Goal: Transaction & Acquisition: Book appointment/travel/reservation

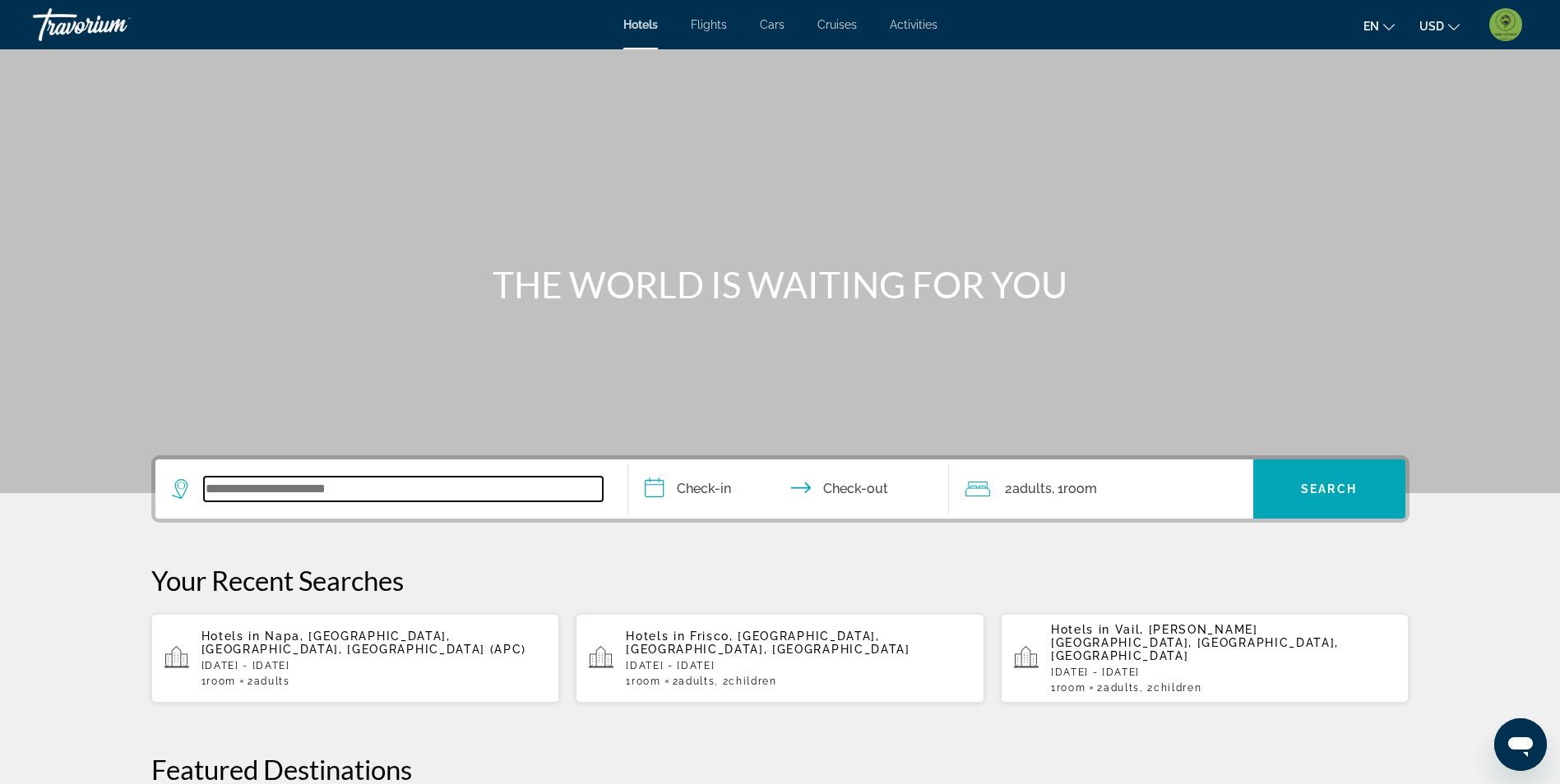
click at [359, 492] on input "Search widget" at bounding box center [402, 489] width 398 height 25
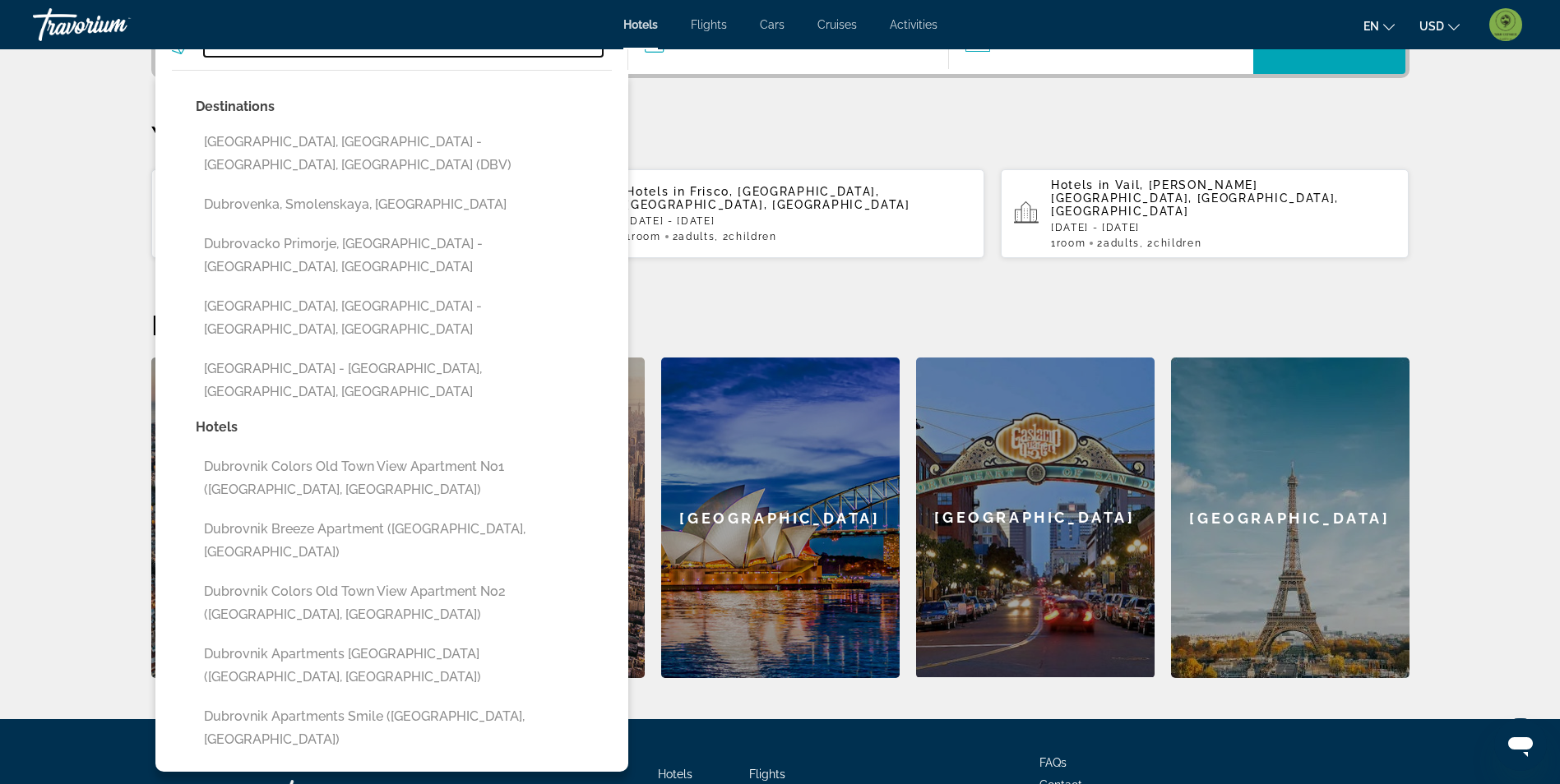
scroll to position [484, 0]
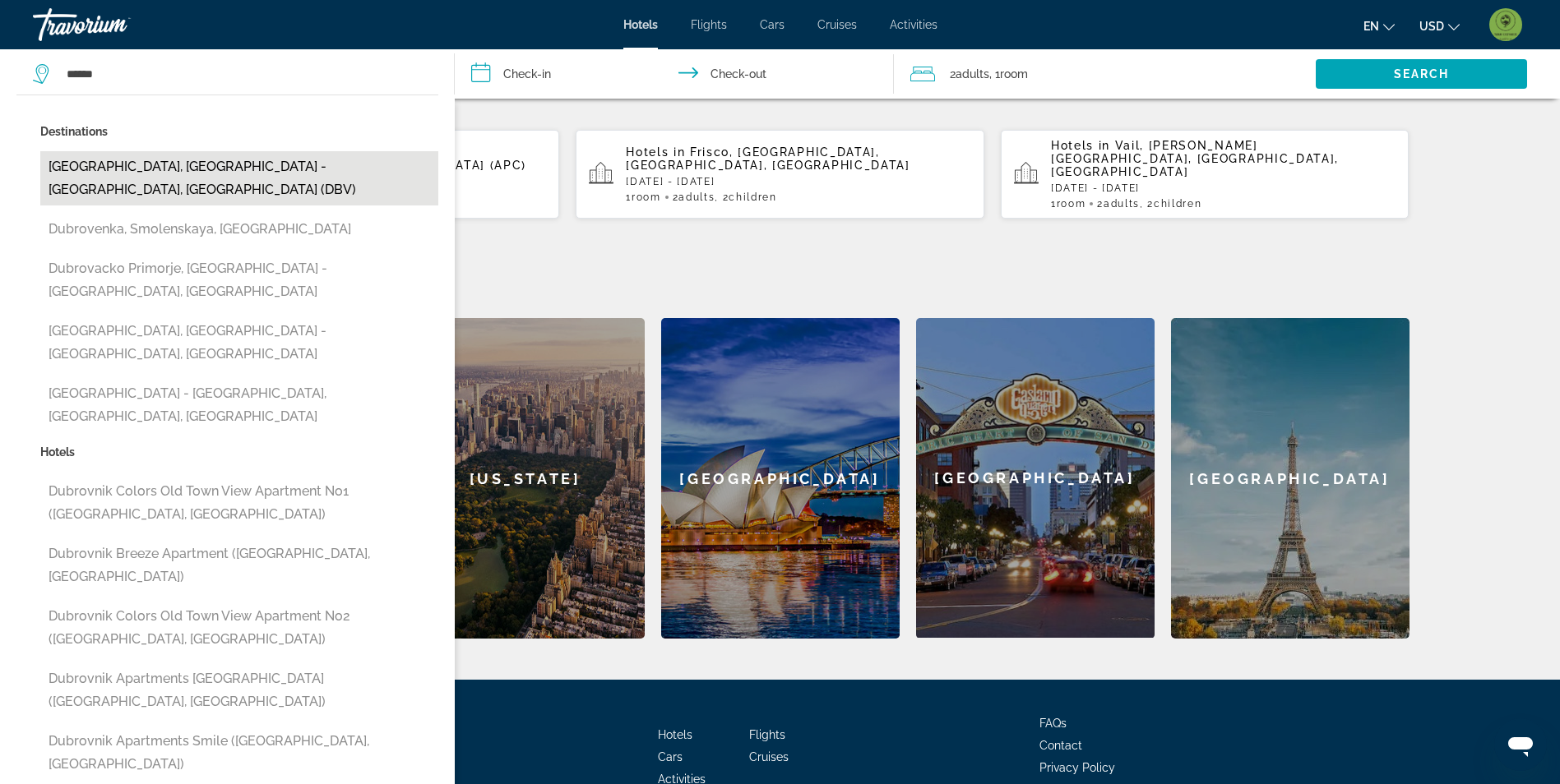
click at [304, 176] on button "[GEOGRAPHIC_DATA], [GEOGRAPHIC_DATA] - [GEOGRAPHIC_DATA], [GEOGRAPHIC_DATA] (DB…" at bounding box center [239, 178] width 398 height 54
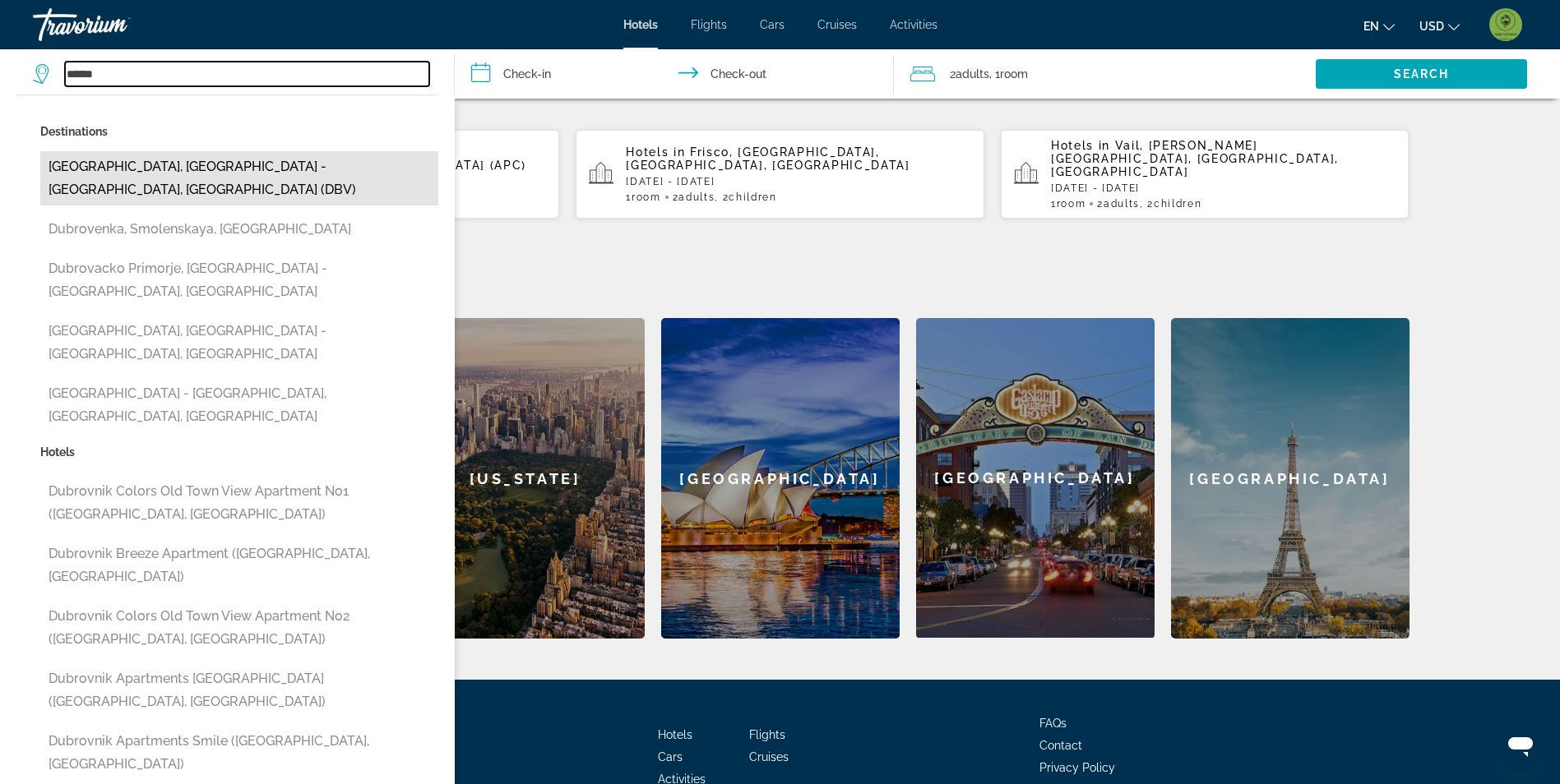
type input "**********"
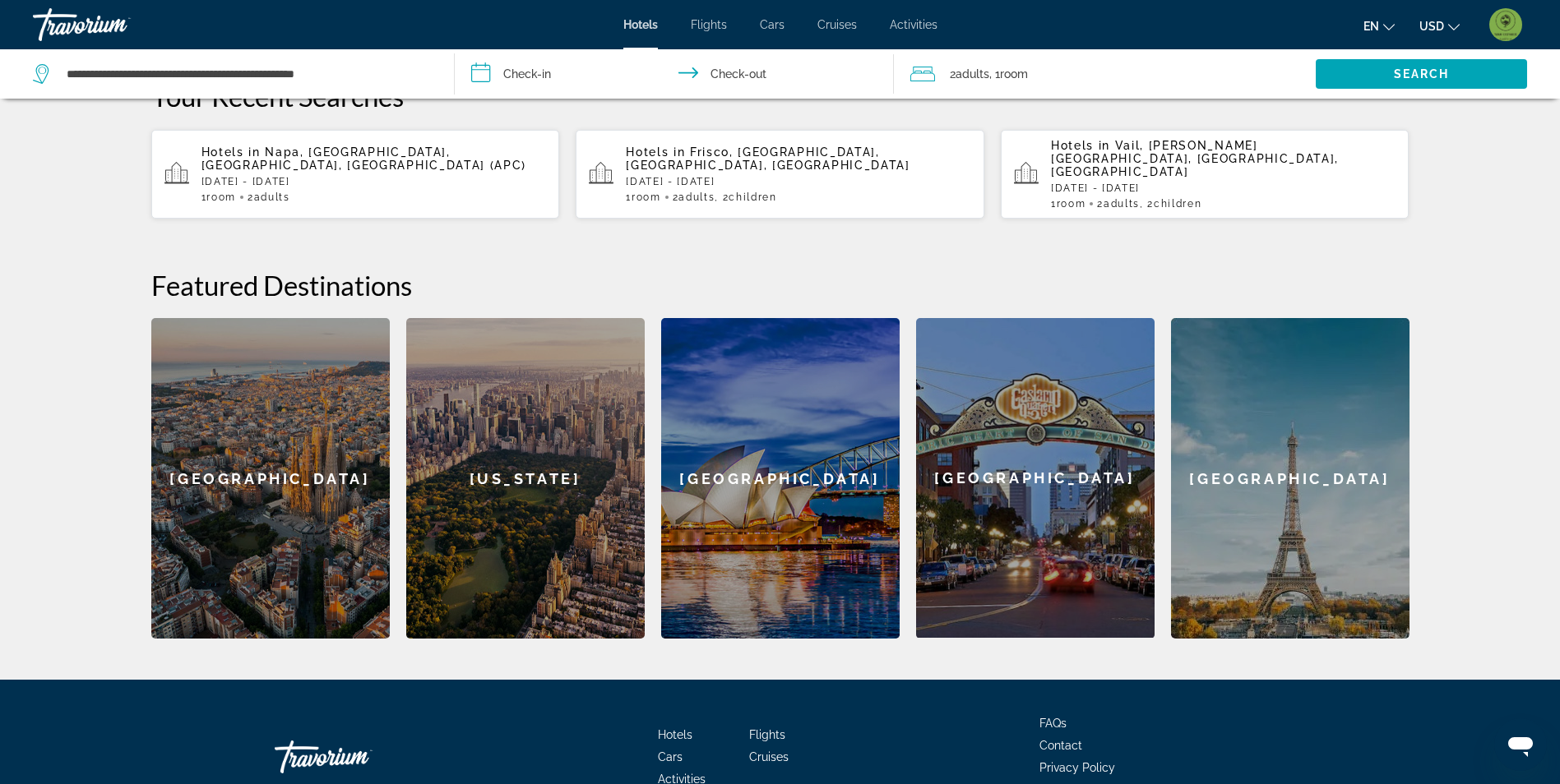
click at [575, 73] on input "**********" at bounding box center [677, 76] width 445 height 54
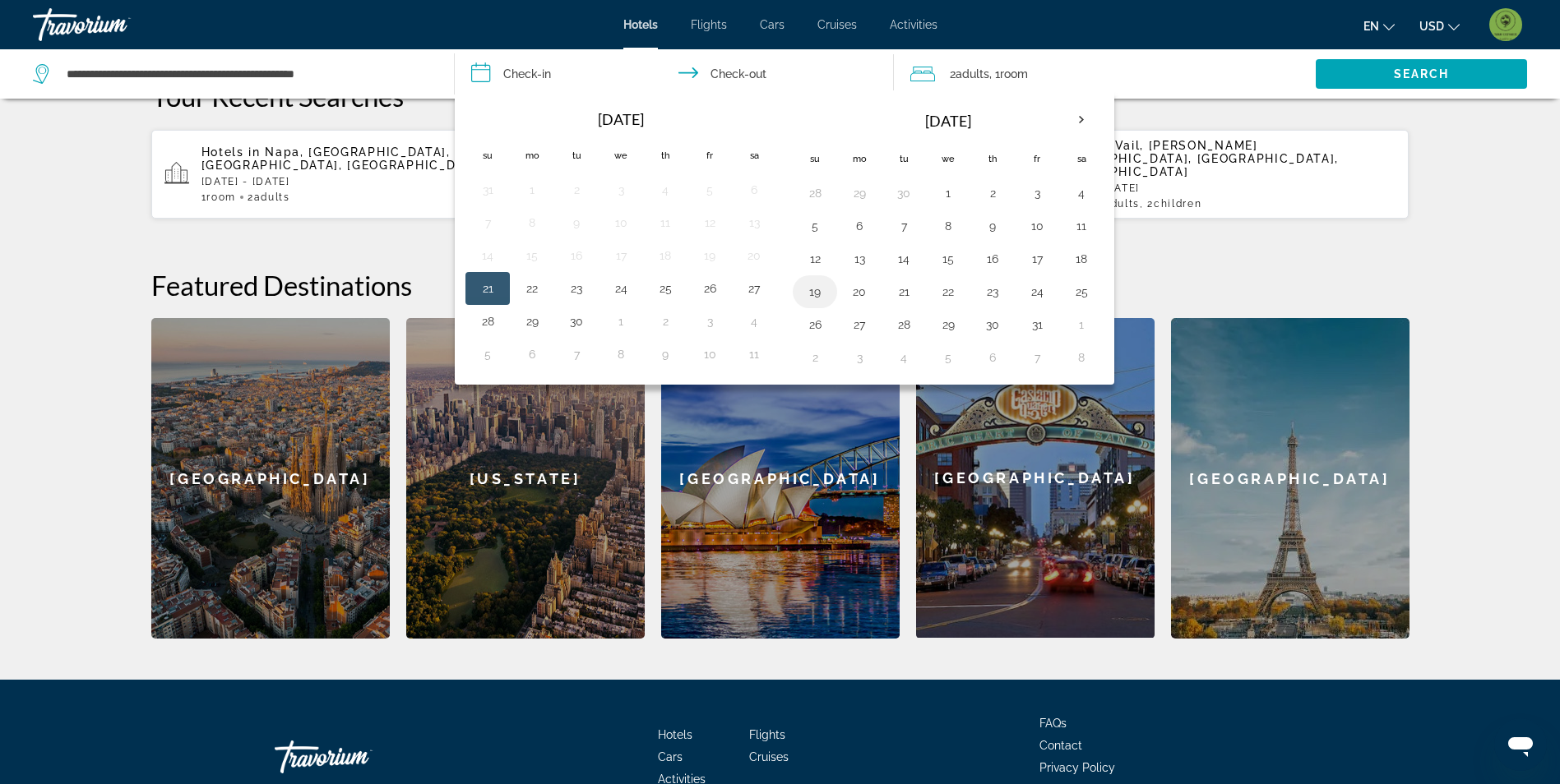
click at [819, 285] on button "19" at bounding box center [815, 292] width 27 height 23
click at [945, 296] on button "22" at bounding box center [949, 292] width 27 height 23
type input "**********"
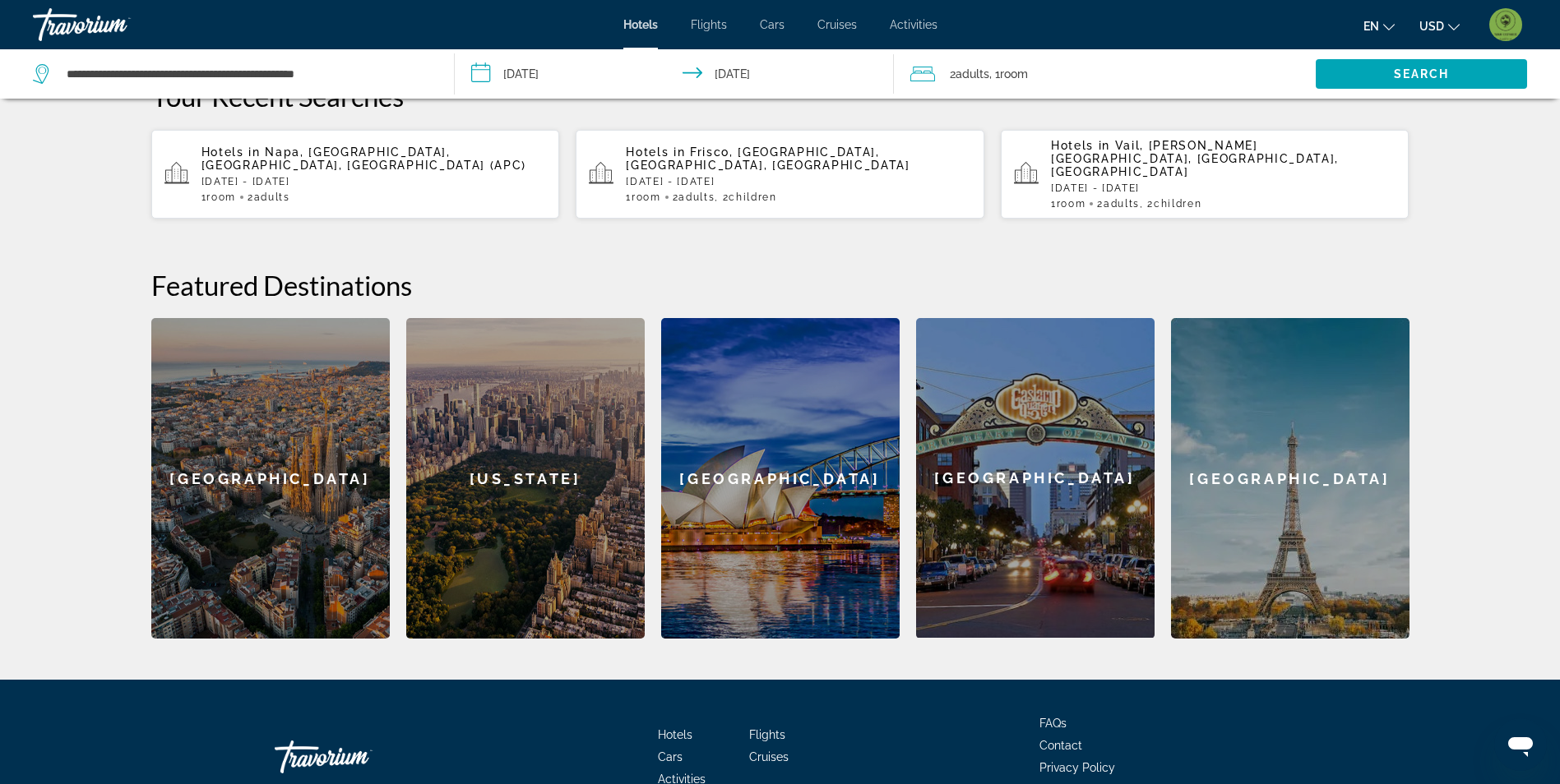
click at [765, 70] on input "**********" at bounding box center [677, 76] width 445 height 54
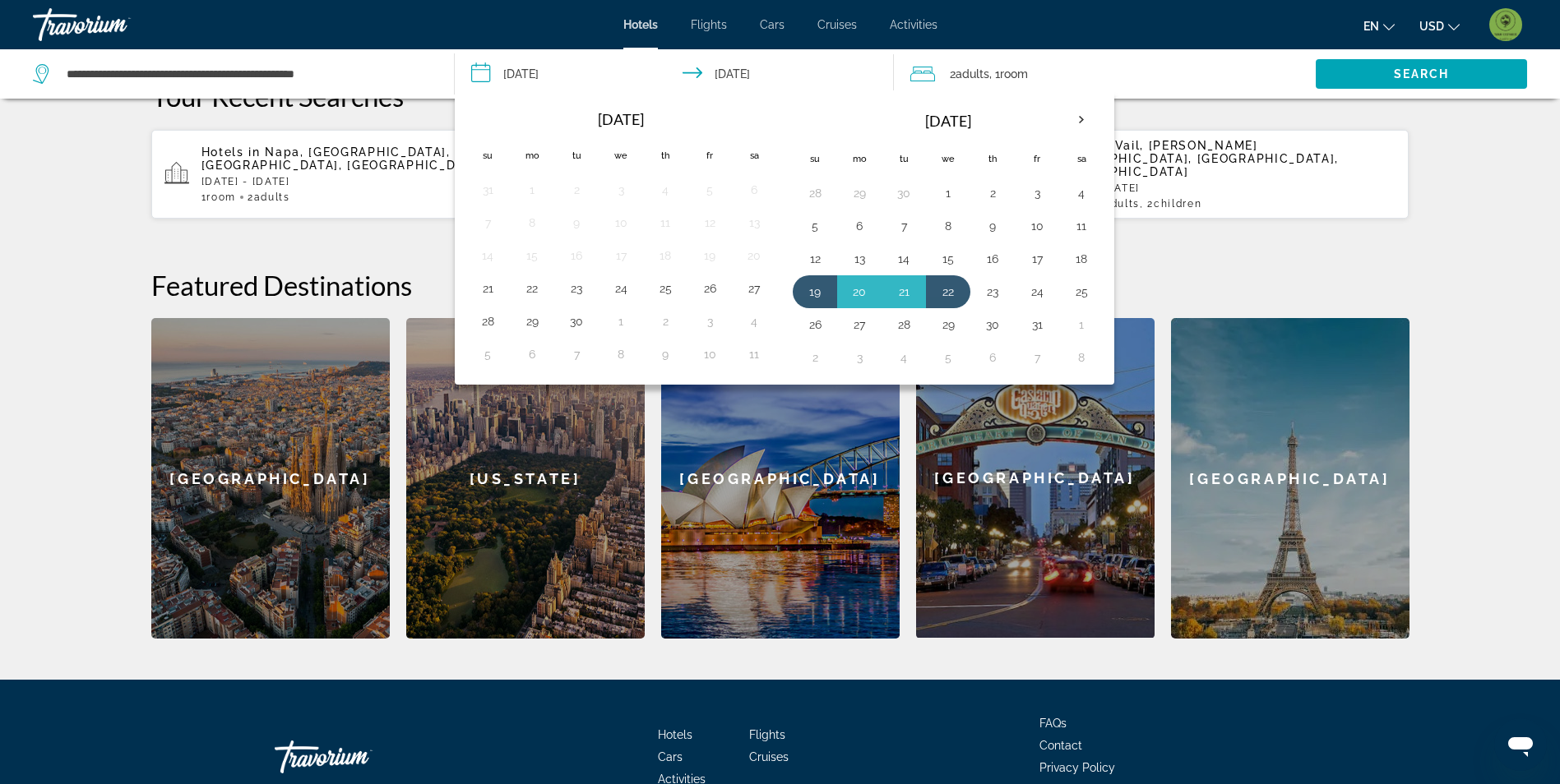
click at [1509, 20] on img "User Menu" at bounding box center [1506, 25] width 32 height 32
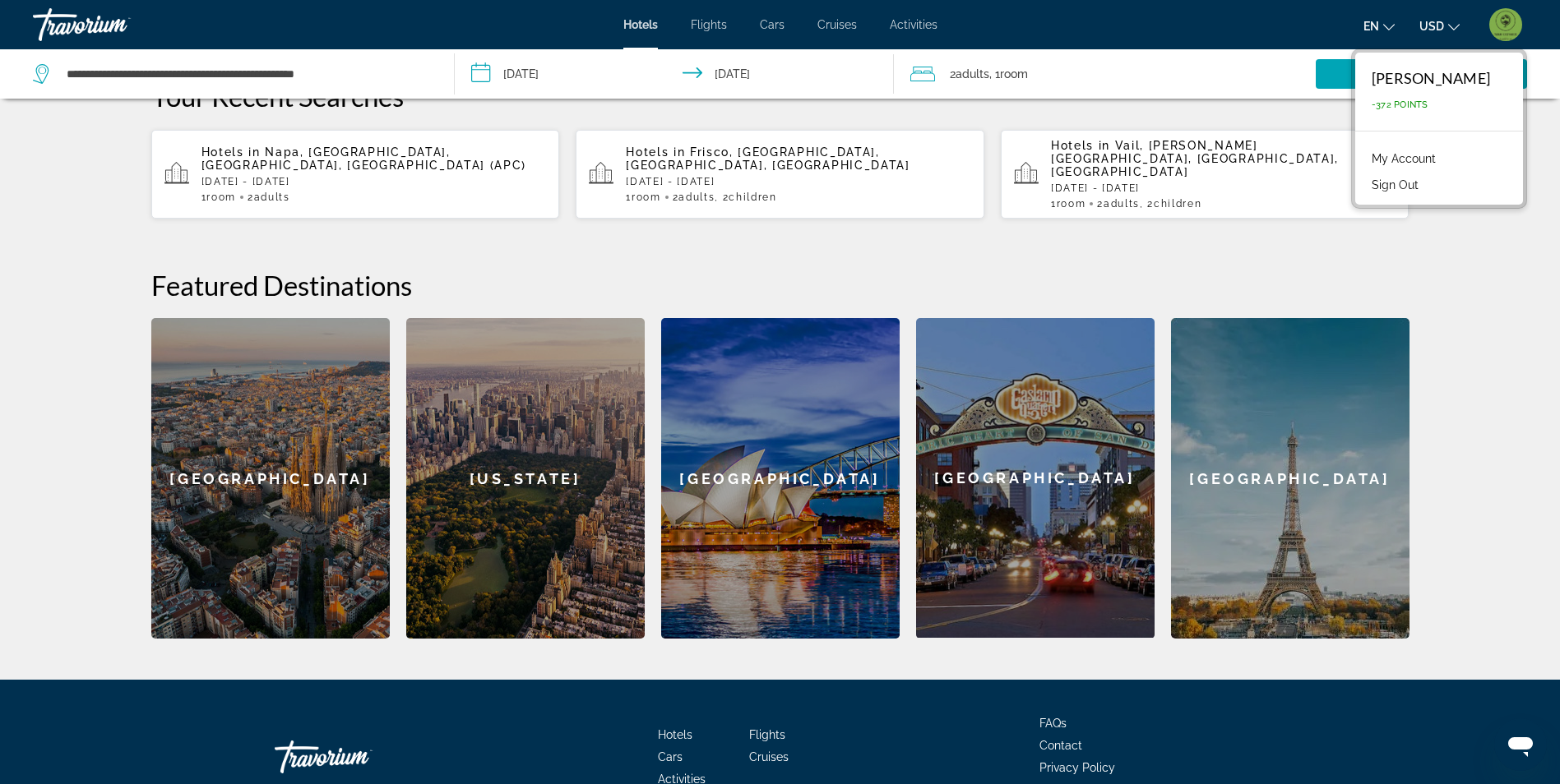
click at [1513, 31] on img "User Menu" at bounding box center [1506, 25] width 32 height 32
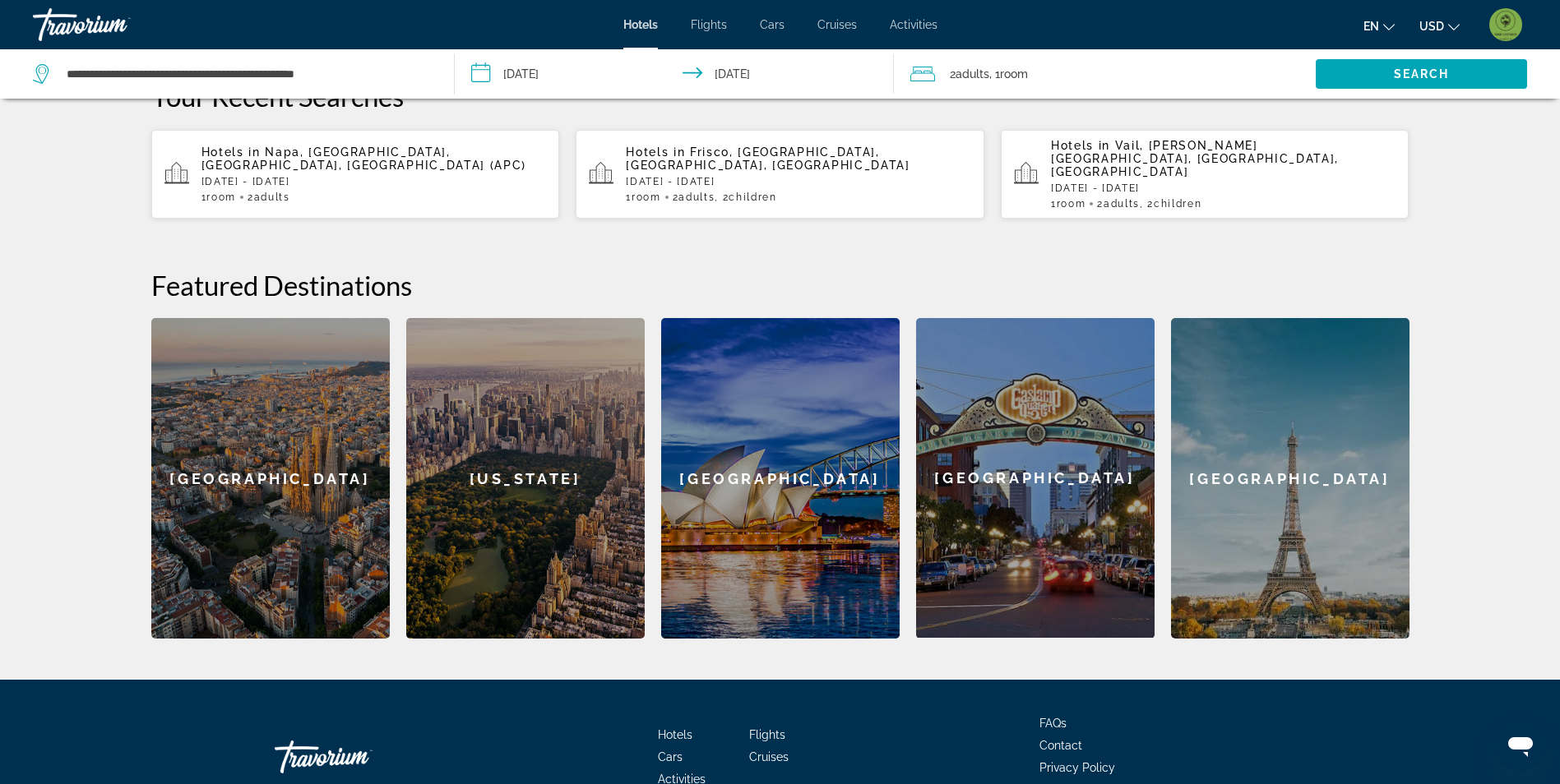
click at [1513, 30] on img "User Menu" at bounding box center [1506, 25] width 32 height 32
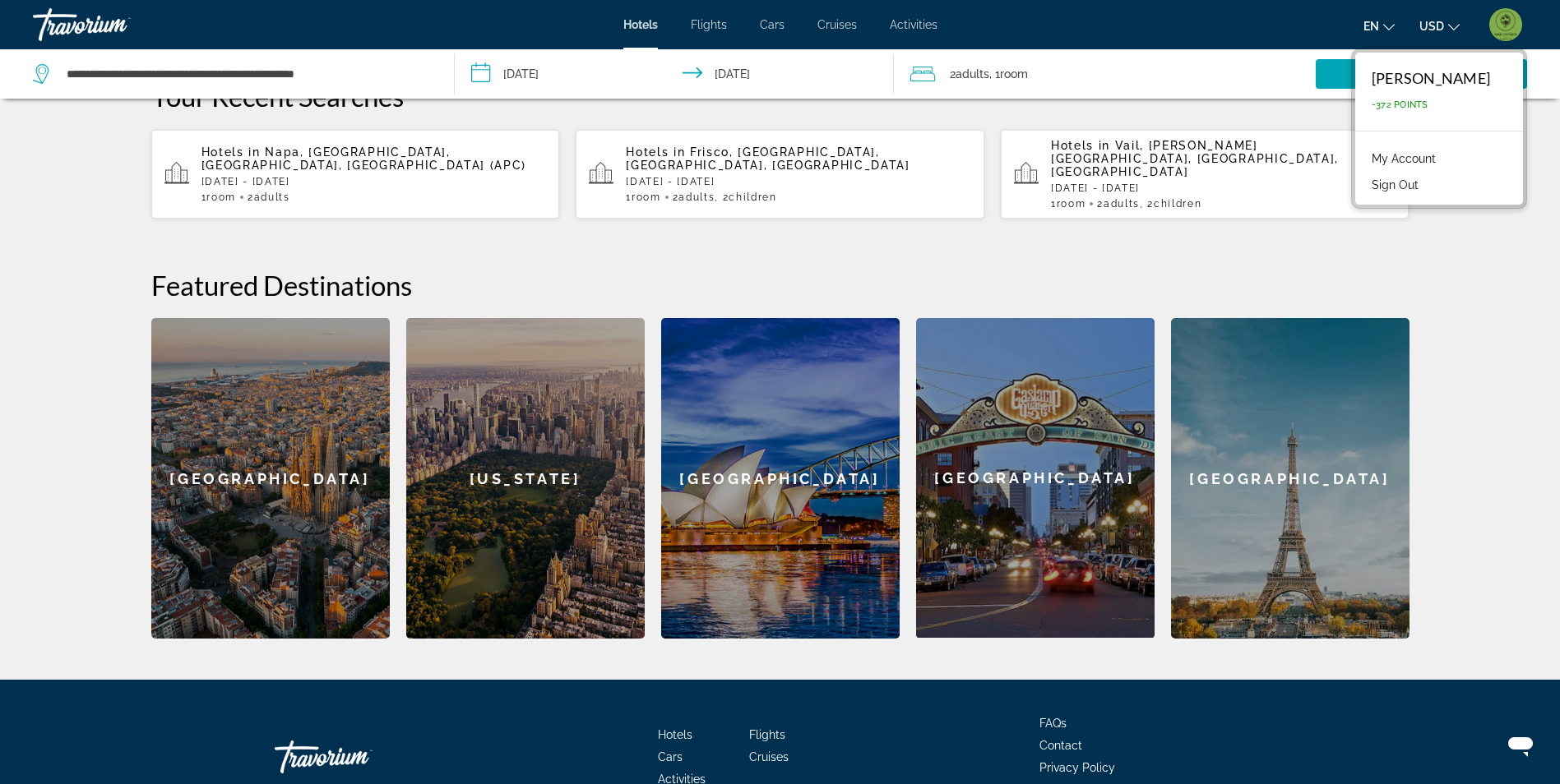
click at [1391, 157] on link "My Account" at bounding box center [1403, 159] width 80 height 21
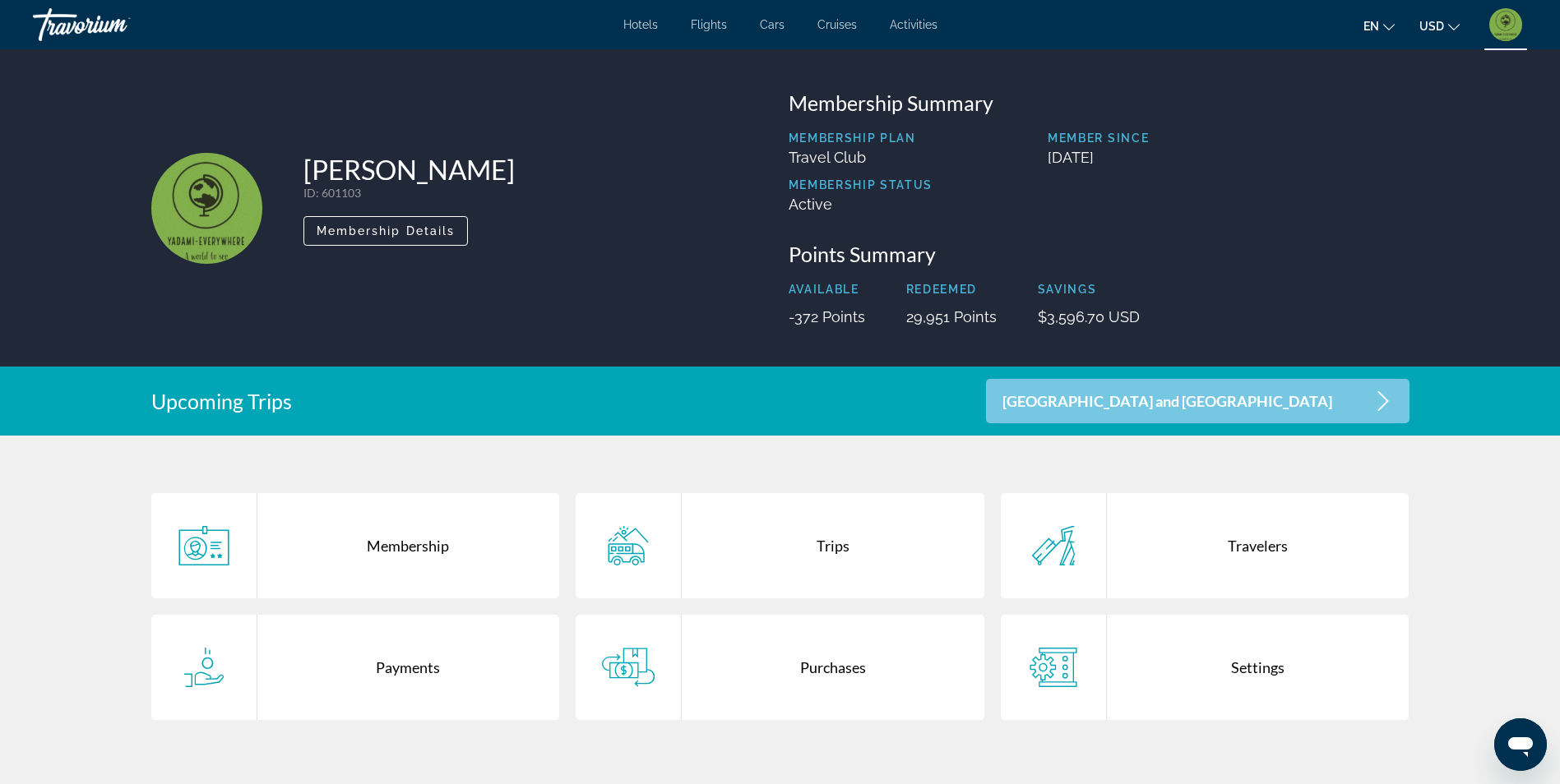
click at [789, 571] on div "Trips" at bounding box center [833, 545] width 303 height 105
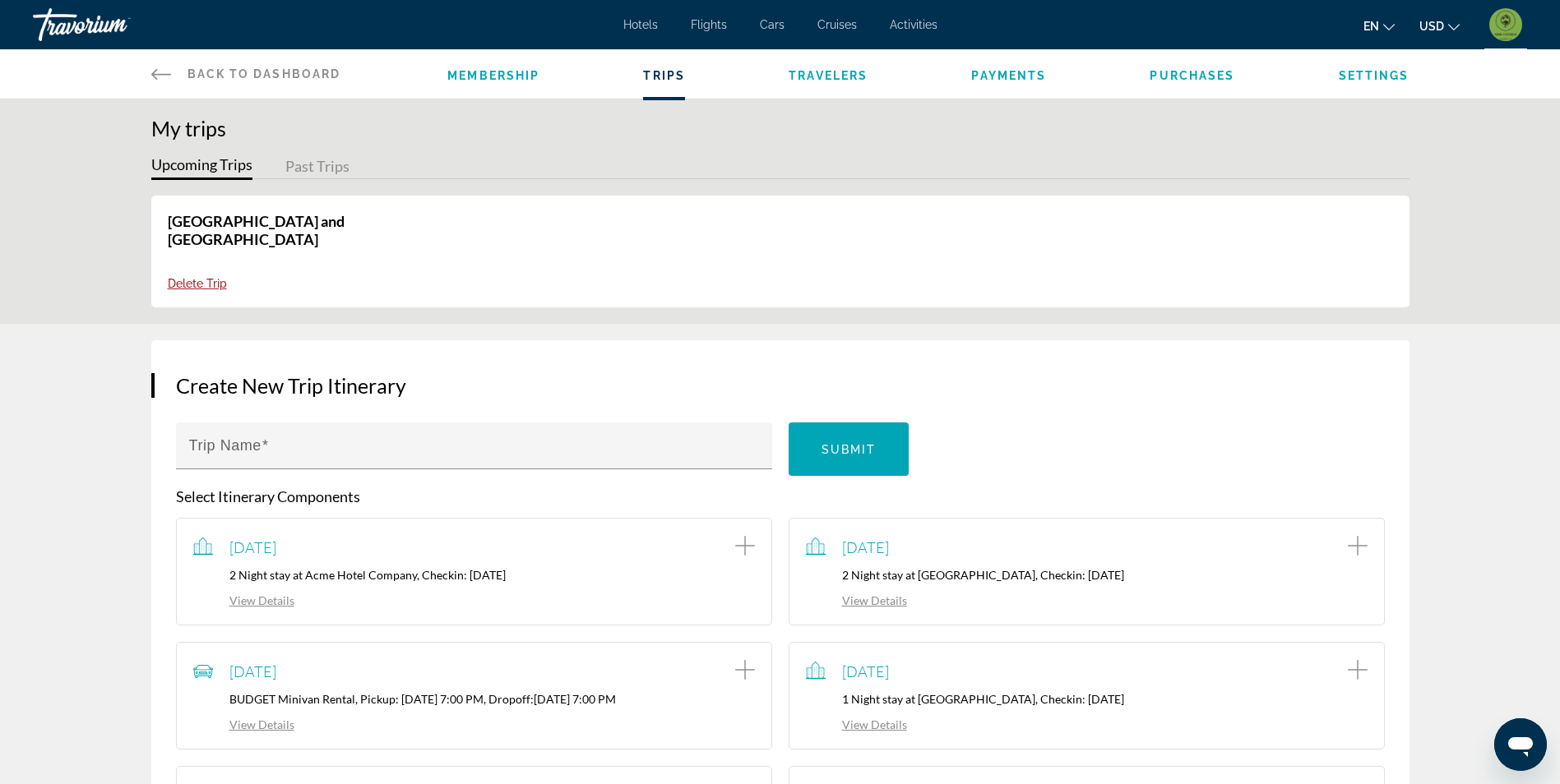
click at [157, 68] on icon "Main content" at bounding box center [160, 74] width 20 height 20
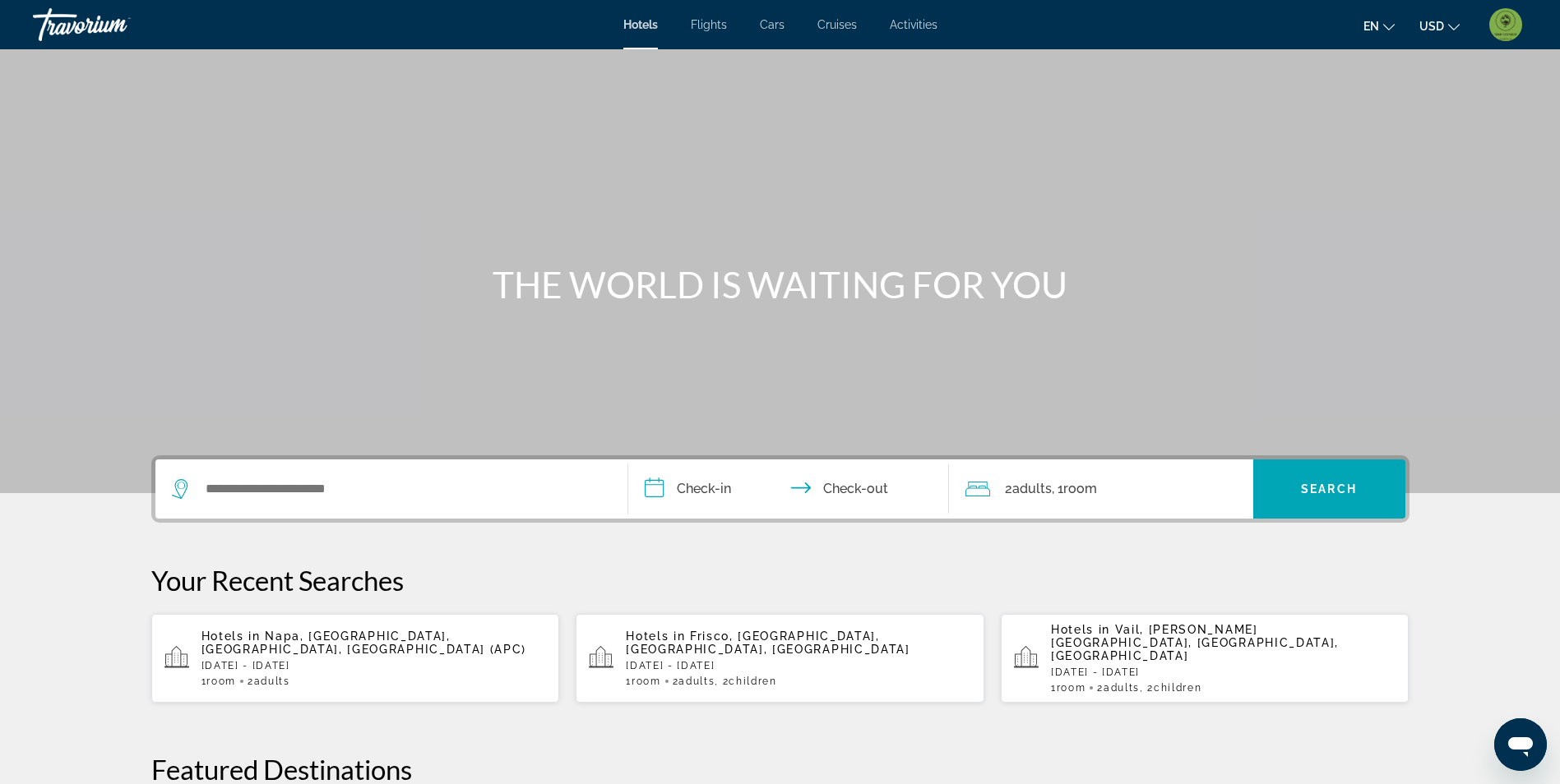
click at [341, 471] on div "Search widget" at bounding box center [392, 489] width 439 height 59
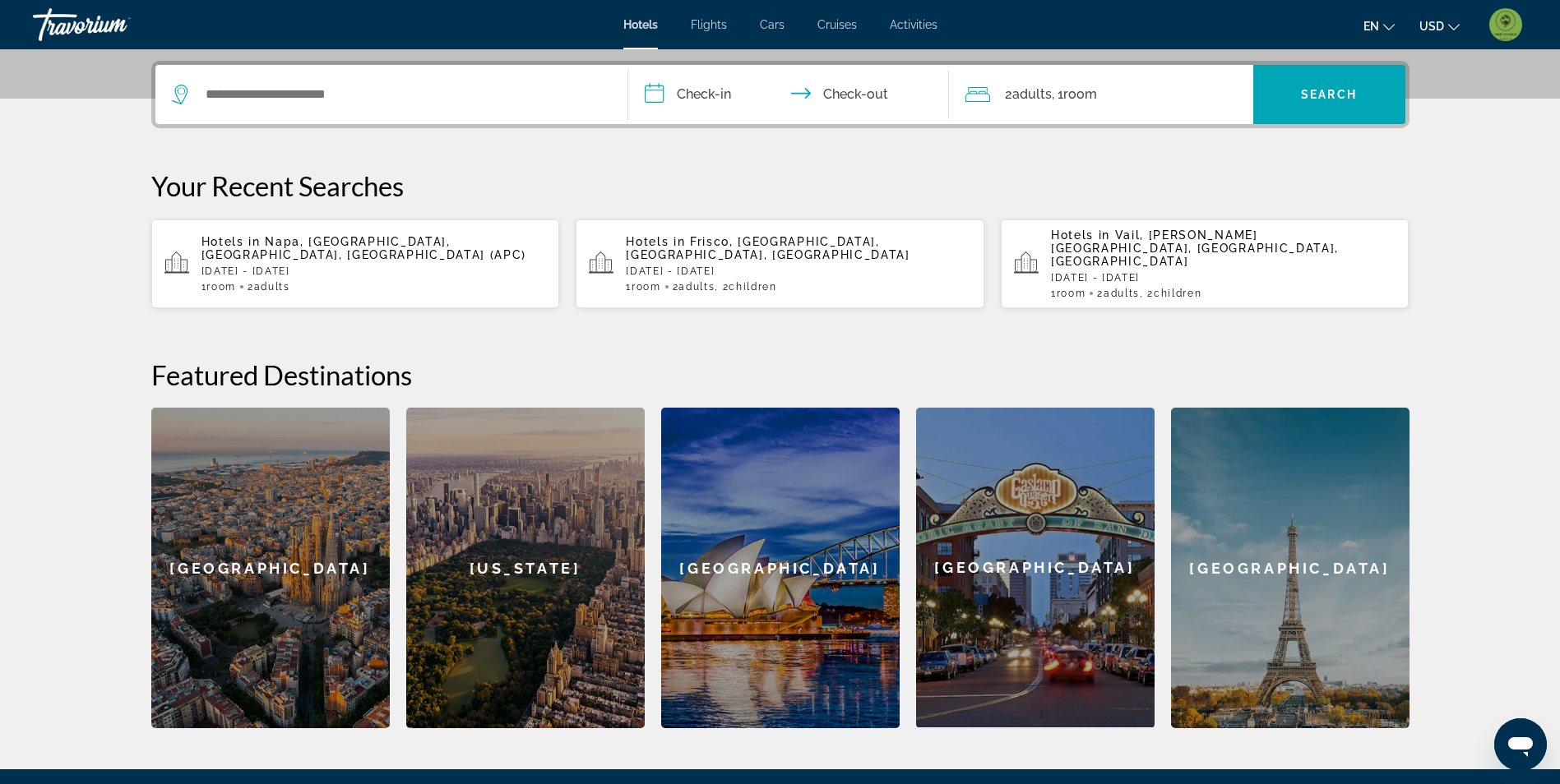
scroll to position [402, 0]
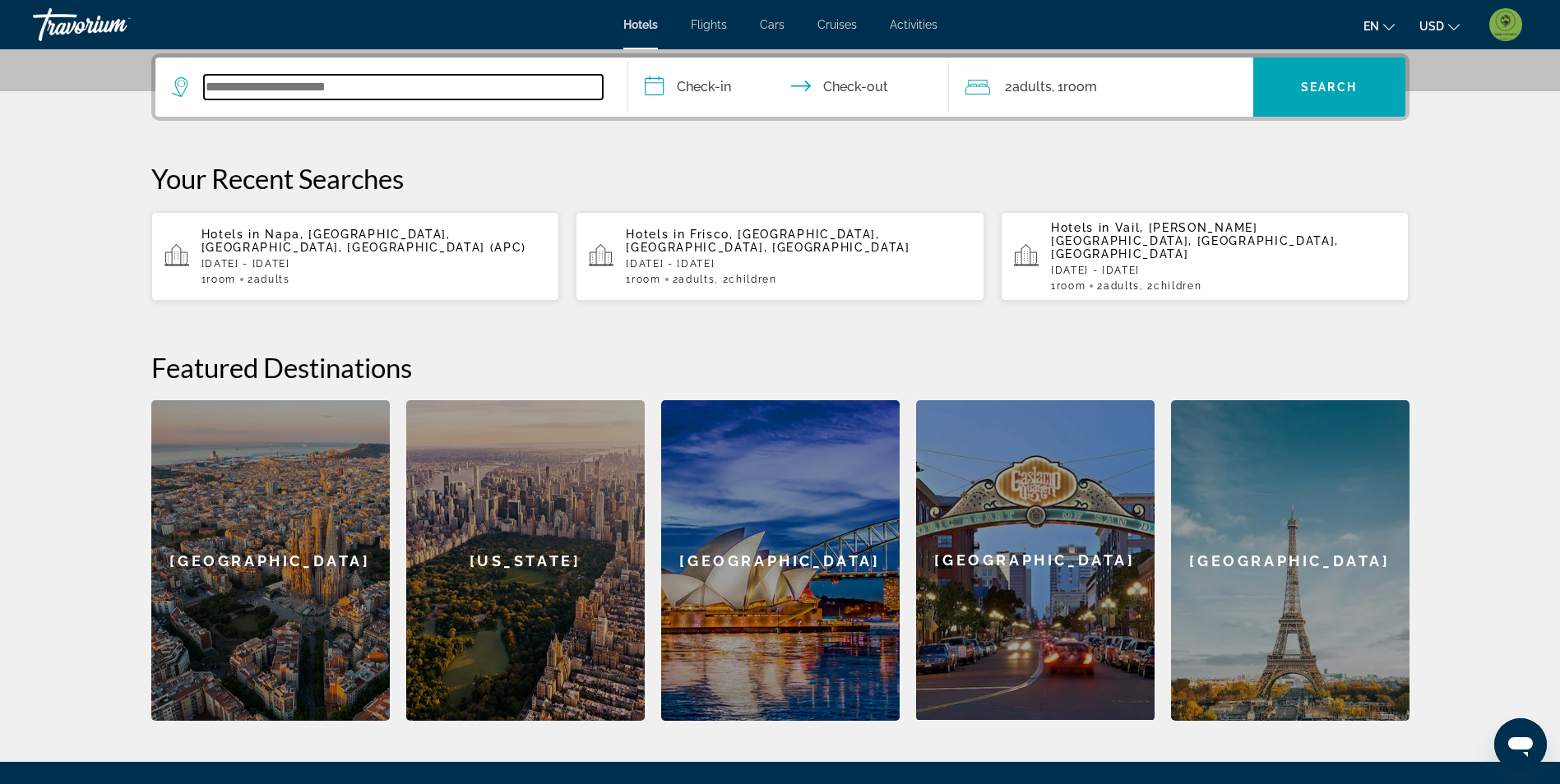
click at [271, 96] on input "Search widget" at bounding box center [402, 87] width 398 height 25
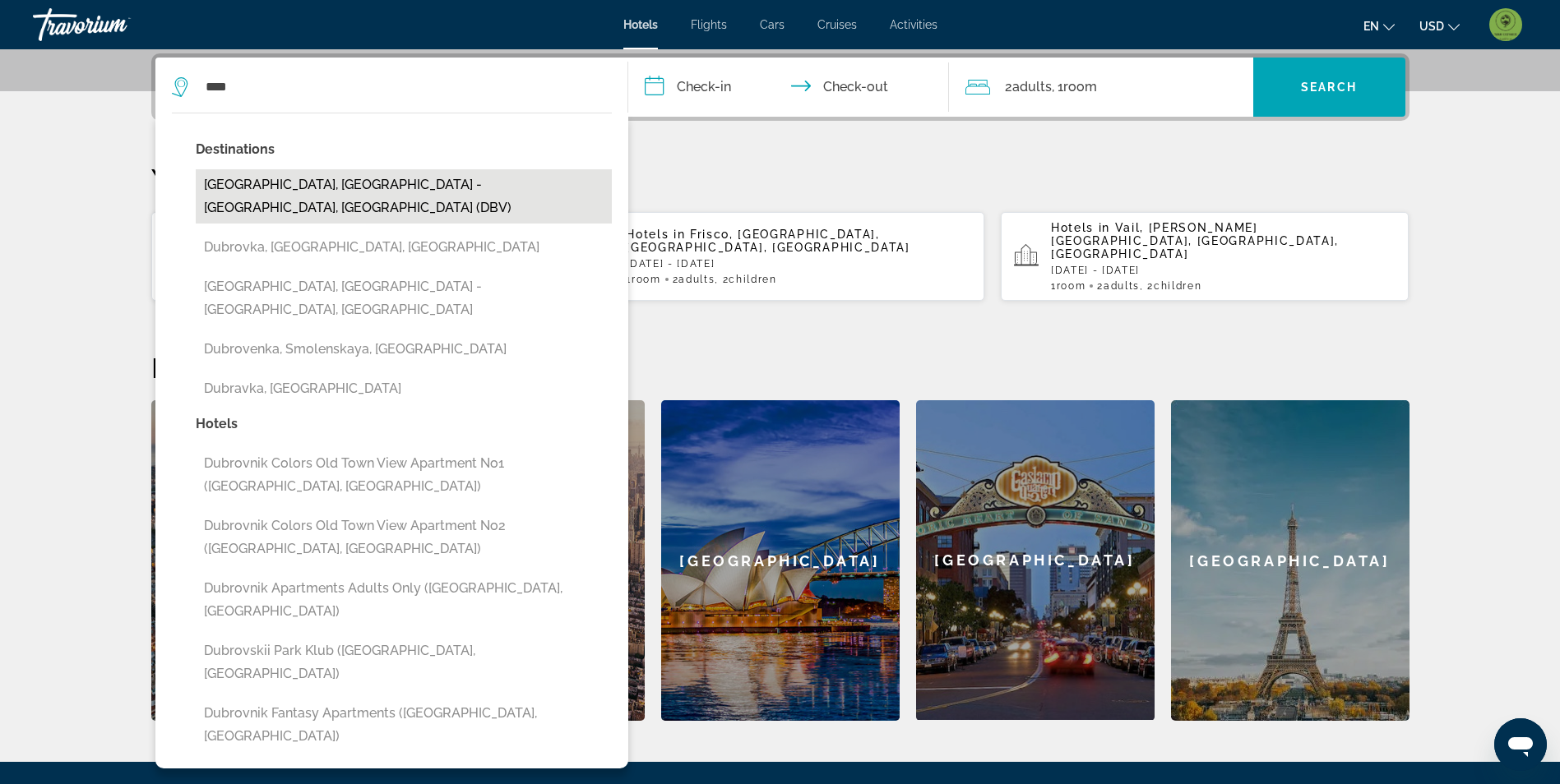
click at [355, 185] on button "[GEOGRAPHIC_DATA], [GEOGRAPHIC_DATA] - [GEOGRAPHIC_DATA], [GEOGRAPHIC_DATA] (DB…" at bounding box center [404, 196] width 417 height 54
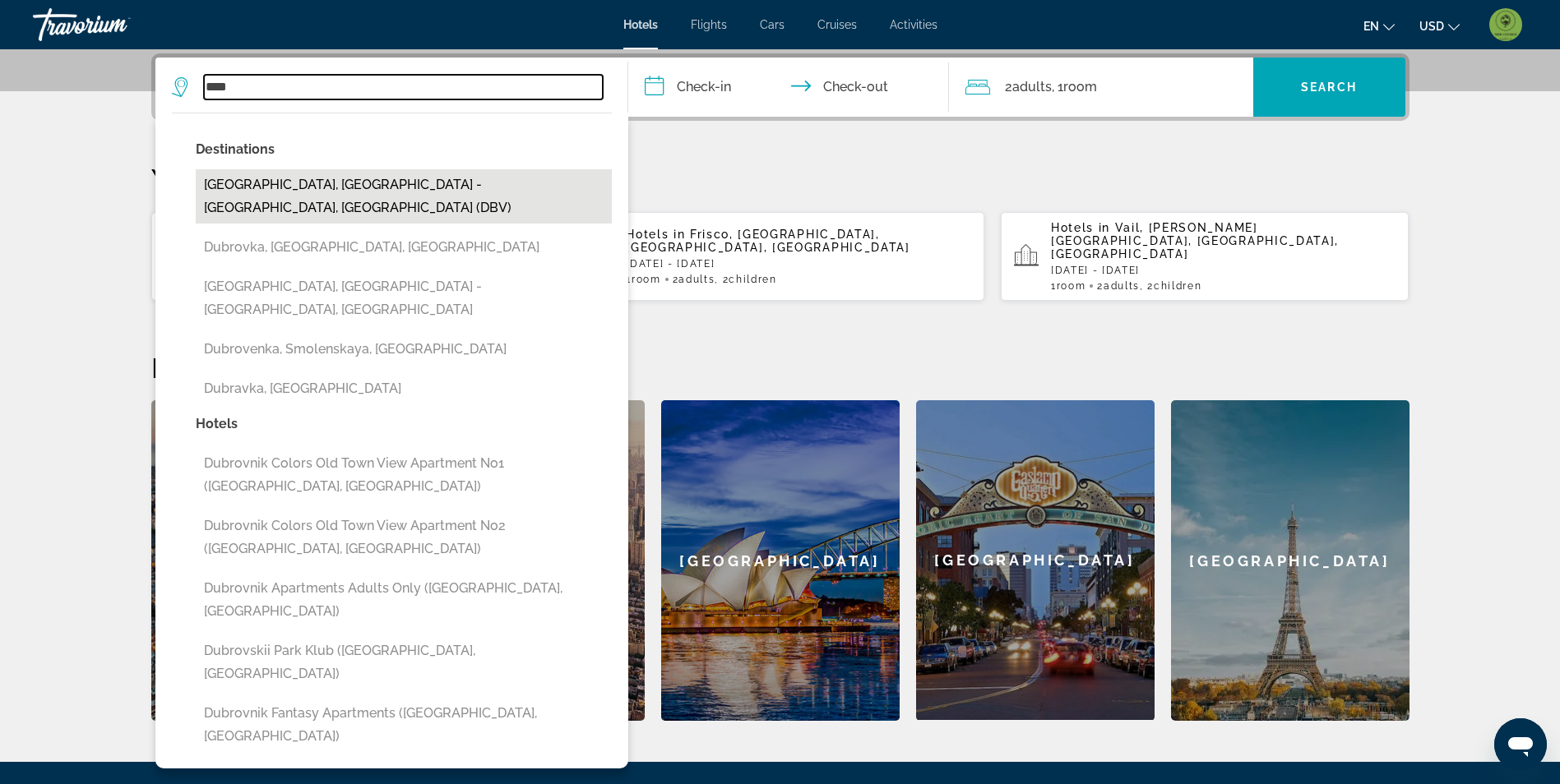
type input "**********"
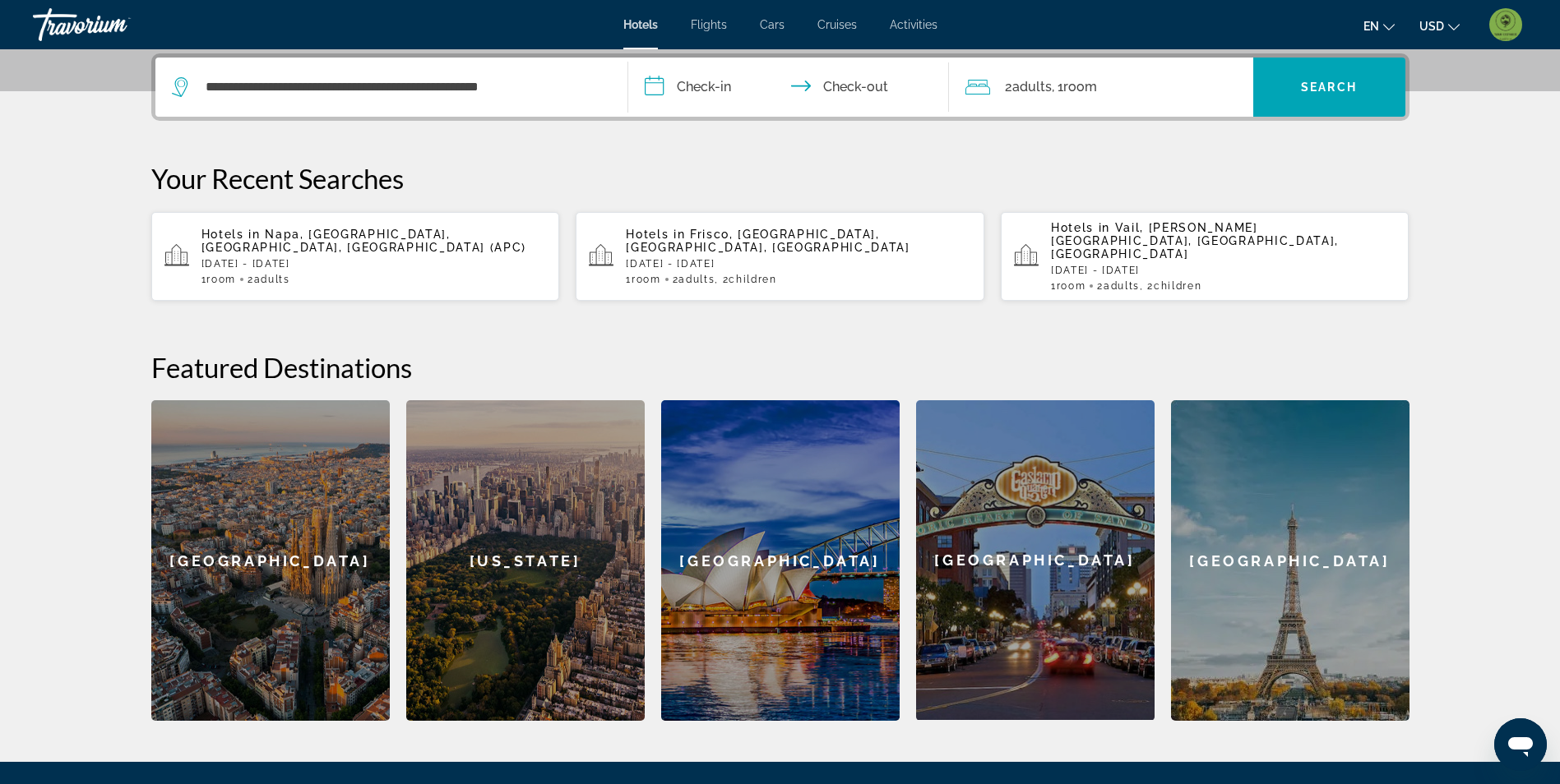
click at [706, 85] on input "**********" at bounding box center [792, 89] width 328 height 64
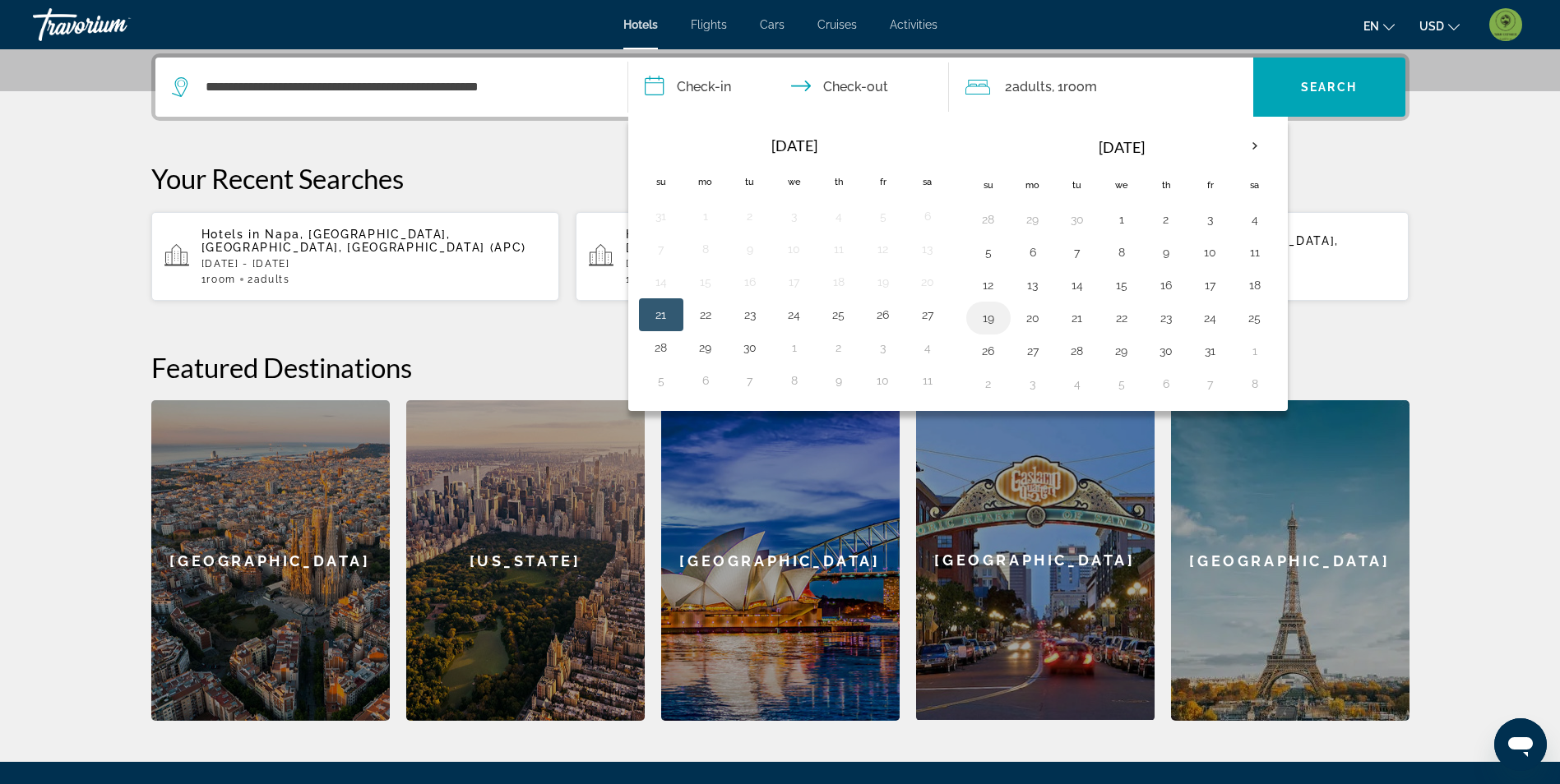
click at [983, 317] on button "19" at bounding box center [989, 318] width 27 height 23
click at [1122, 328] on button "22" at bounding box center [1122, 318] width 27 height 23
type input "**********"
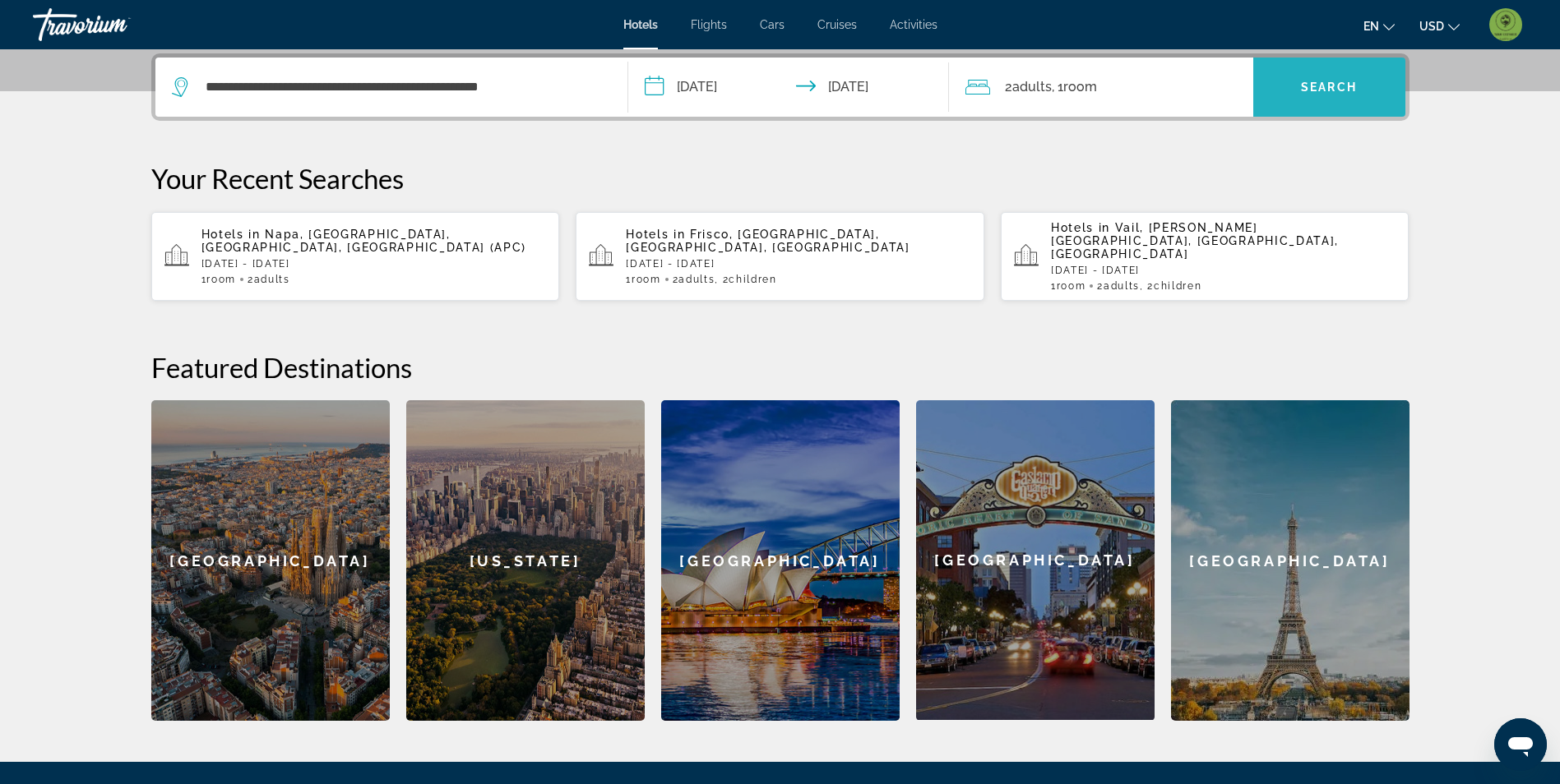
click at [1358, 85] on span "Search widget" at bounding box center [1329, 87] width 152 height 39
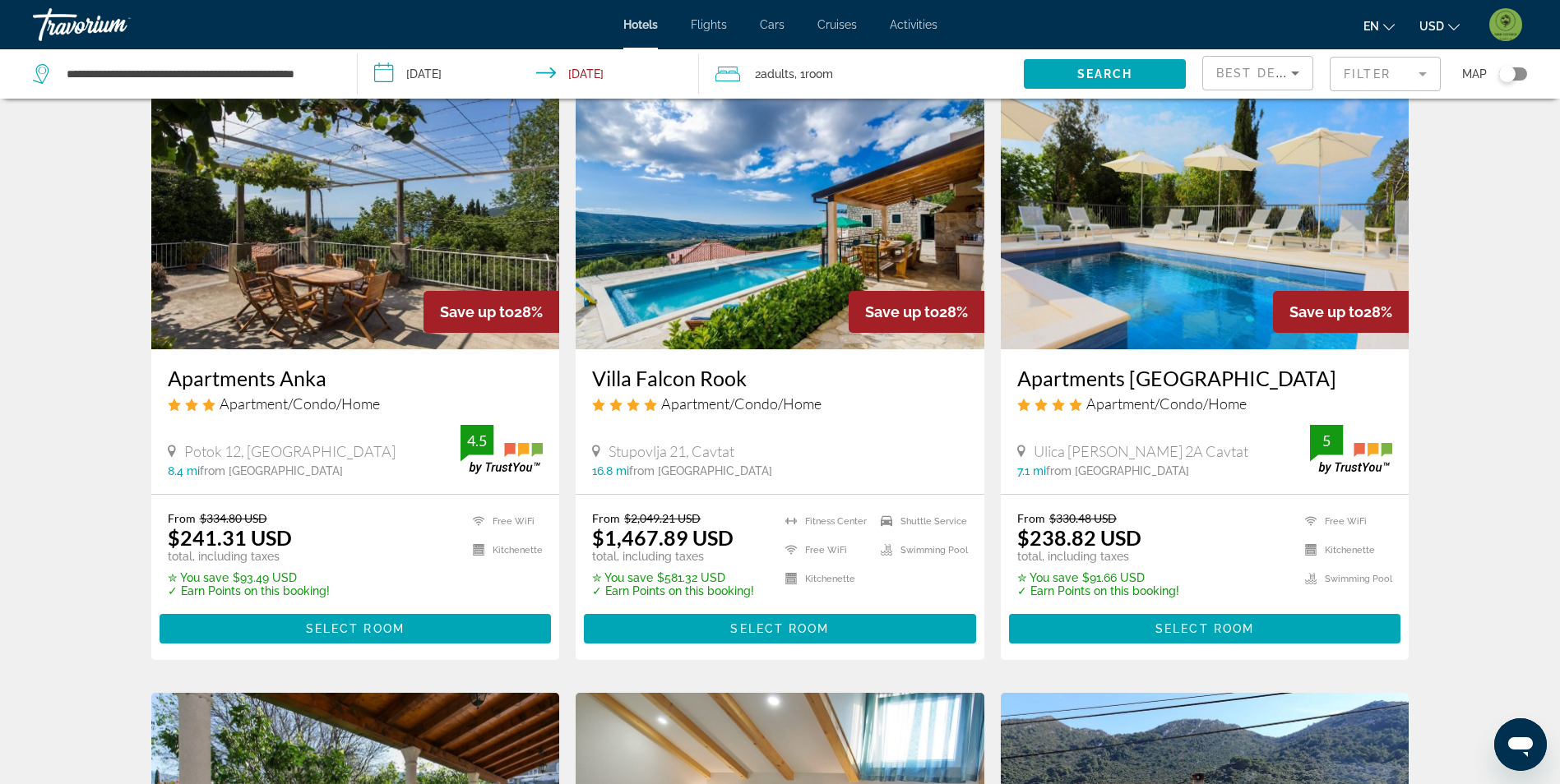
scroll to position [1315, 0]
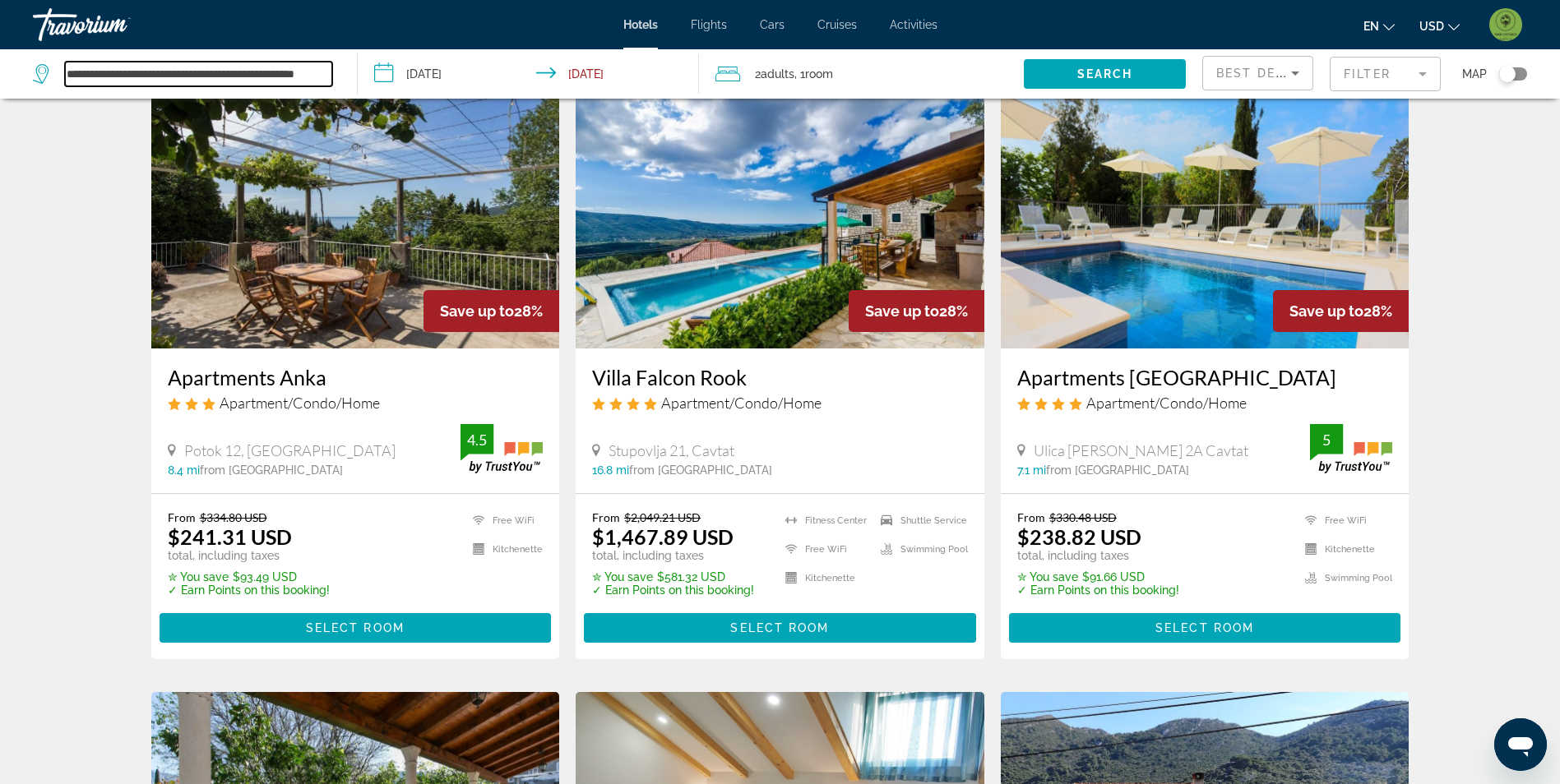
click at [183, 66] on input "**********" at bounding box center [199, 74] width 267 height 25
drag, startPoint x: 122, startPoint y: 70, endPoint x: 346, endPoint y: 101, distance: 226.1
click at [346, 101] on div "**********" at bounding box center [780, 151] width 1560 height 2703
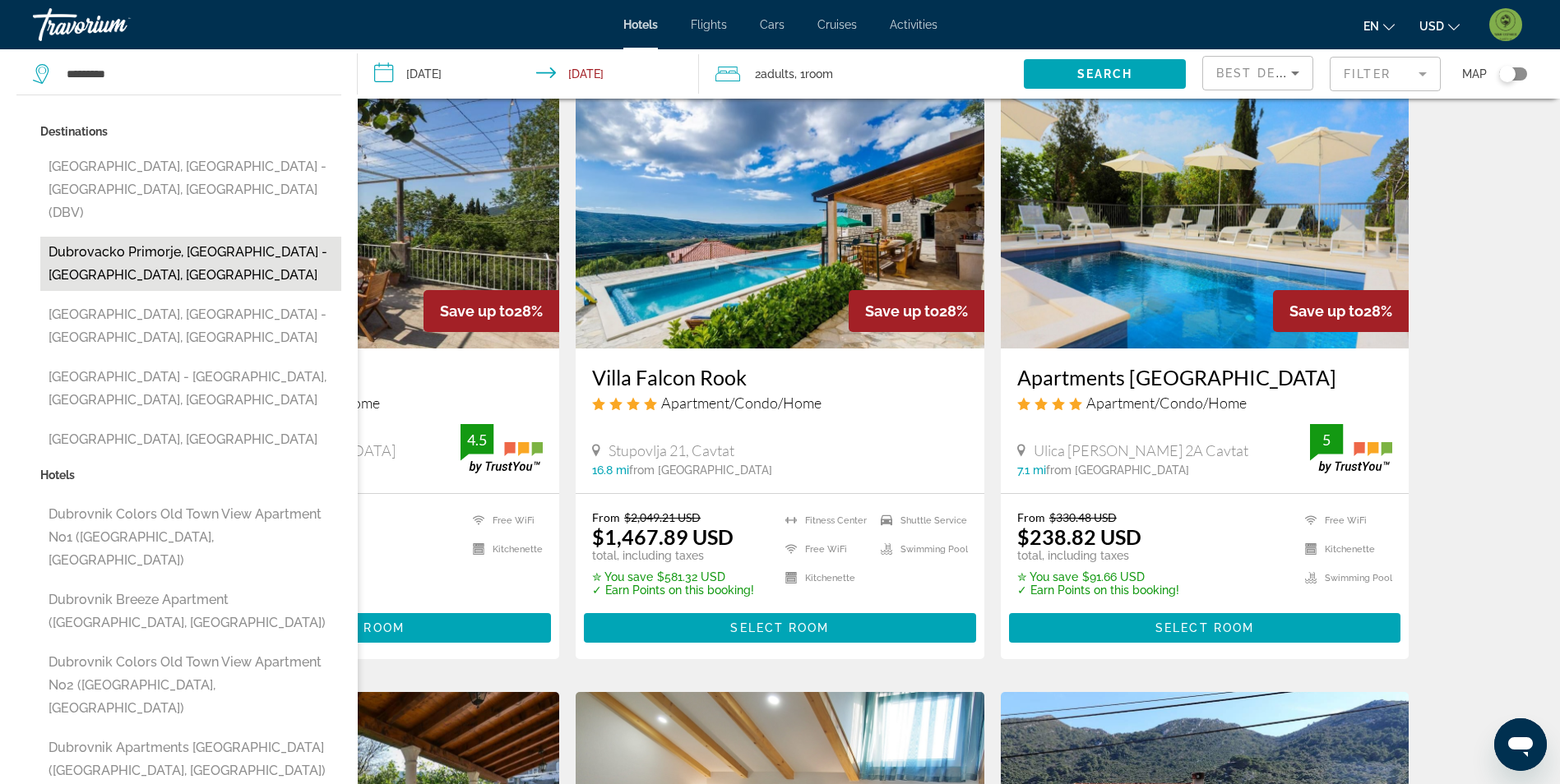
click at [247, 237] on button "Dubrovacko Primorje, [GEOGRAPHIC_DATA] - [GEOGRAPHIC_DATA], [GEOGRAPHIC_DATA]" at bounding box center [190, 264] width 301 height 54
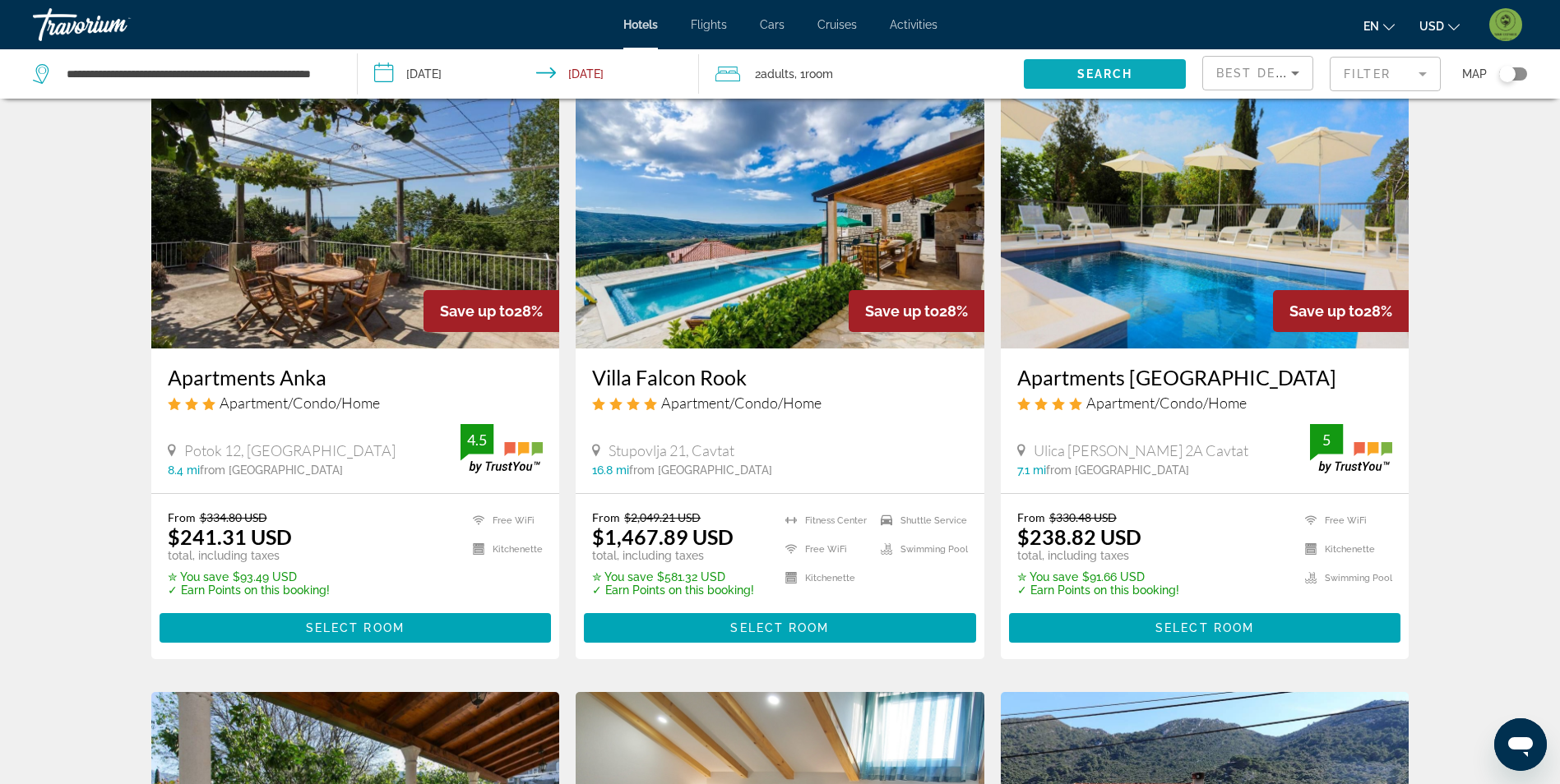
click at [1174, 74] on span "Search widget" at bounding box center [1105, 74] width 162 height 39
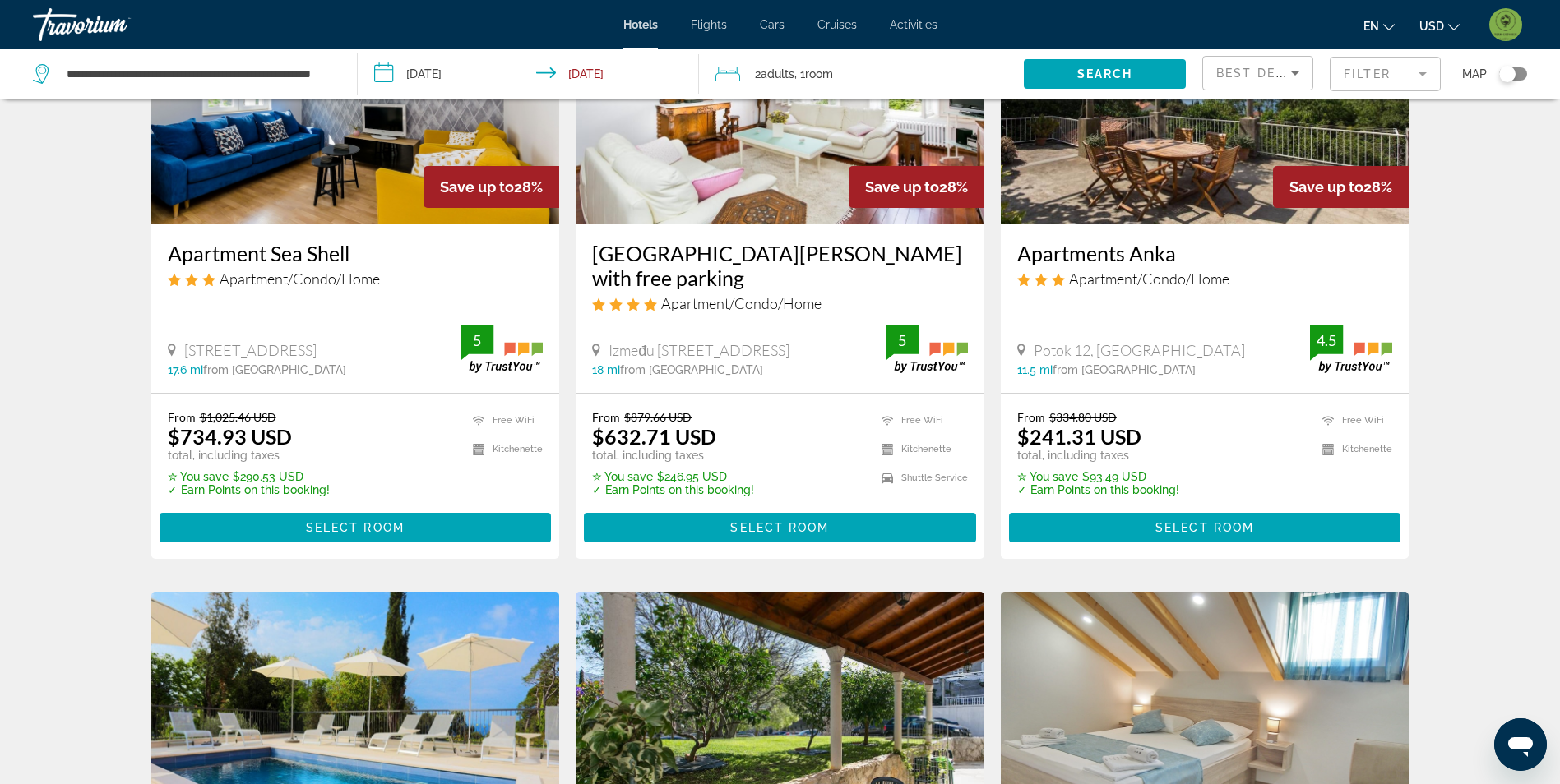
scroll to position [822, 0]
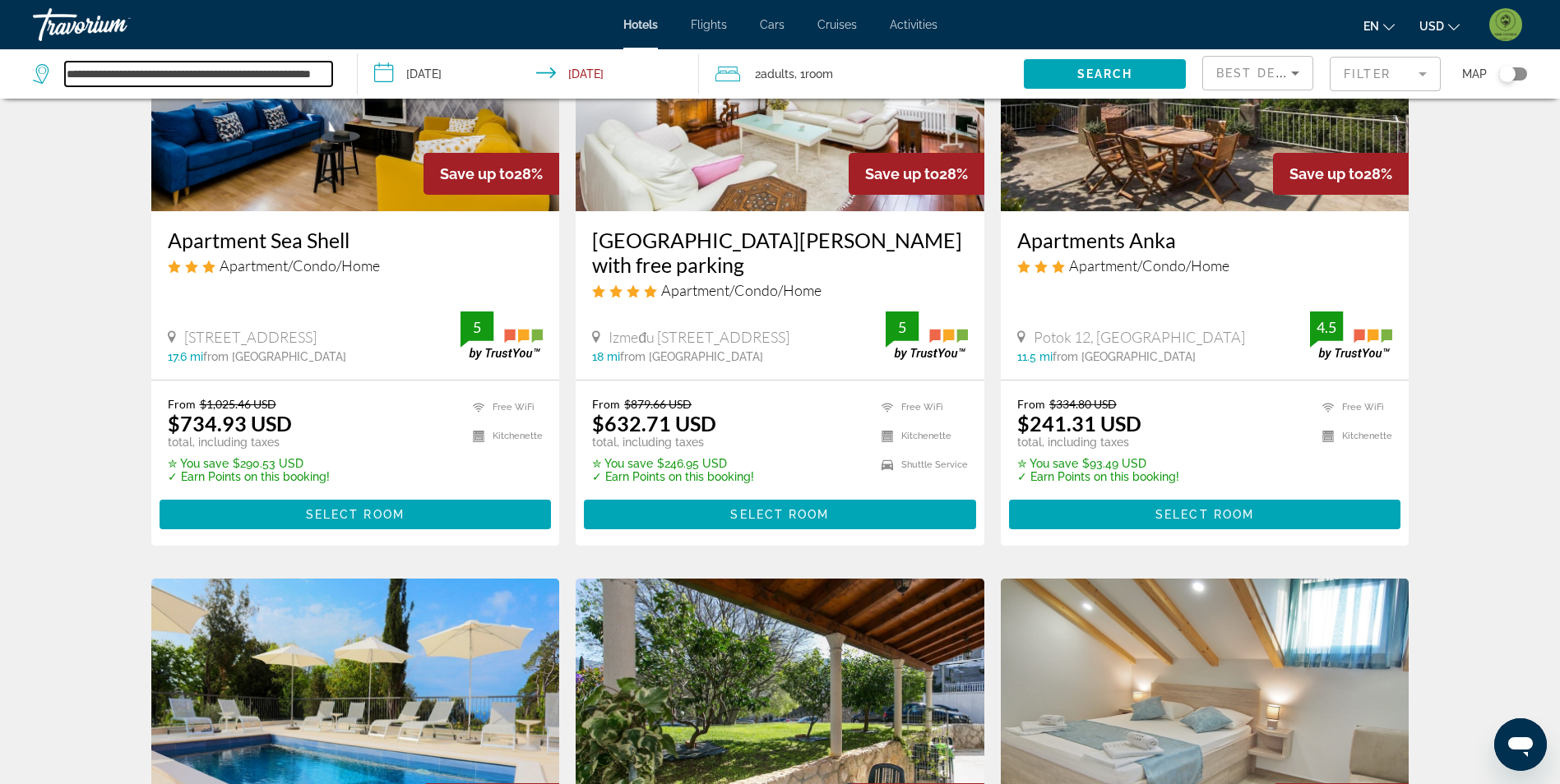
click at [254, 62] on input "**********" at bounding box center [199, 74] width 267 height 25
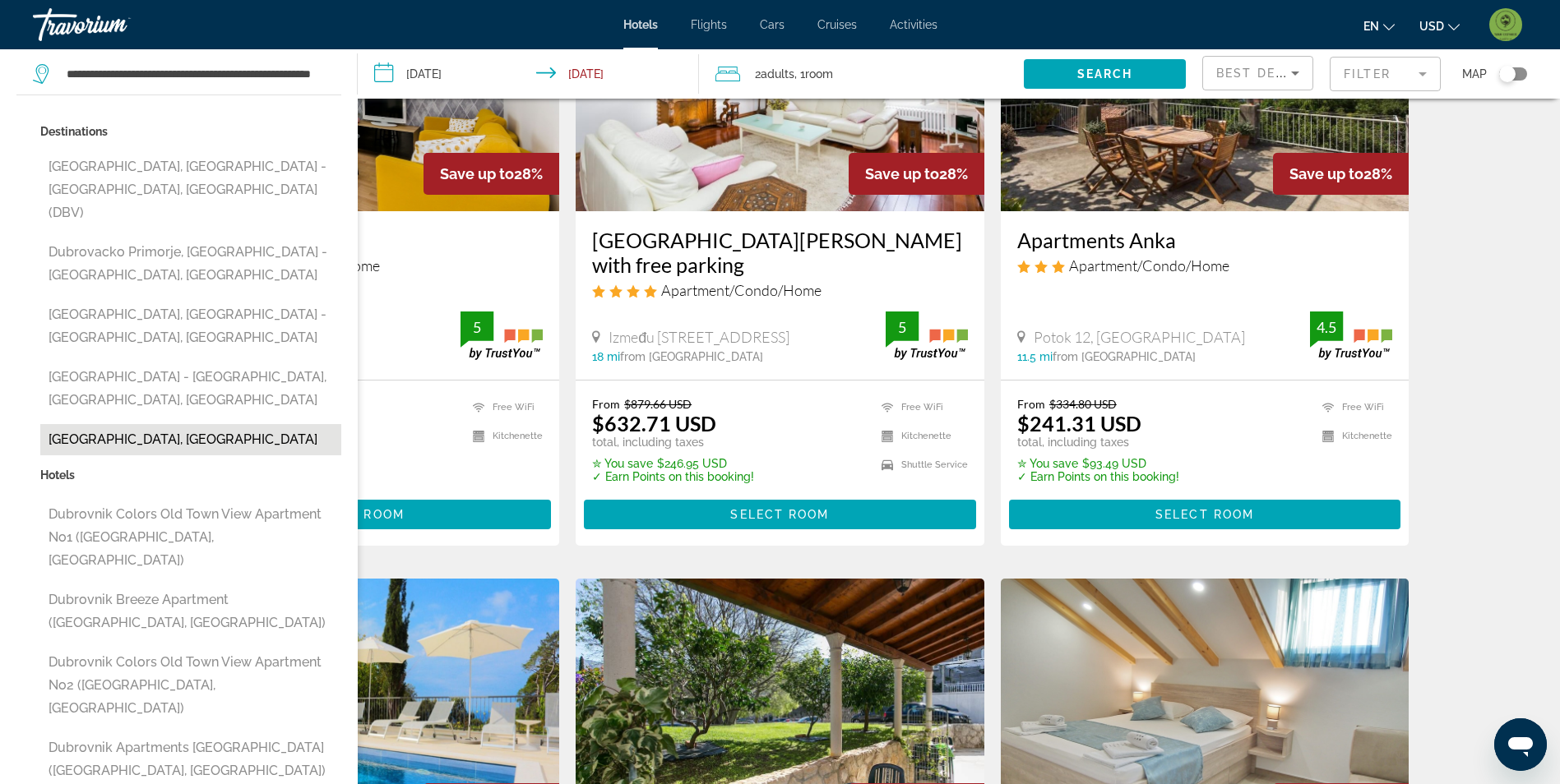
click at [266, 424] on button "Dubrovnik Islands, Croatia" at bounding box center [190, 439] width 301 height 32
type input "**********"
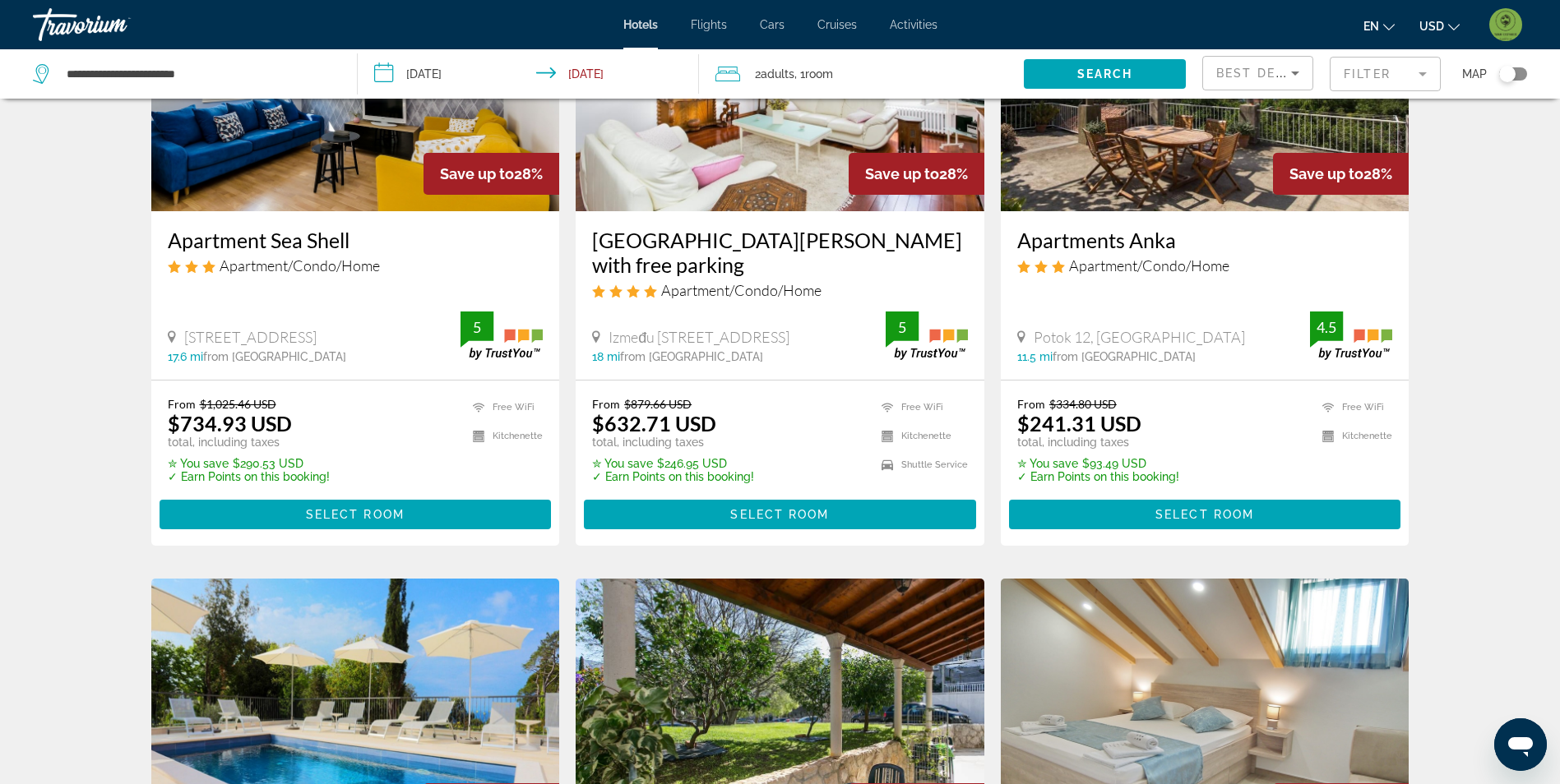
click at [1154, 74] on span "Search widget" at bounding box center [1105, 74] width 162 height 39
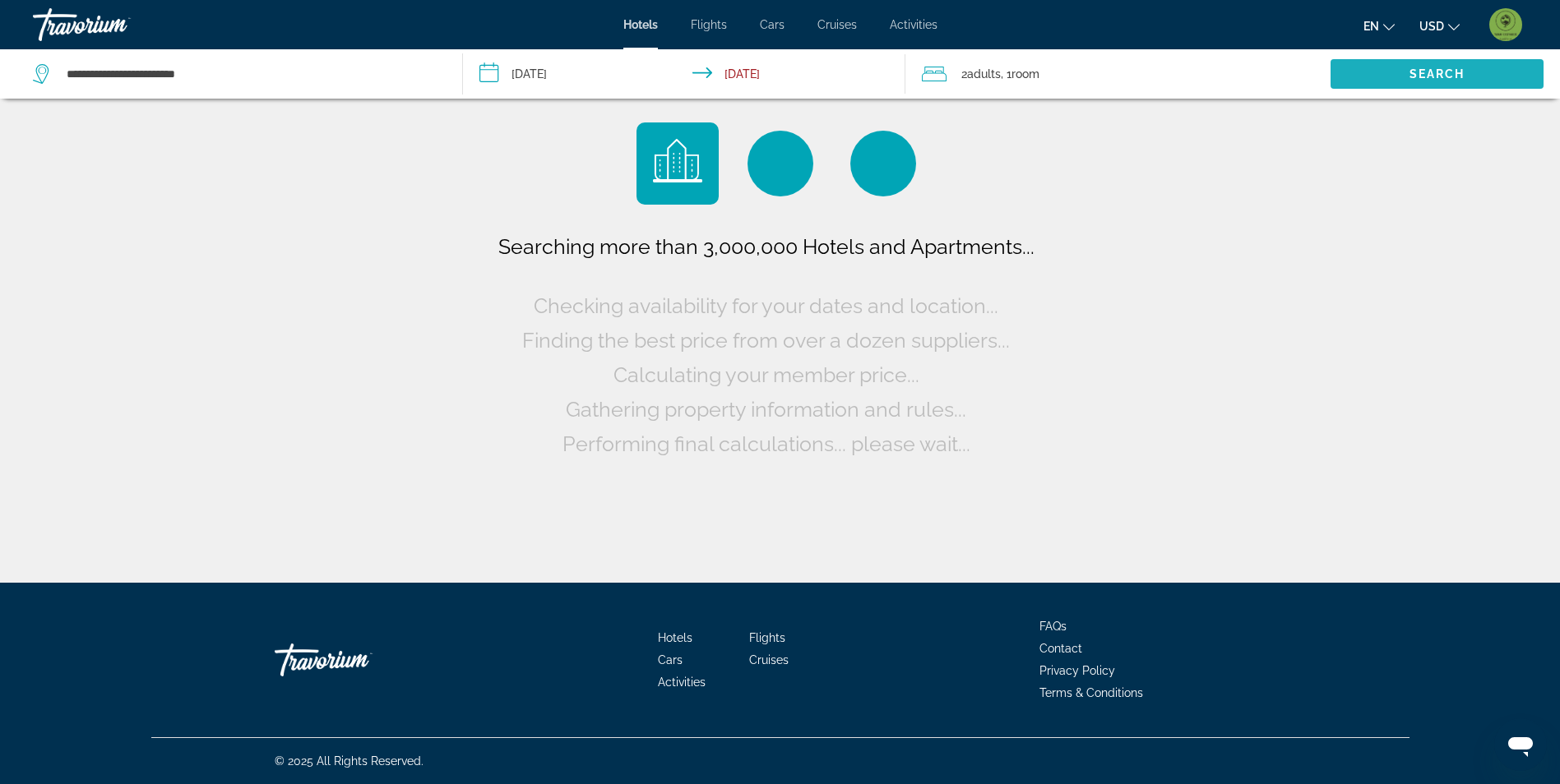
scroll to position [0, 0]
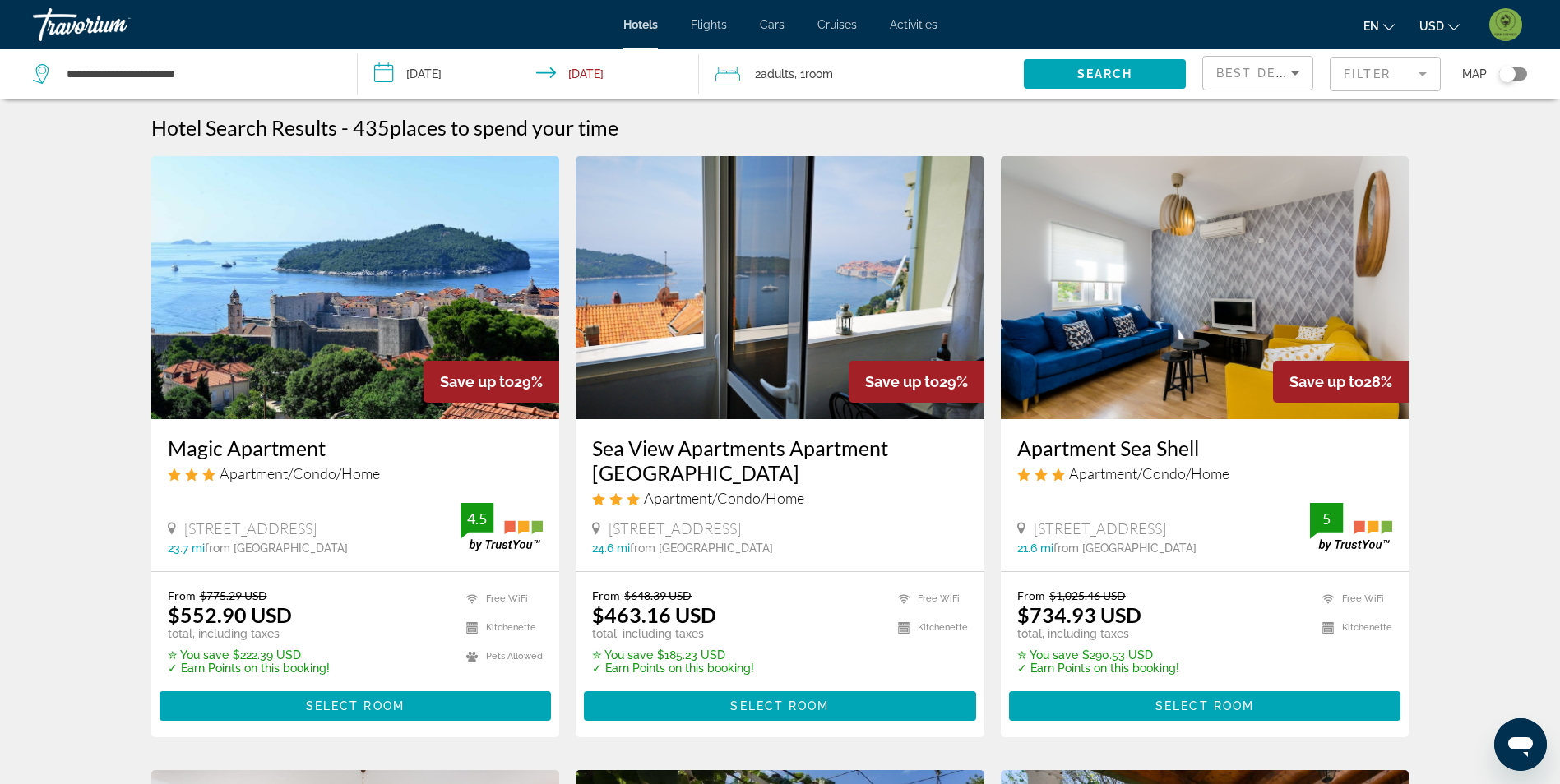
click at [1397, 68] on mat-form-field "Filter" at bounding box center [1385, 74] width 111 height 34
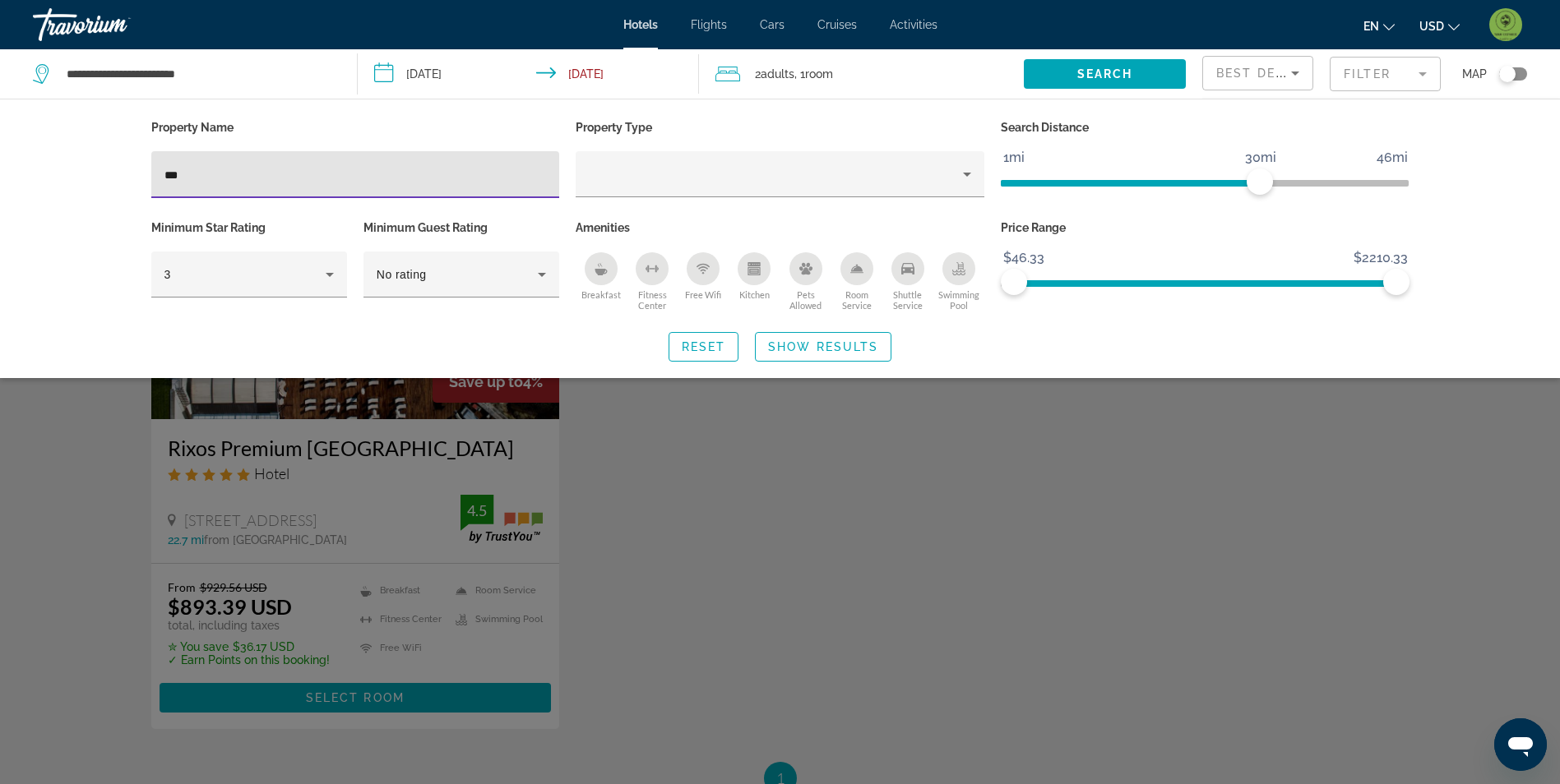
type input "***"
click at [112, 511] on div "Search widget" at bounding box center [780, 515] width 1560 height 538
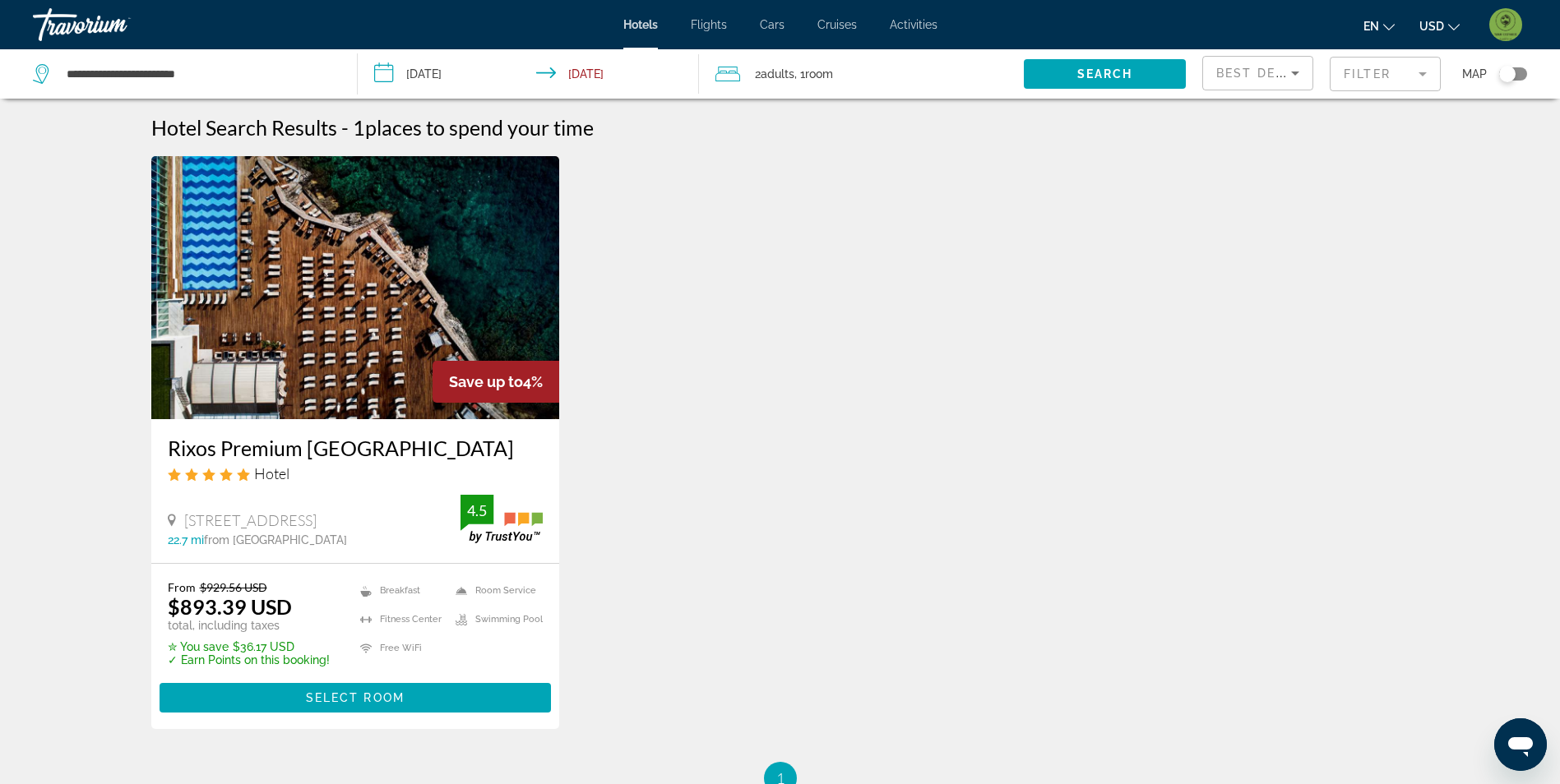
click at [335, 322] on img "Main content" at bounding box center [355, 287] width 409 height 263
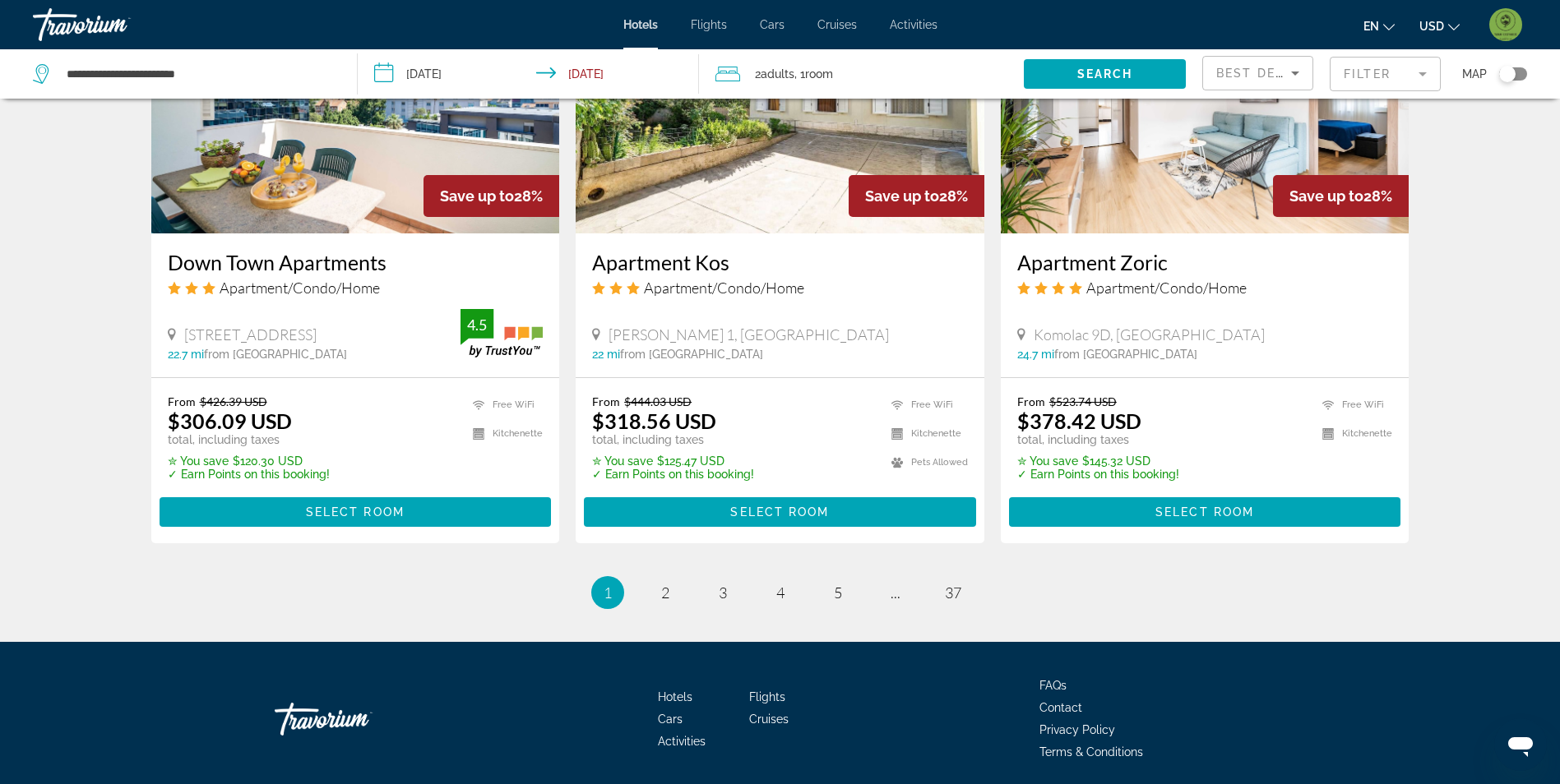
scroll to position [2064, 0]
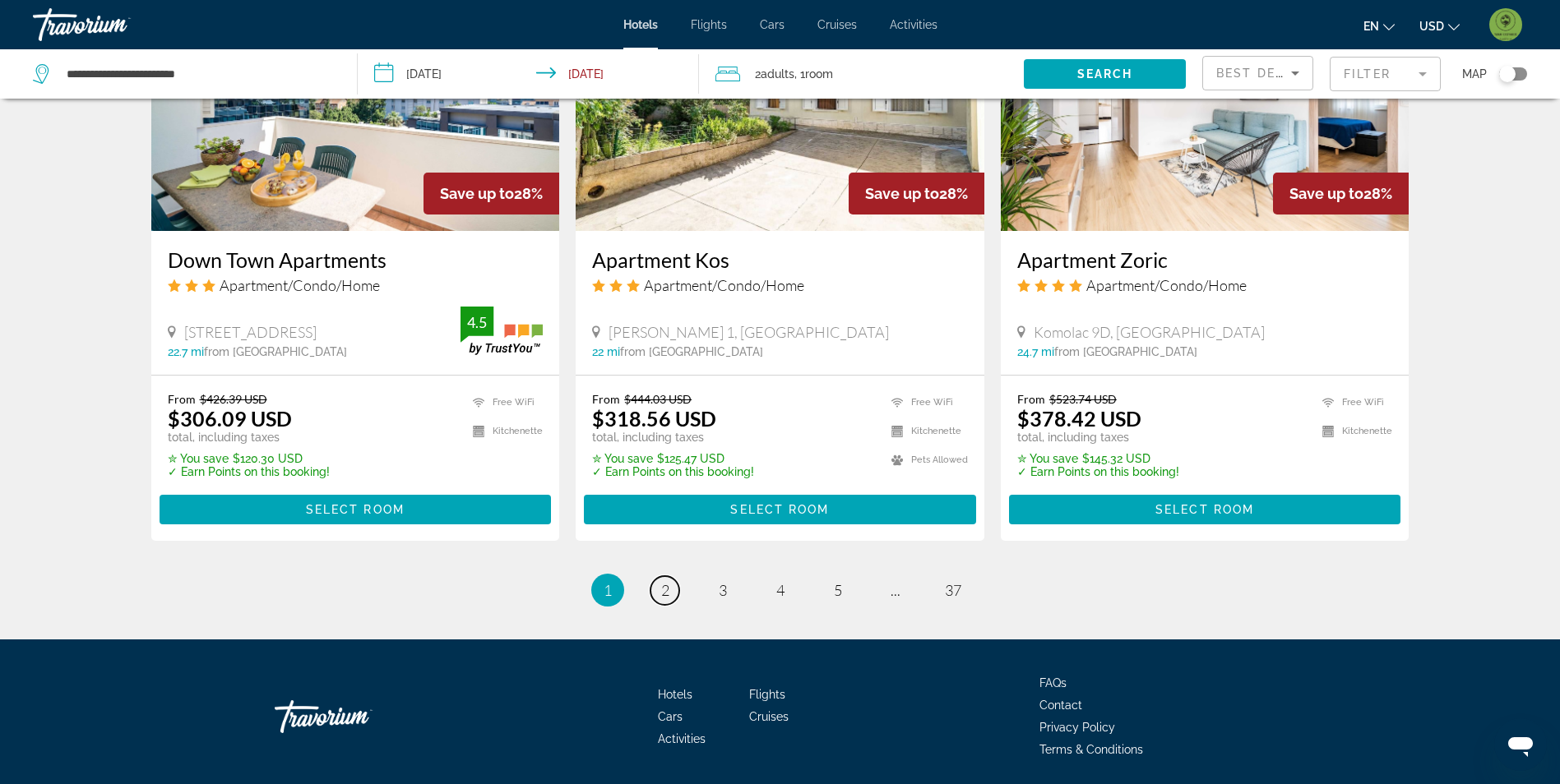
click at [657, 576] on link "page 2" at bounding box center [665, 590] width 29 height 29
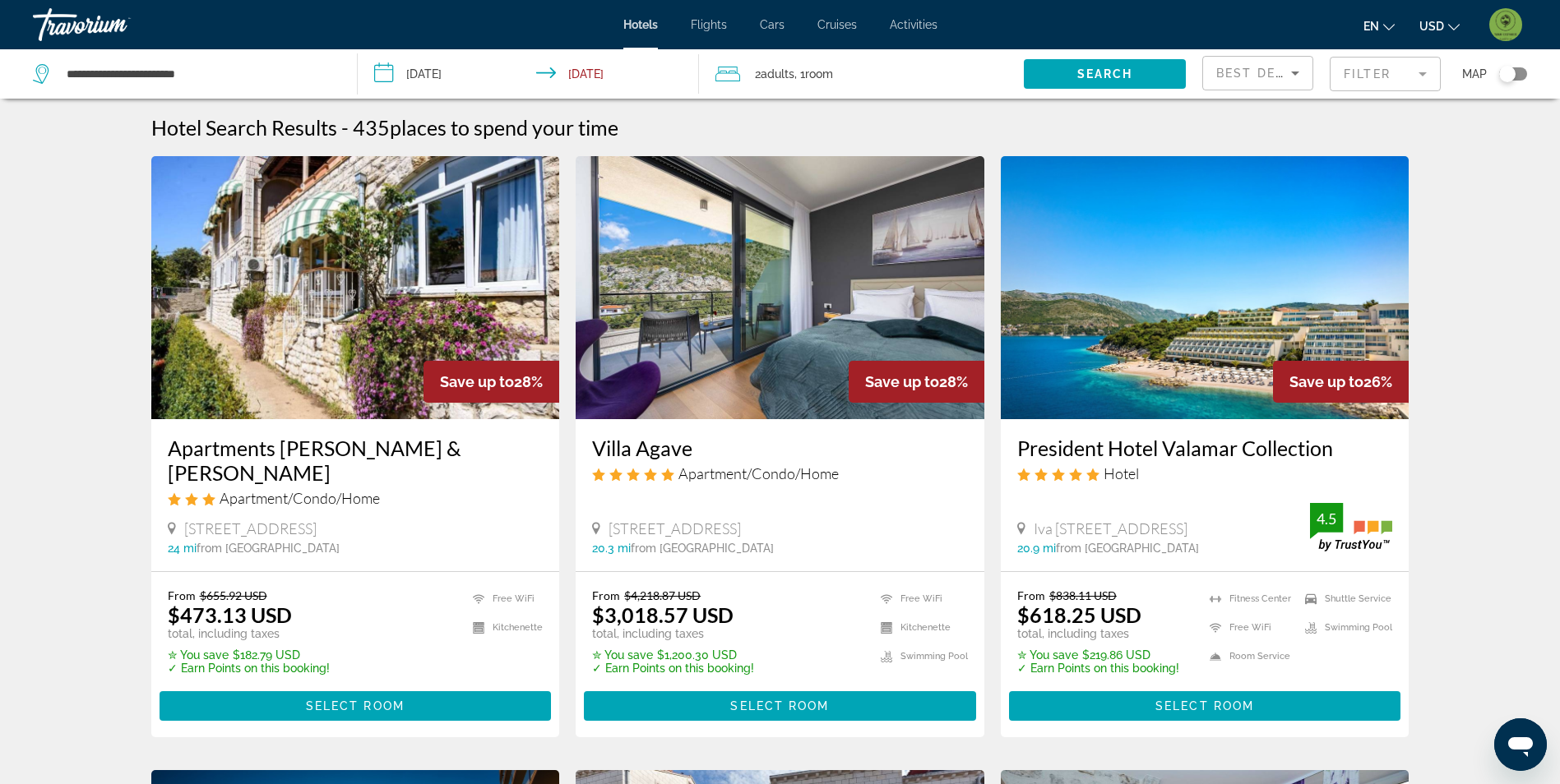
click at [1375, 82] on mat-form-field "Filter" at bounding box center [1385, 74] width 111 height 34
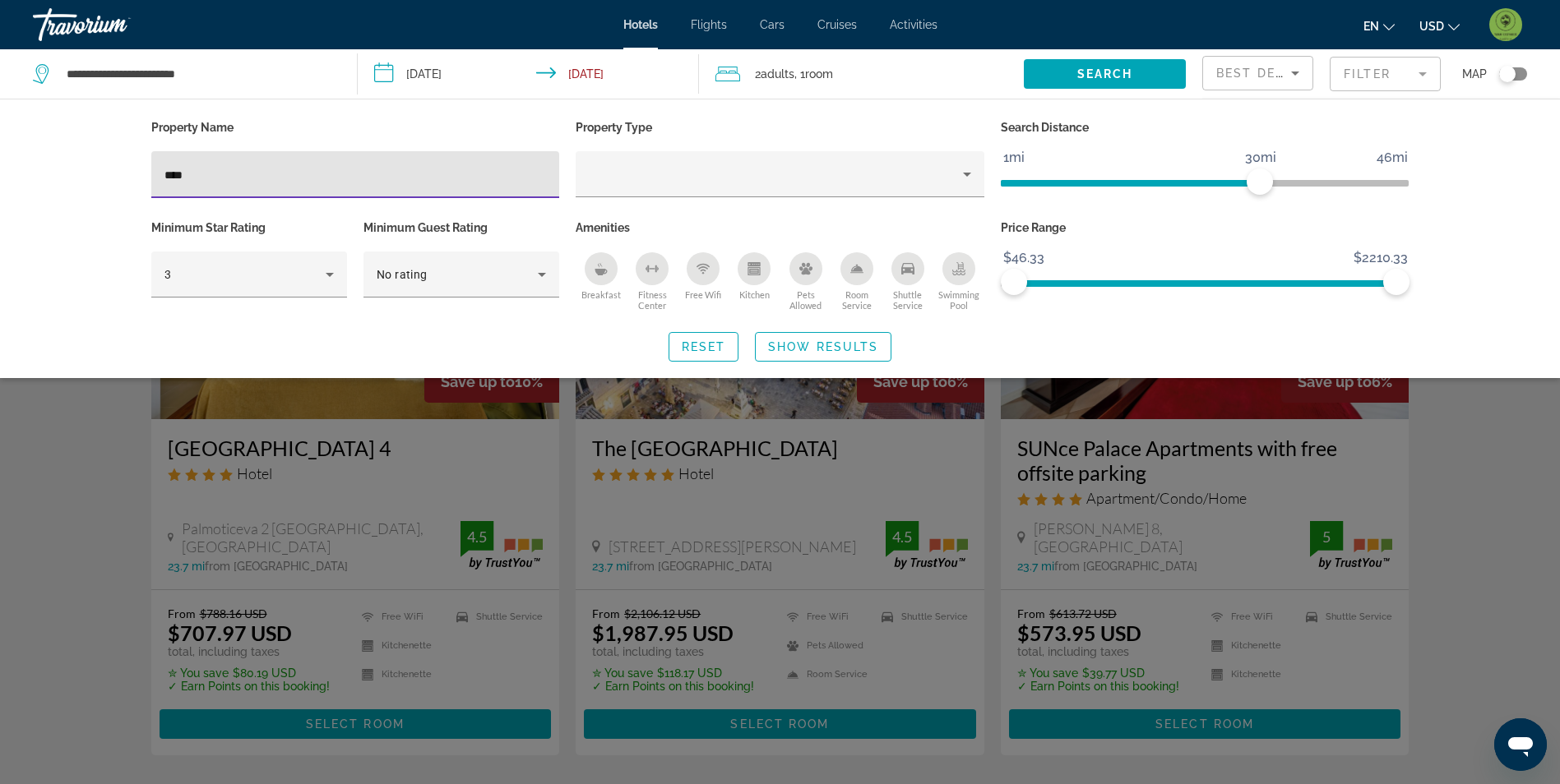
type input "****"
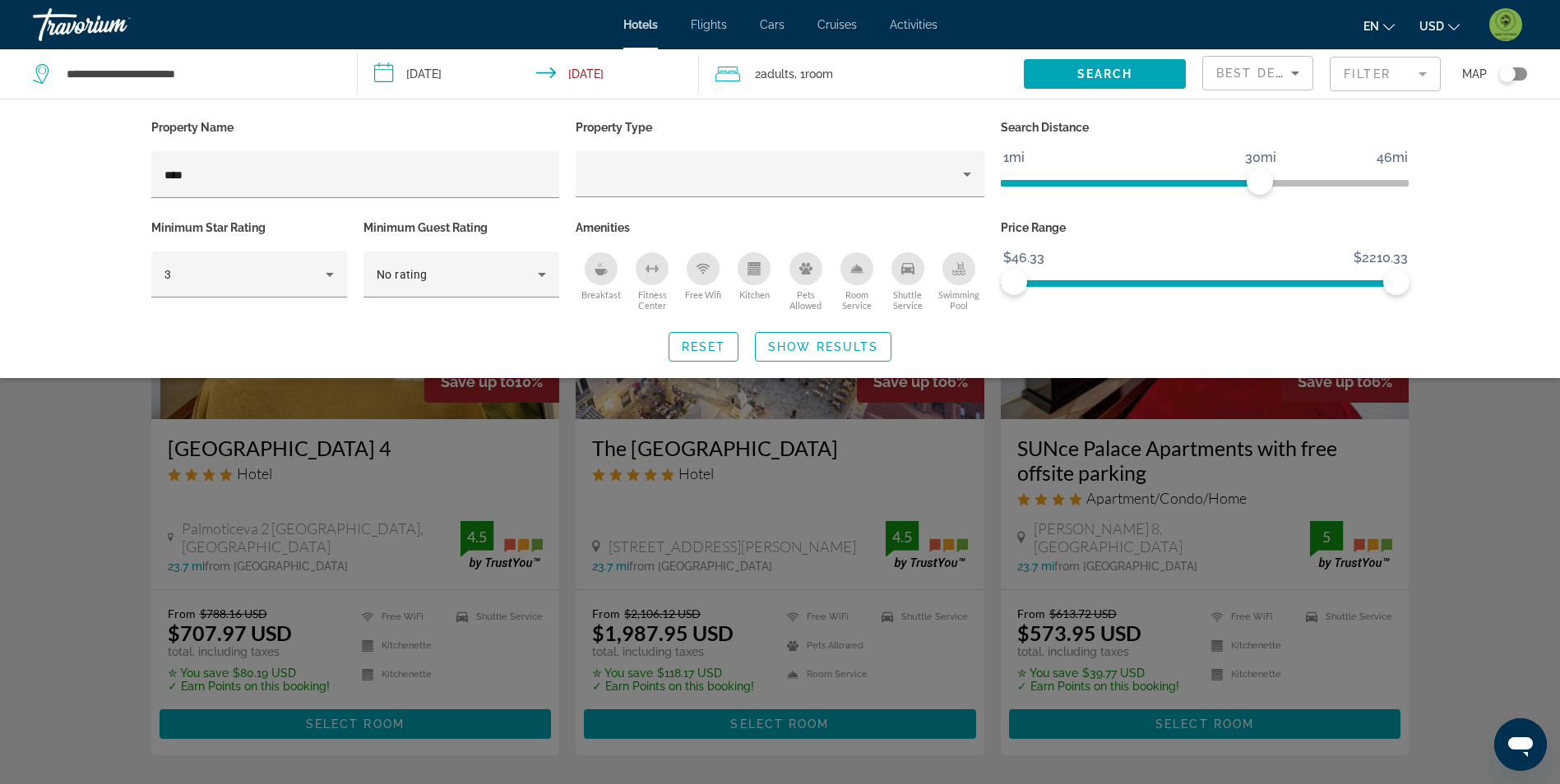
click at [80, 435] on div "Search widget" at bounding box center [780, 515] width 1560 height 538
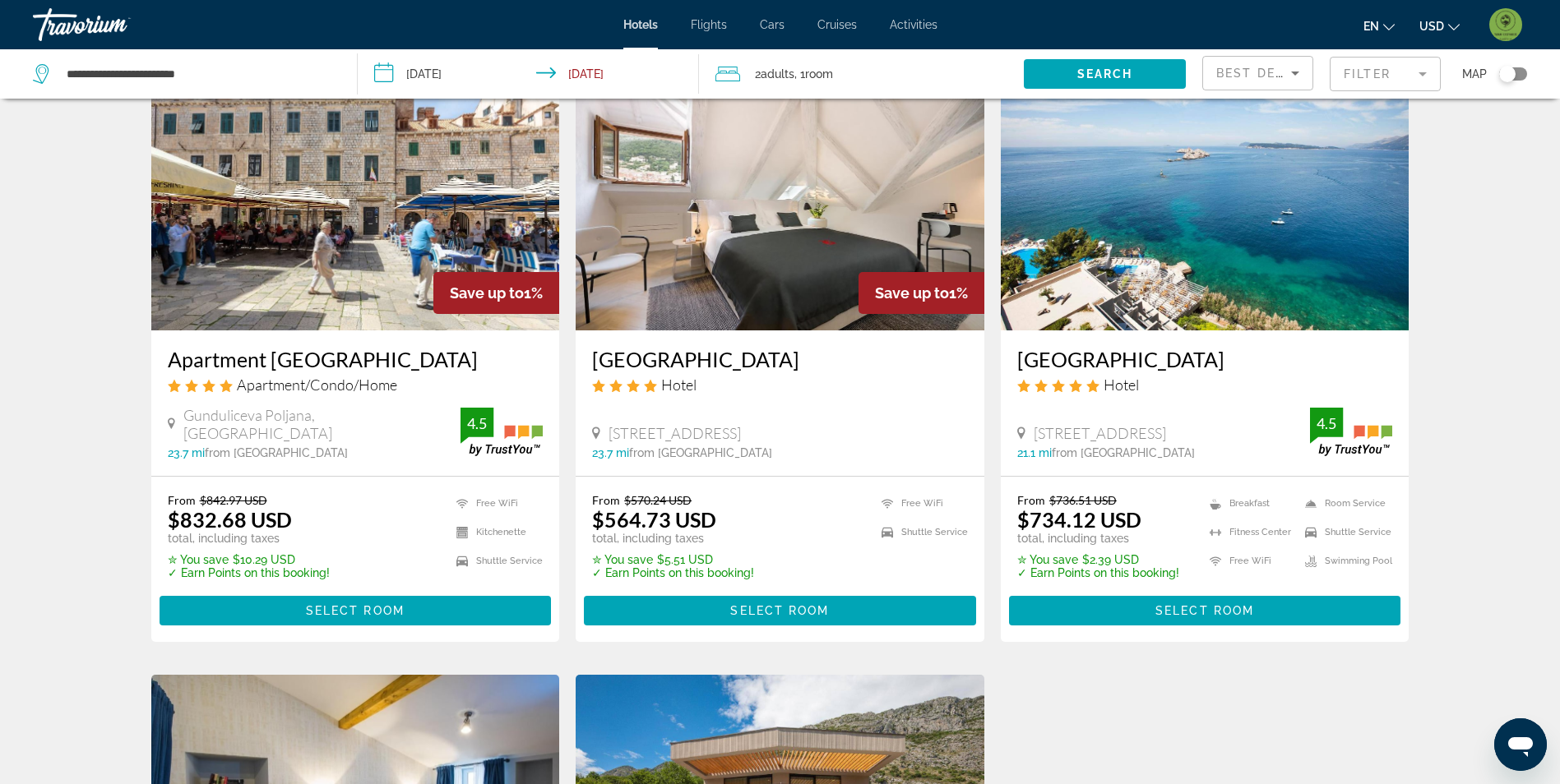
scroll to position [1479, 0]
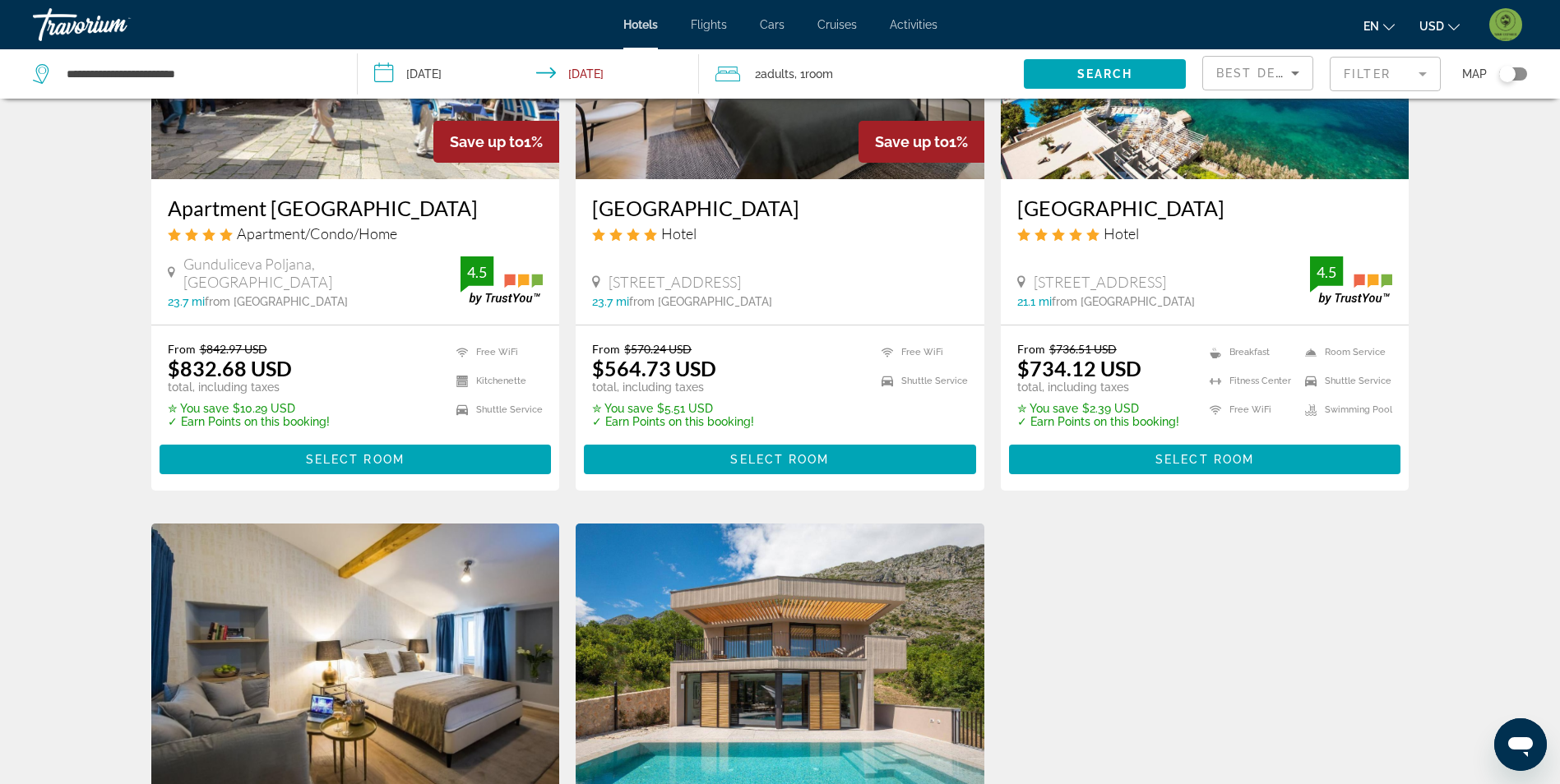
click at [1392, 79] on mat-form-field "Filter" at bounding box center [1385, 74] width 111 height 34
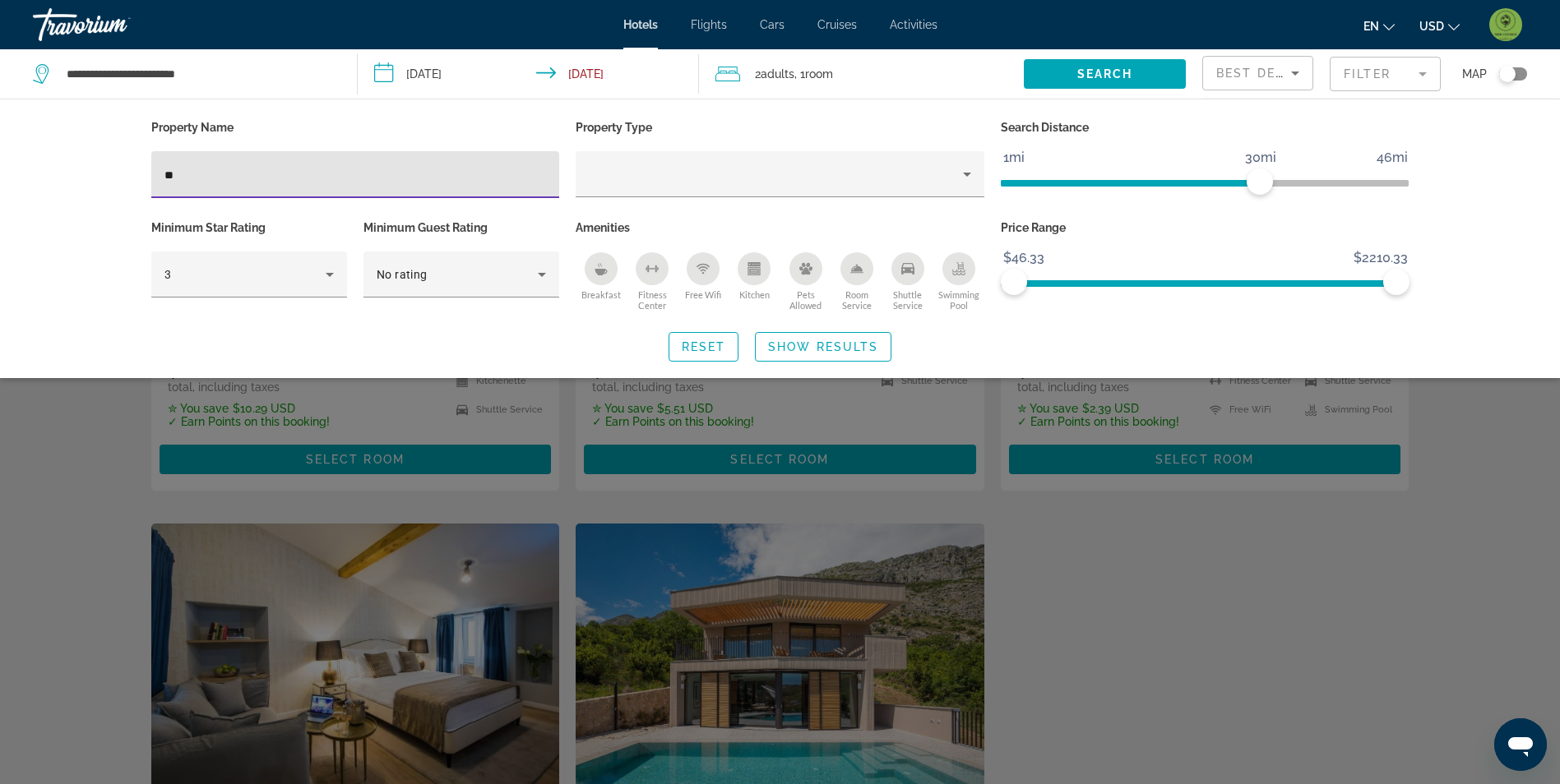
type input "*"
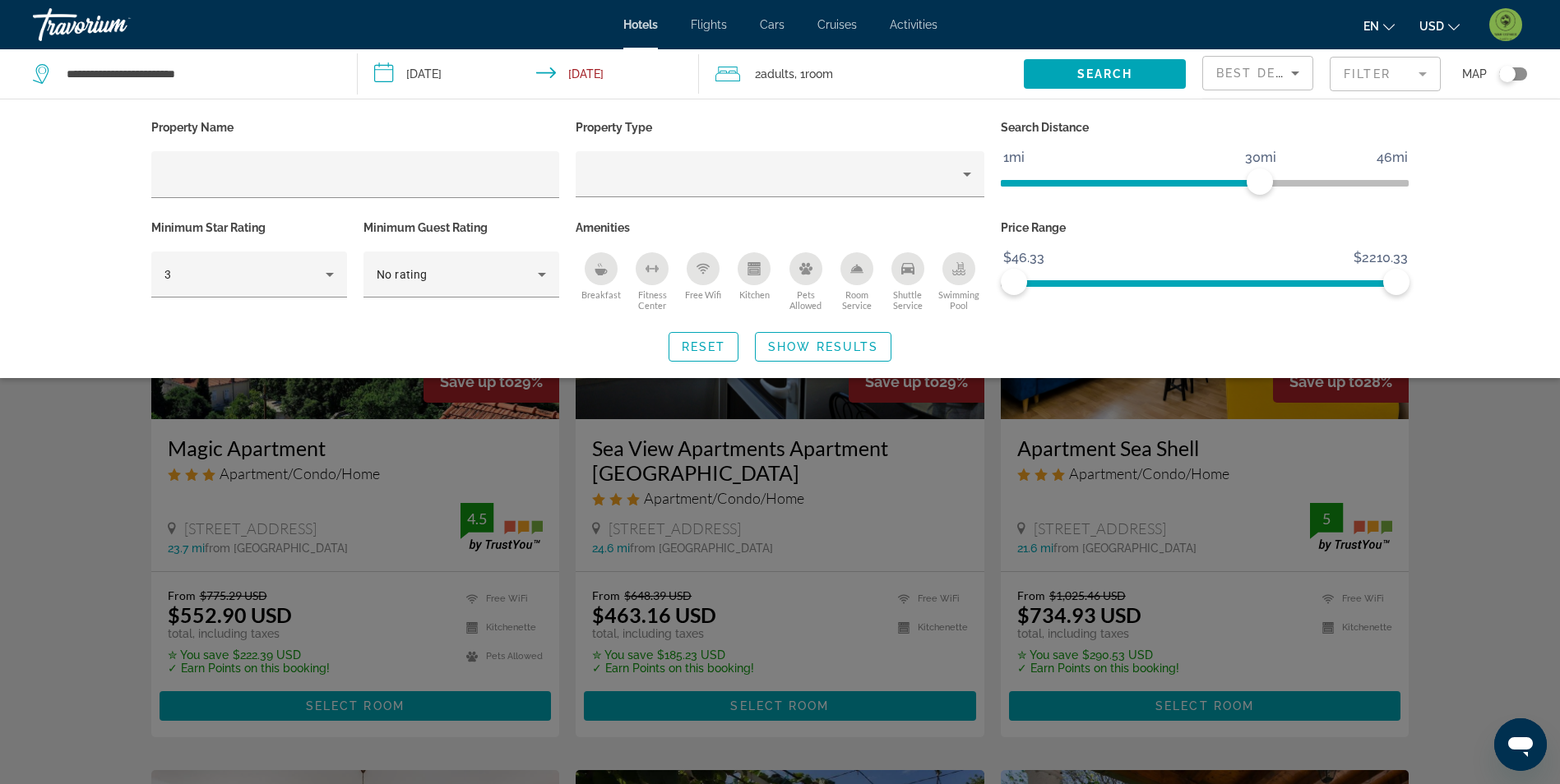
click at [1387, 75] on mat-form-field "Filter" at bounding box center [1385, 74] width 111 height 34
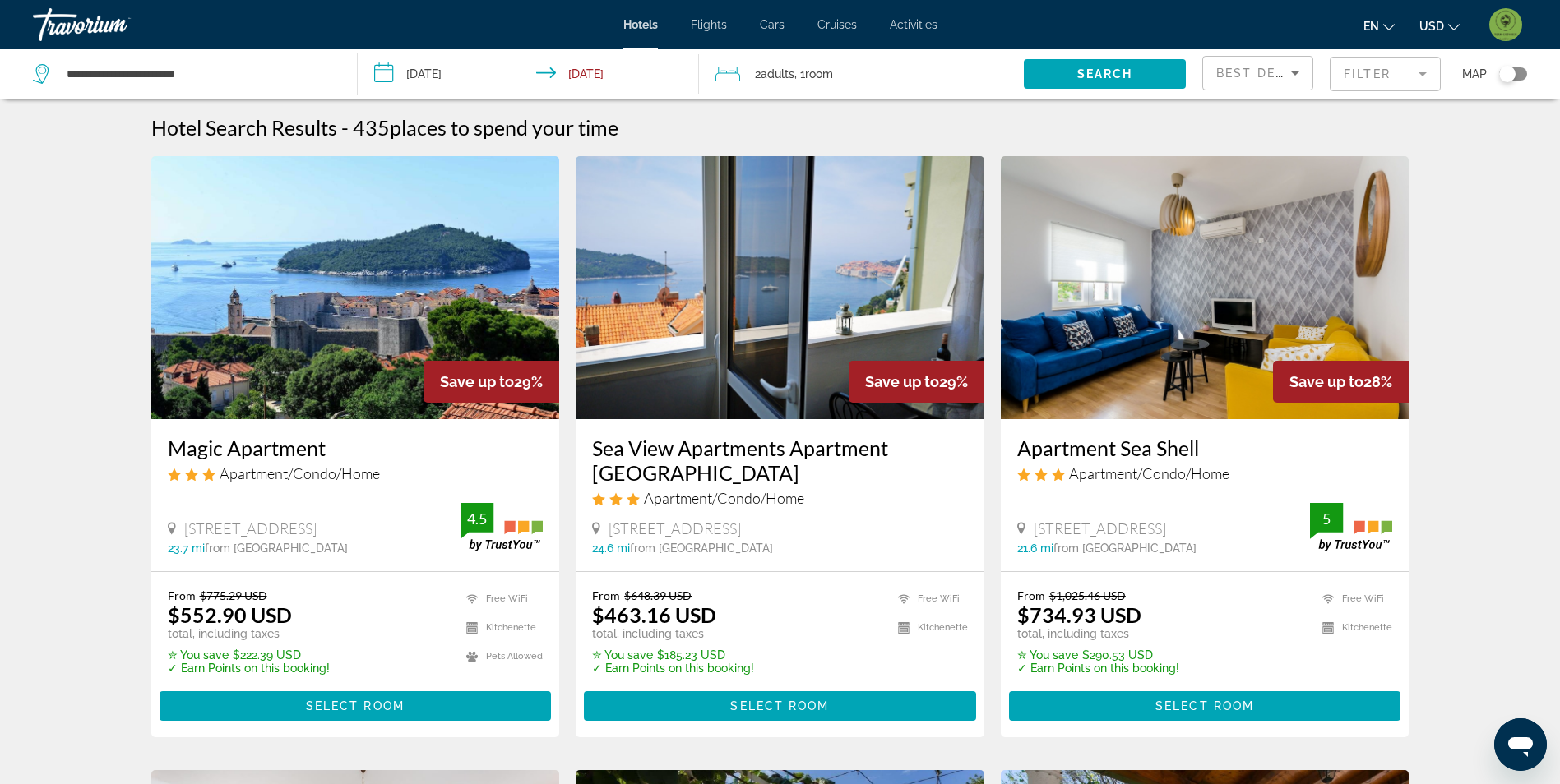
click at [1388, 86] on mat-form-field "Filter" at bounding box center [1385, 74] width 111 height 34
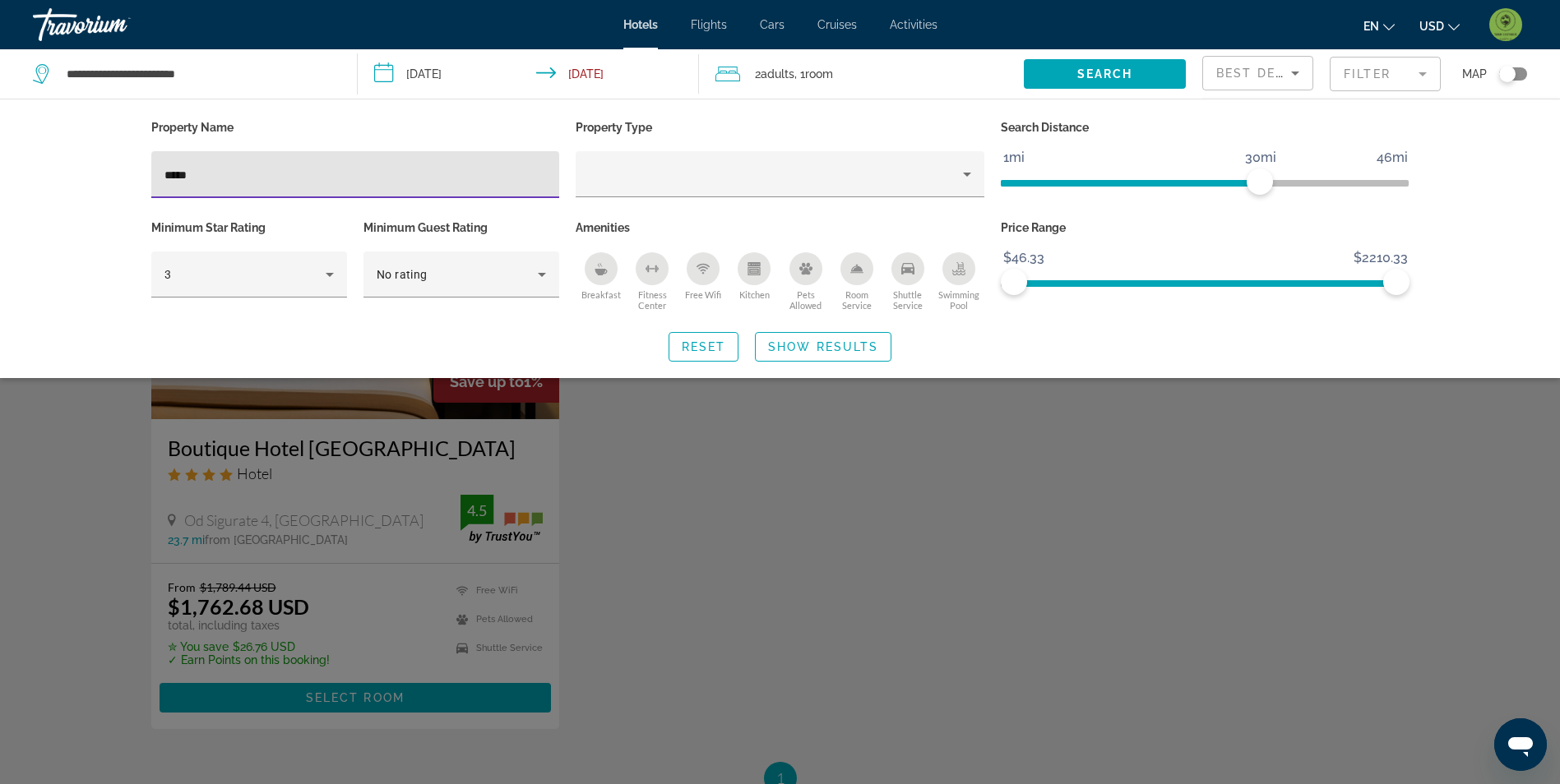
type input "*****"
click at [70, 463] on div "Search widget" at bounding box center [780, 515] width 1560 height 538
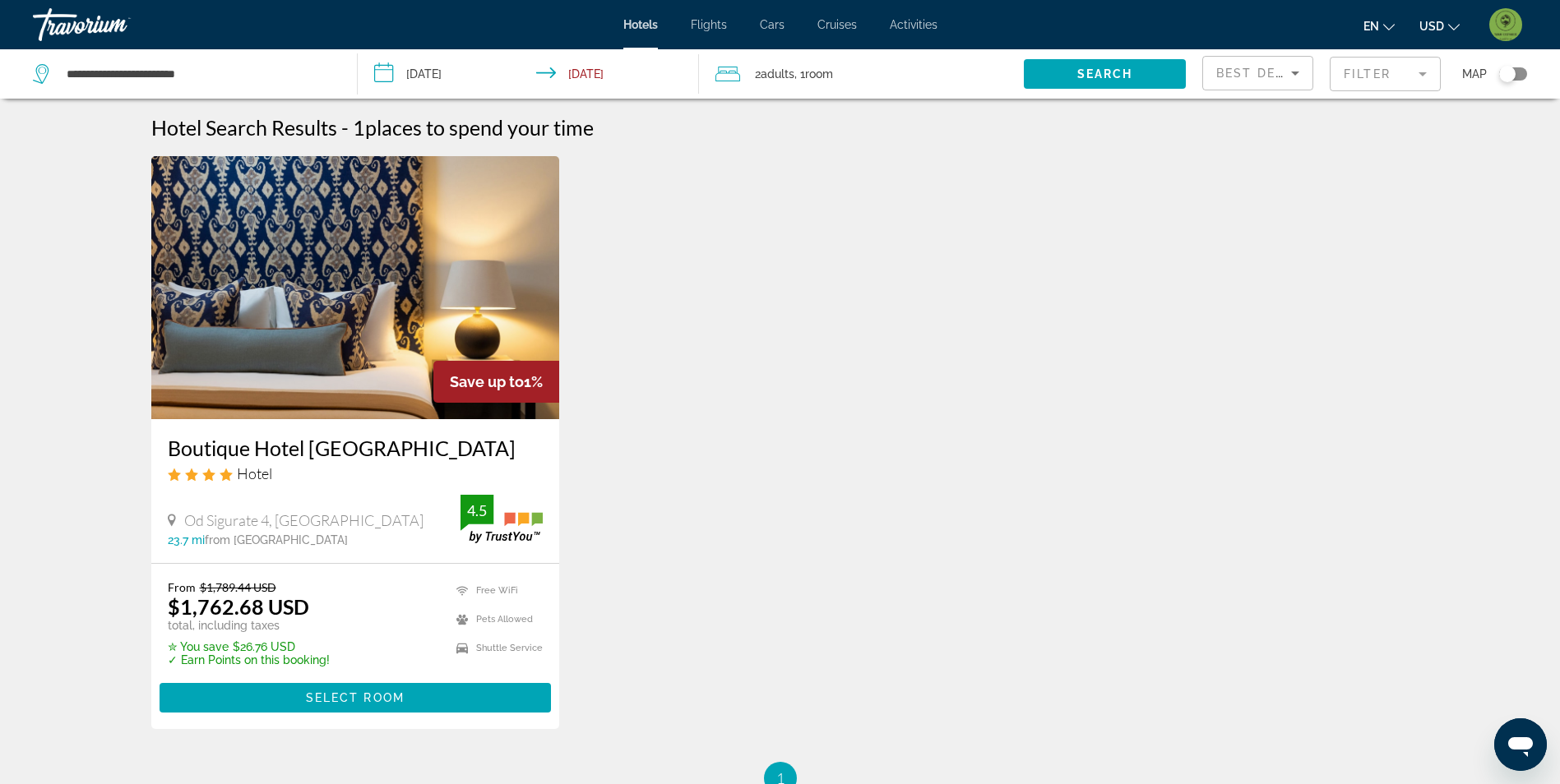
click at [1365, 80] on mat-form-field "Filter" at bounding box center [1385, 74] width 111 height 34
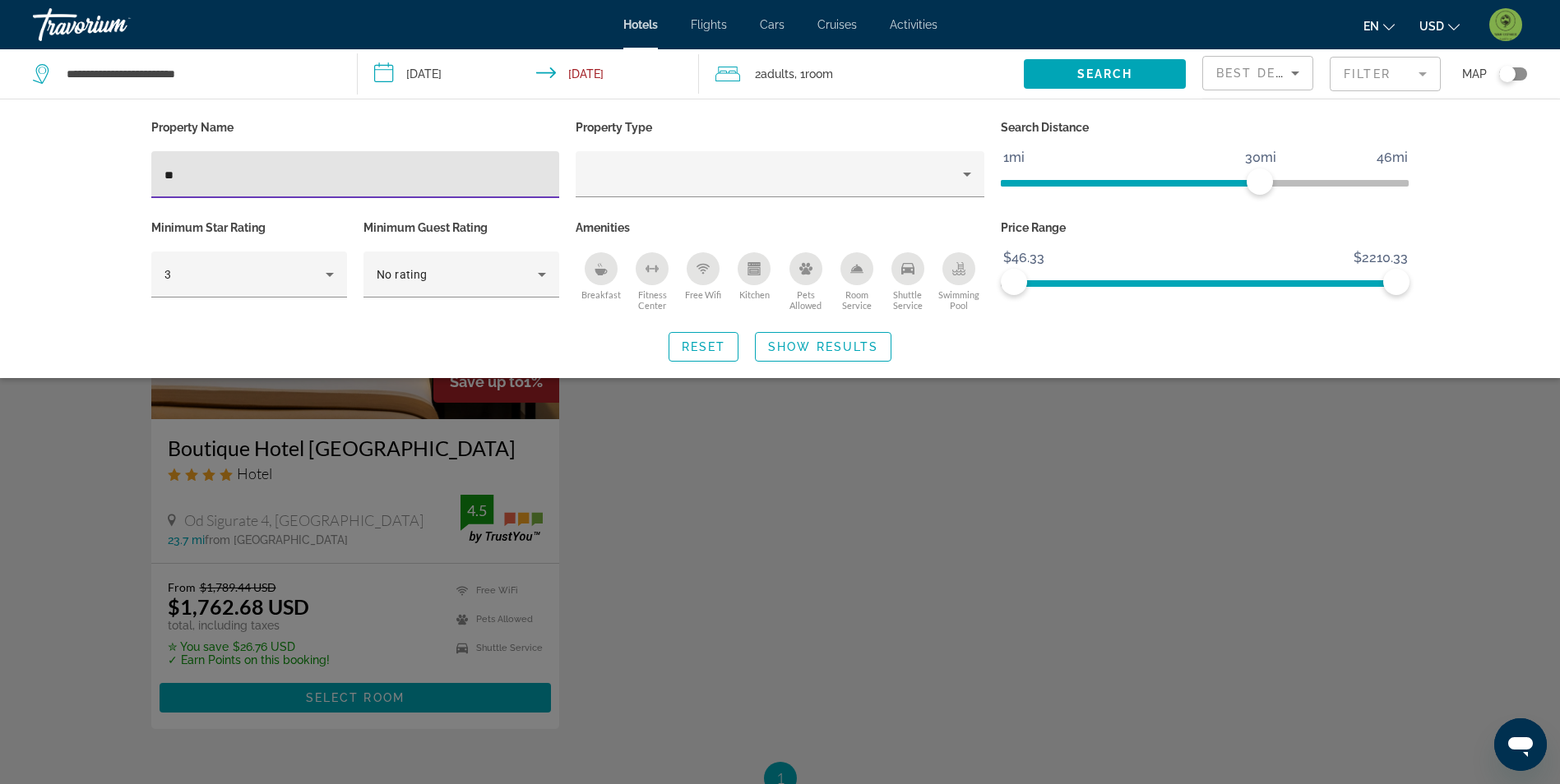
type input "*"
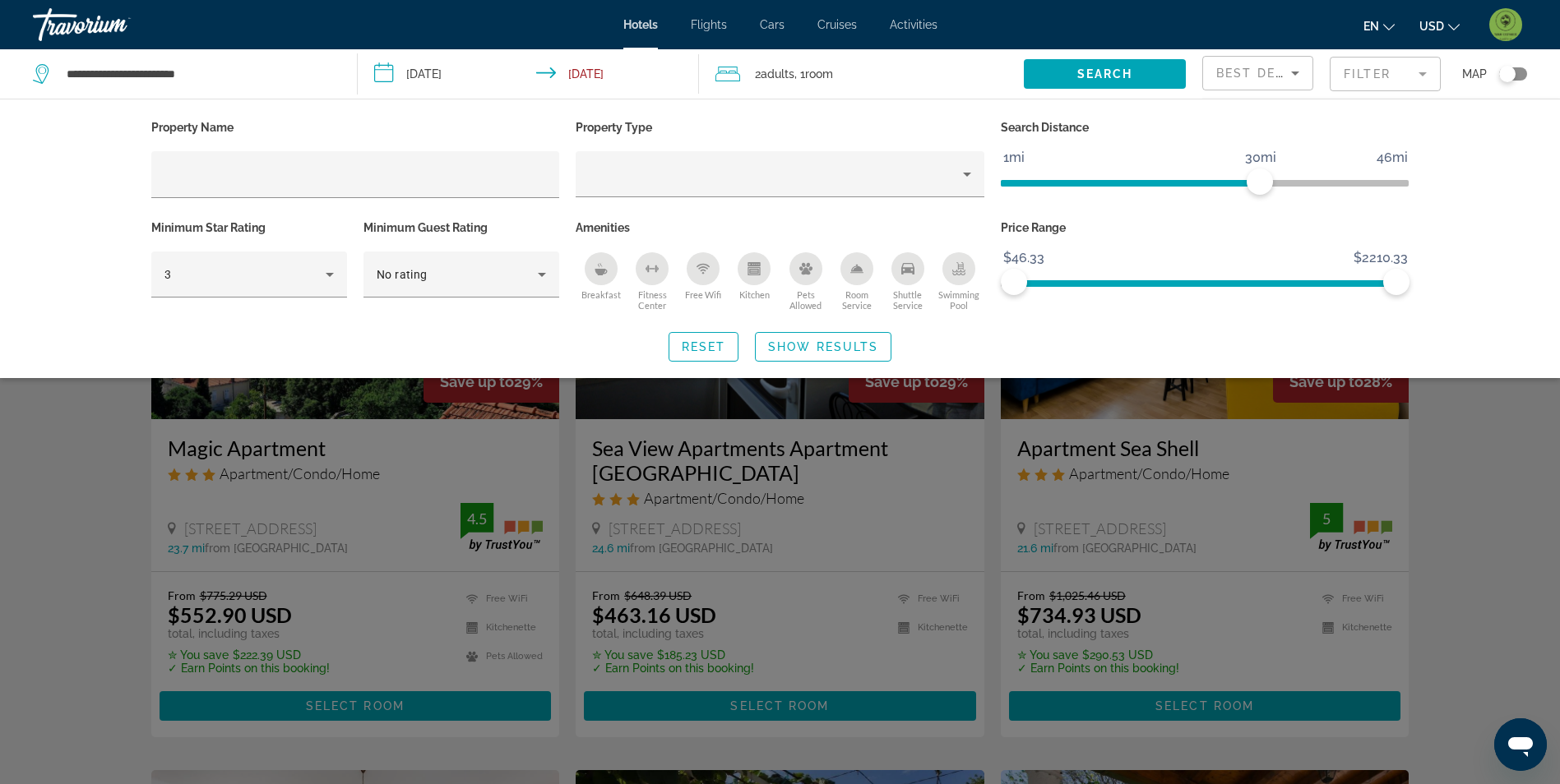
click at [103, 422] on div "Search widget" at bounding box center [780, 515] width 1560 height 538
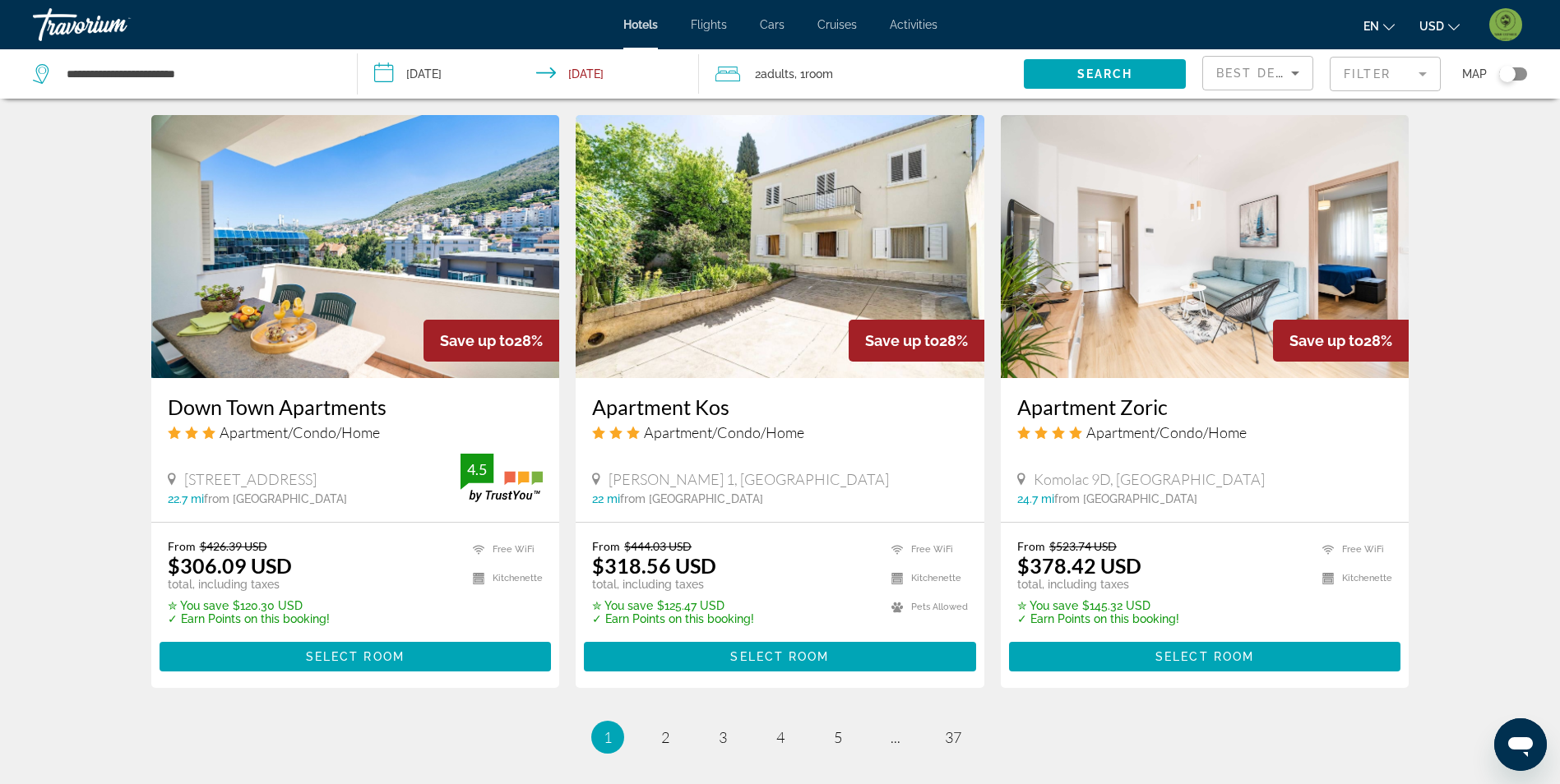
scroll to position [1973, 0]
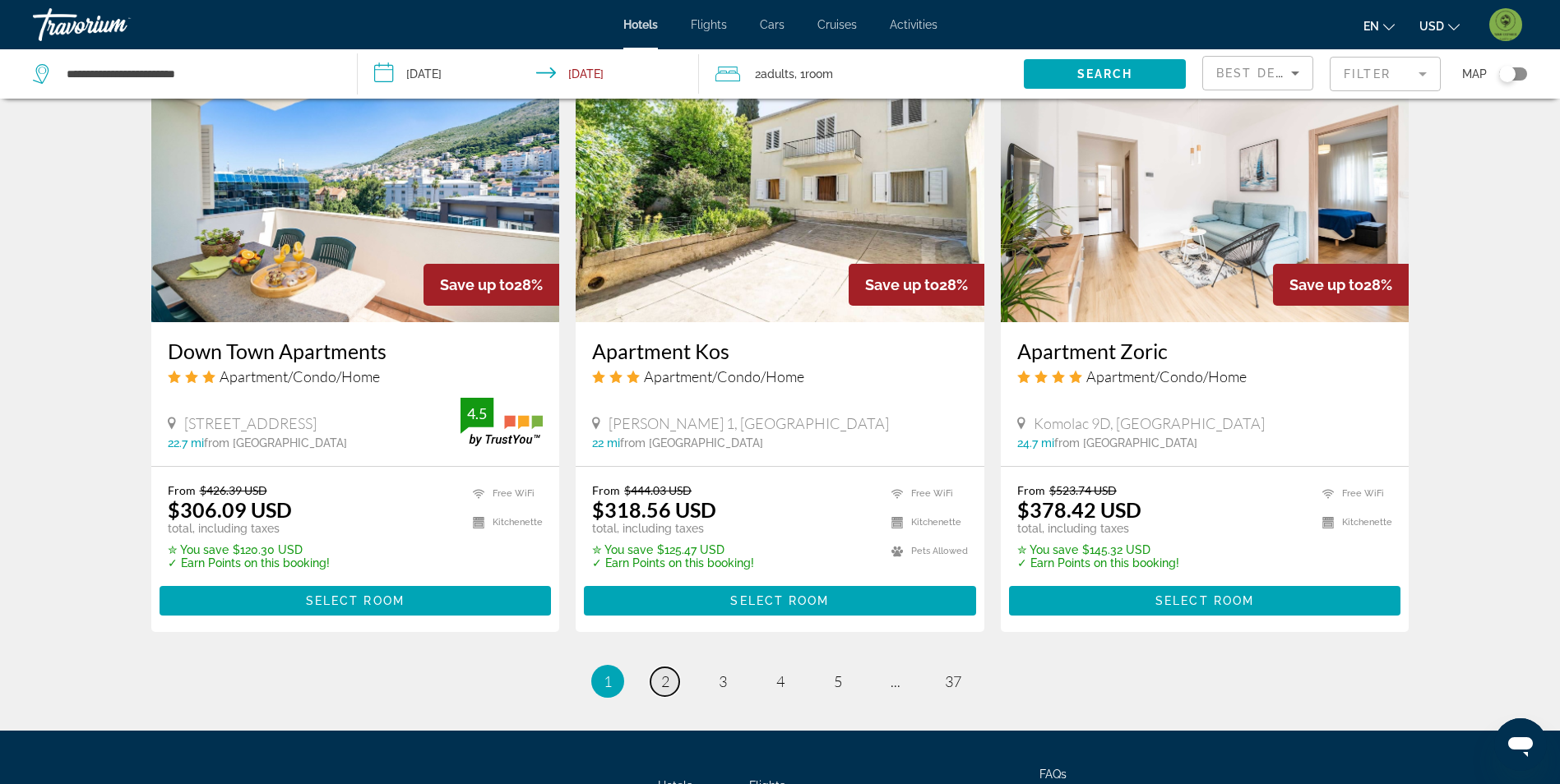
click at [676, 667] on link "page 2" at bounding box center [665, 682] width 29 height 29
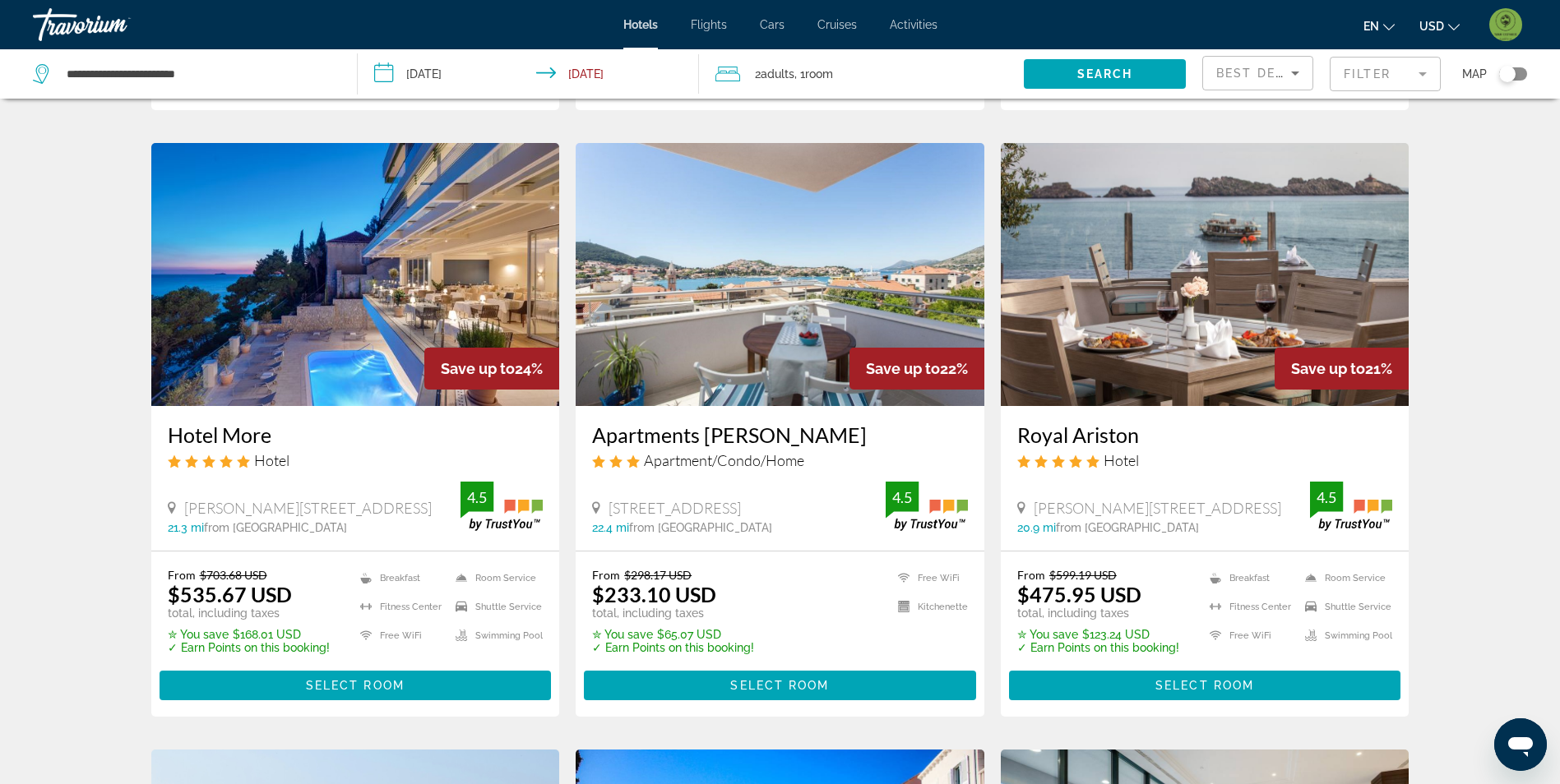
scroll to position [1315, 0]
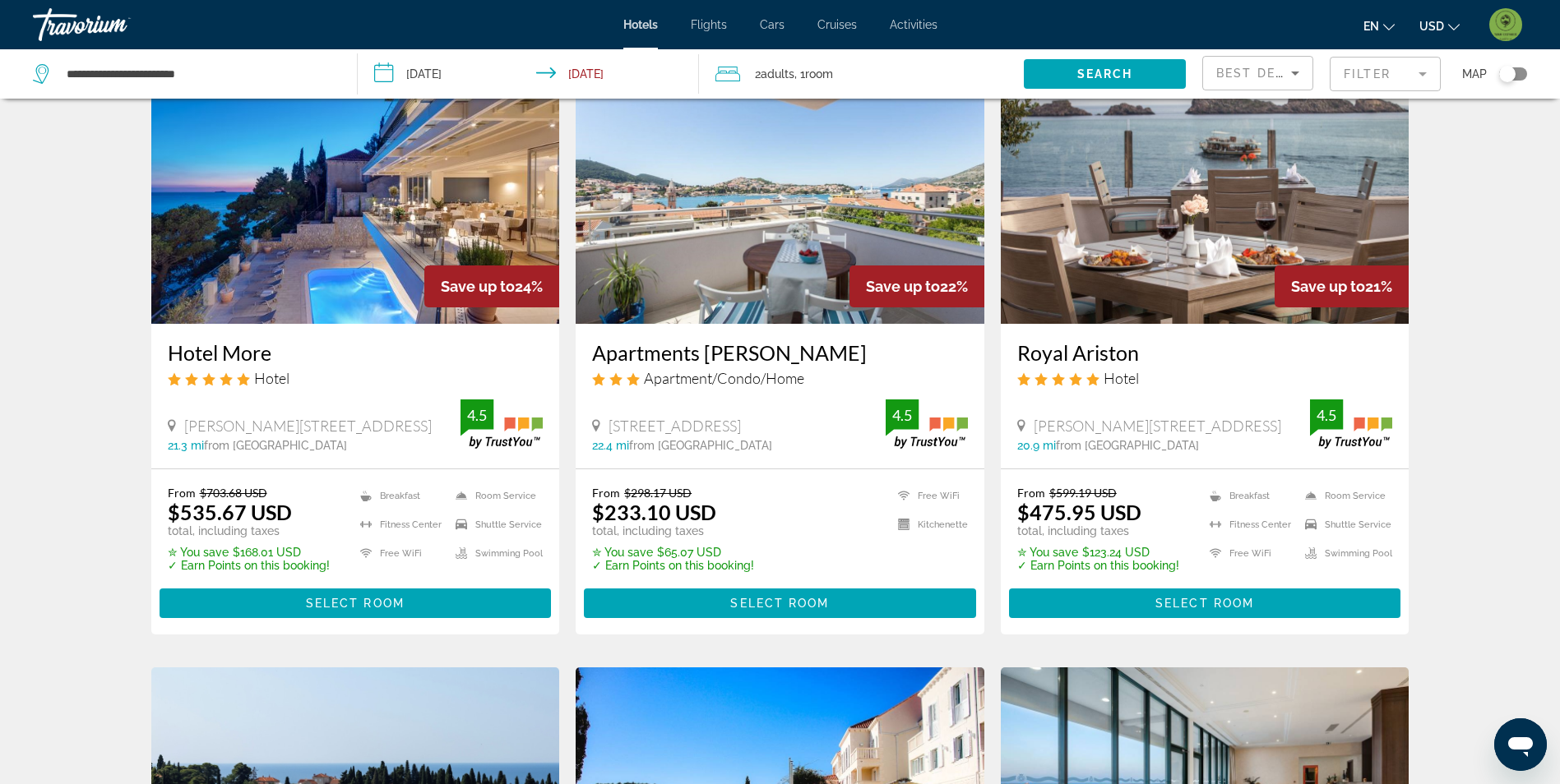
click at [1376, 79] on mat-form-field "Filter" at bounding box center [1385, 74] width 111 height 34
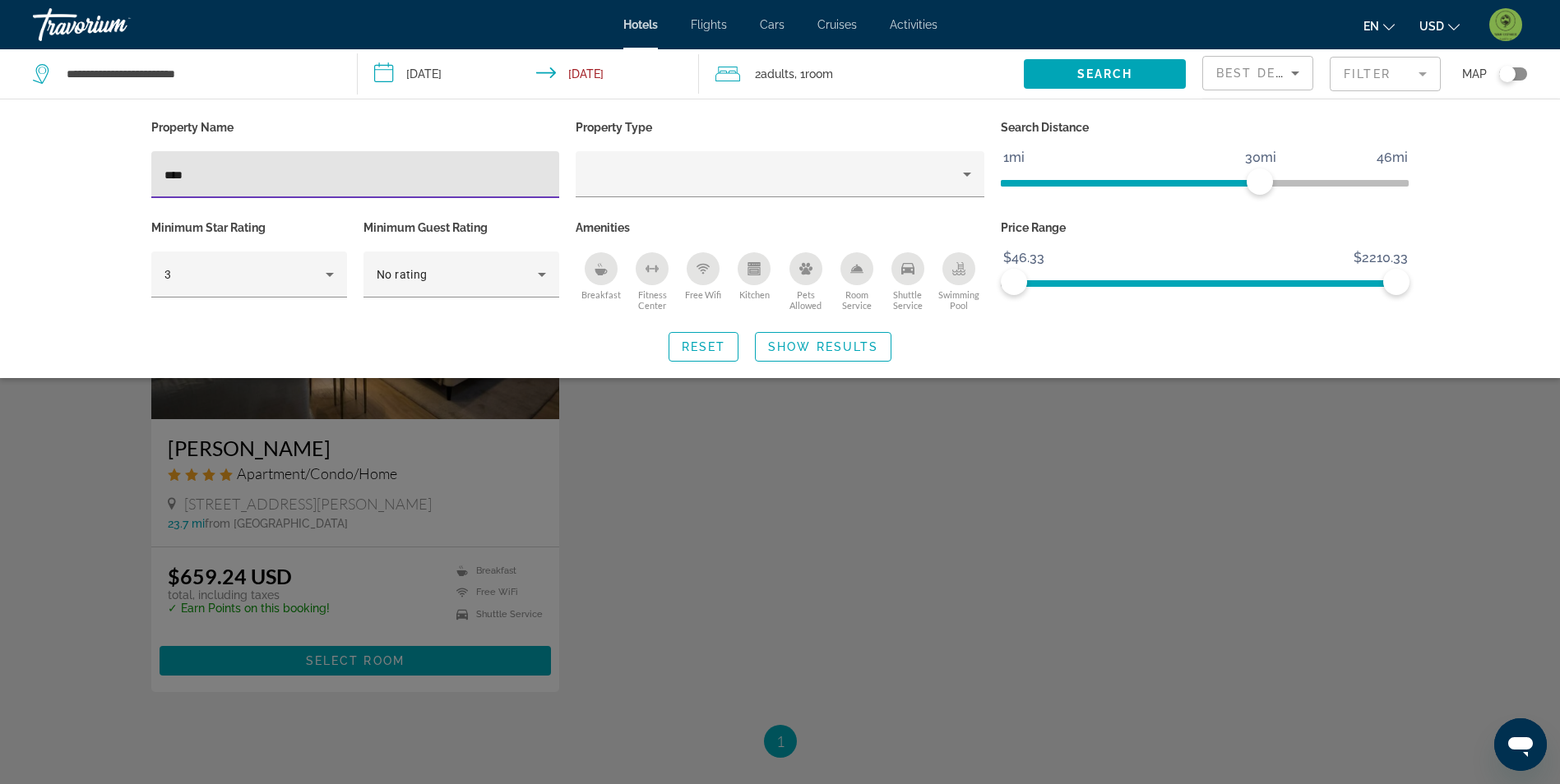
type input "****"
click at [71, 502] on div "Search widget" at bounding box center [780, 515] width 1560 height 538
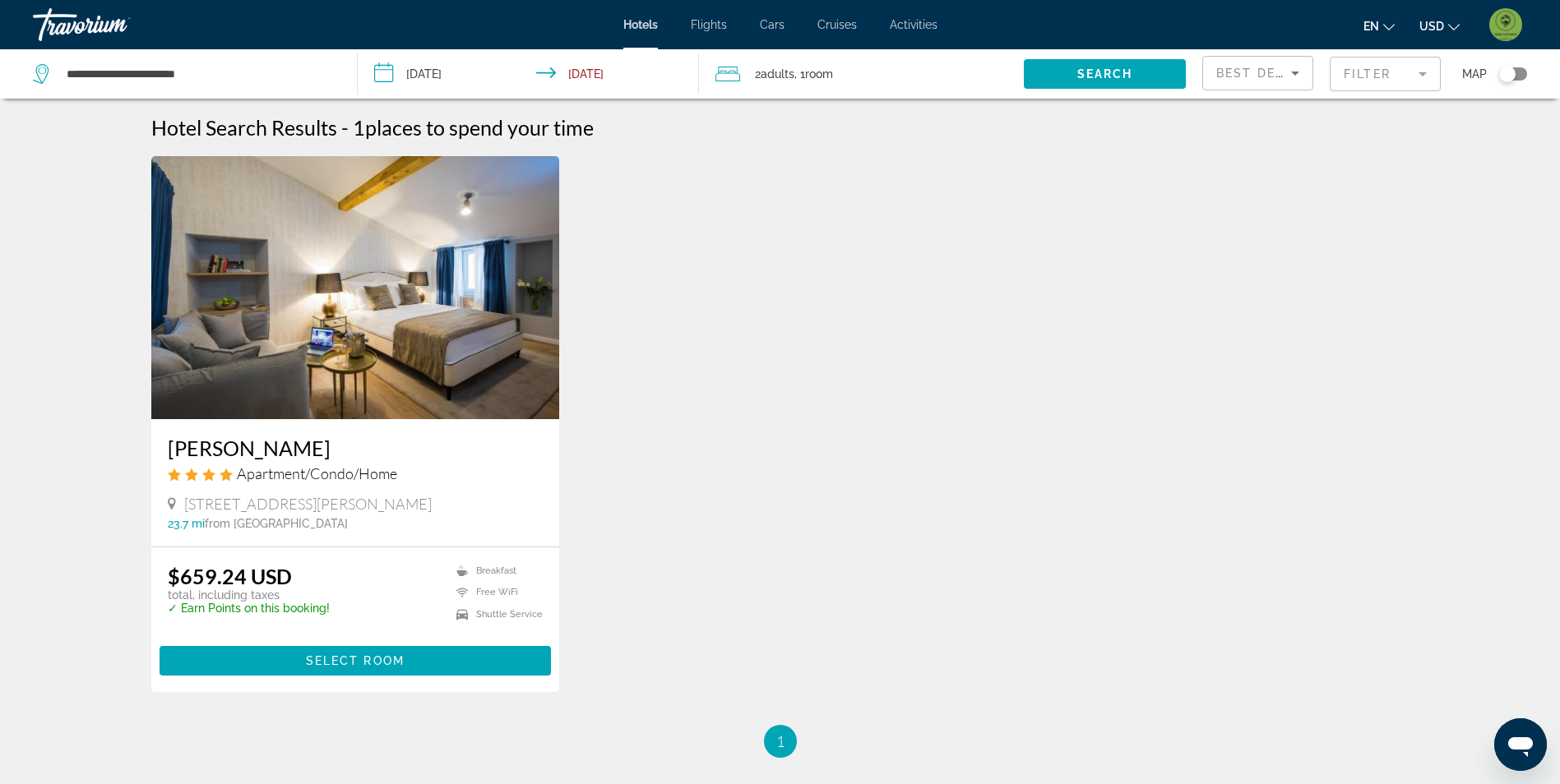
click at [345, 359] on img "Main content" at bounding box center [355, 287] width 409 height 263
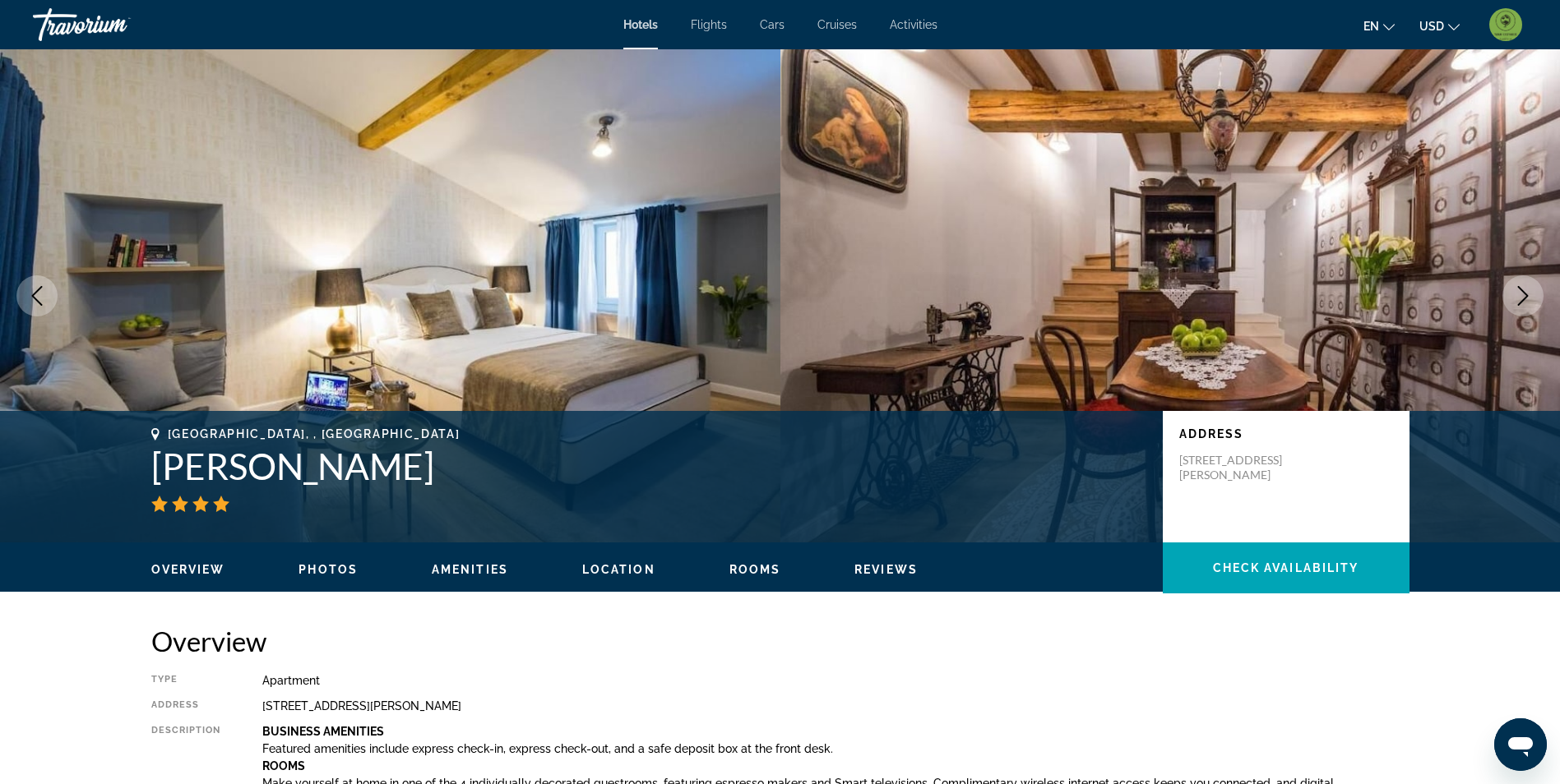
click at [320, 566] on span "Photos" at bounding box center [328, 570] width 59 height 13
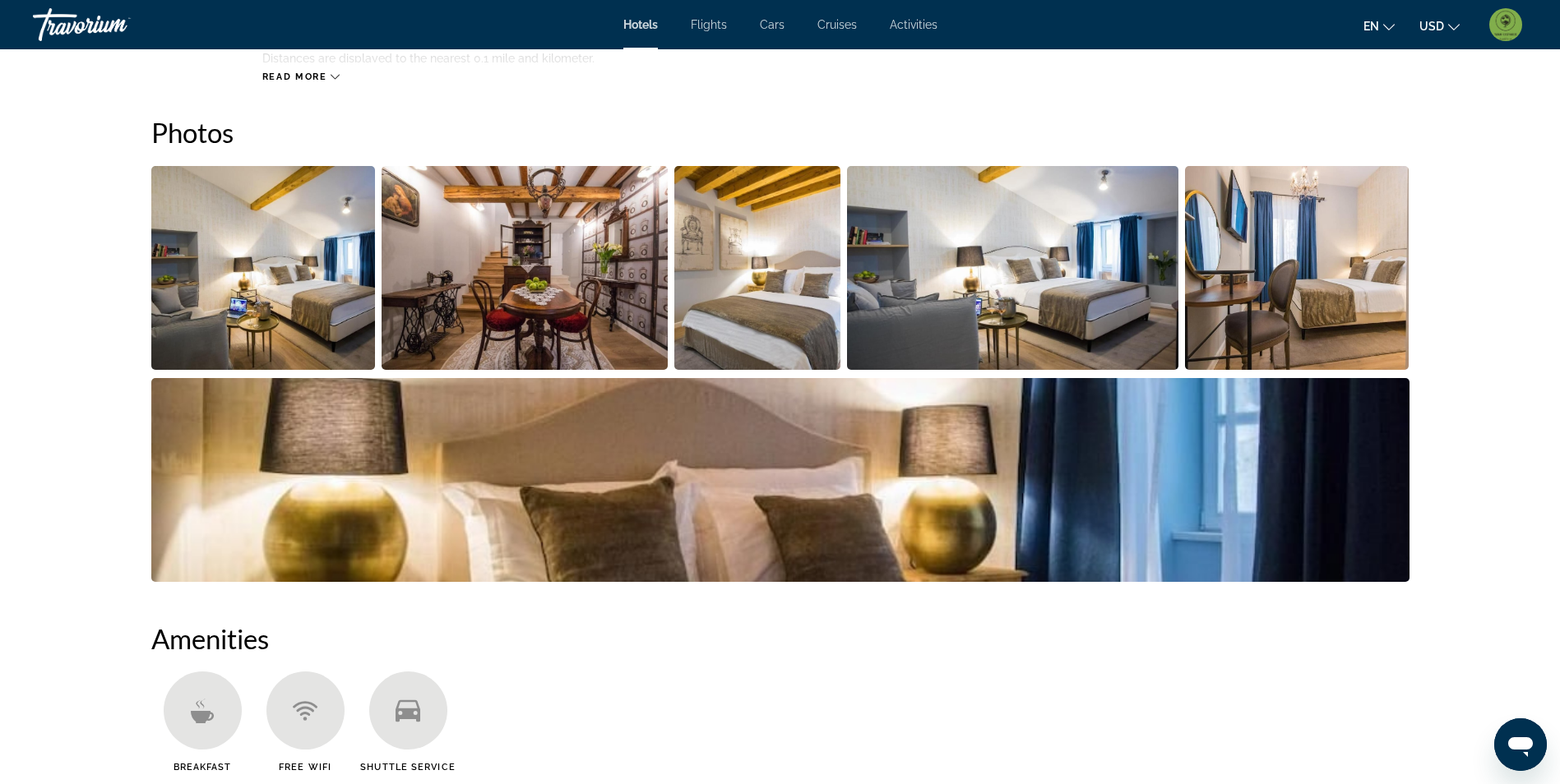
scroll to position [803, 0]
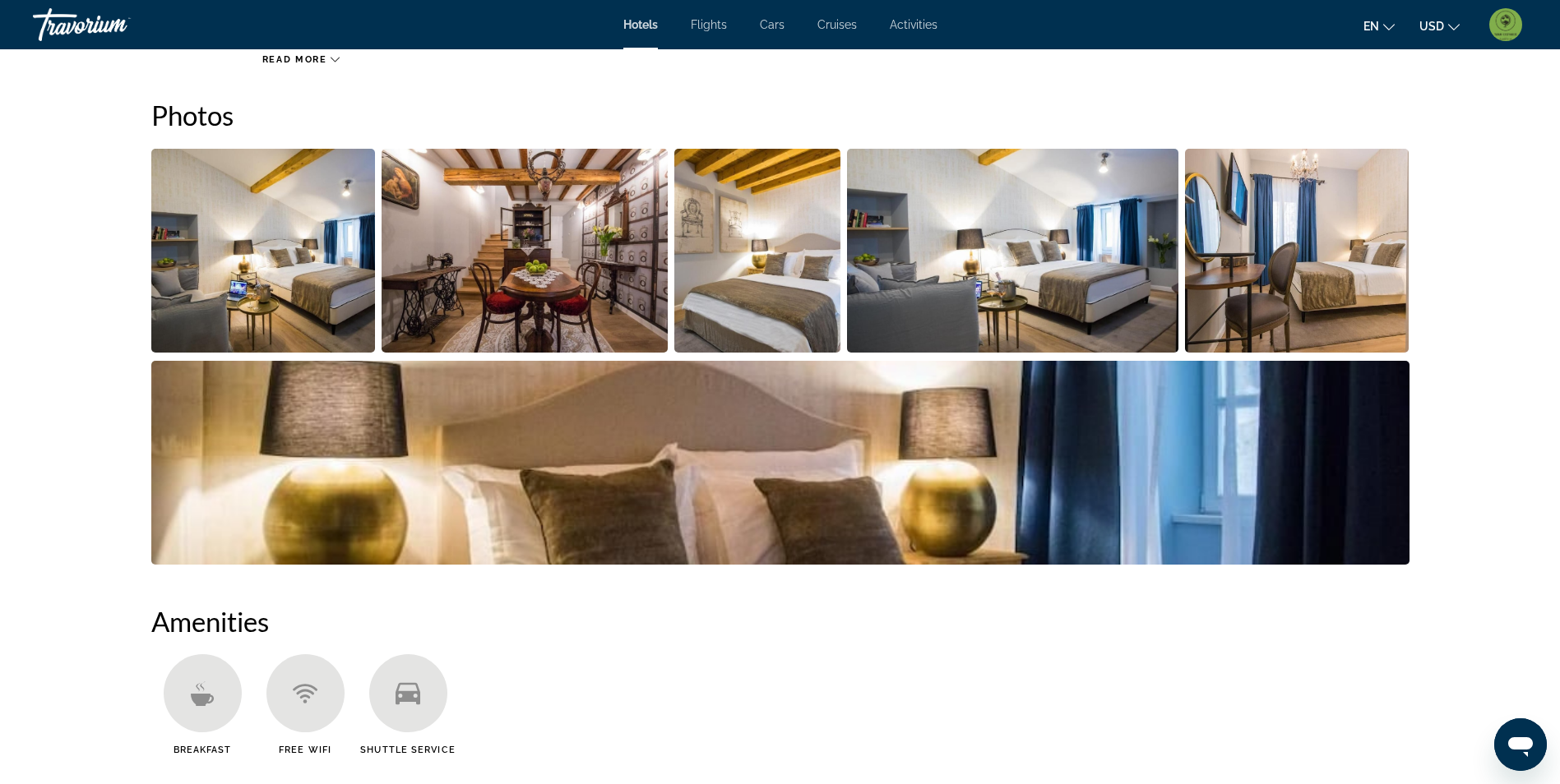
click at [314, 302] on img "Open full-screen image slider" at bounding box center [263, 250] width 224 height 203
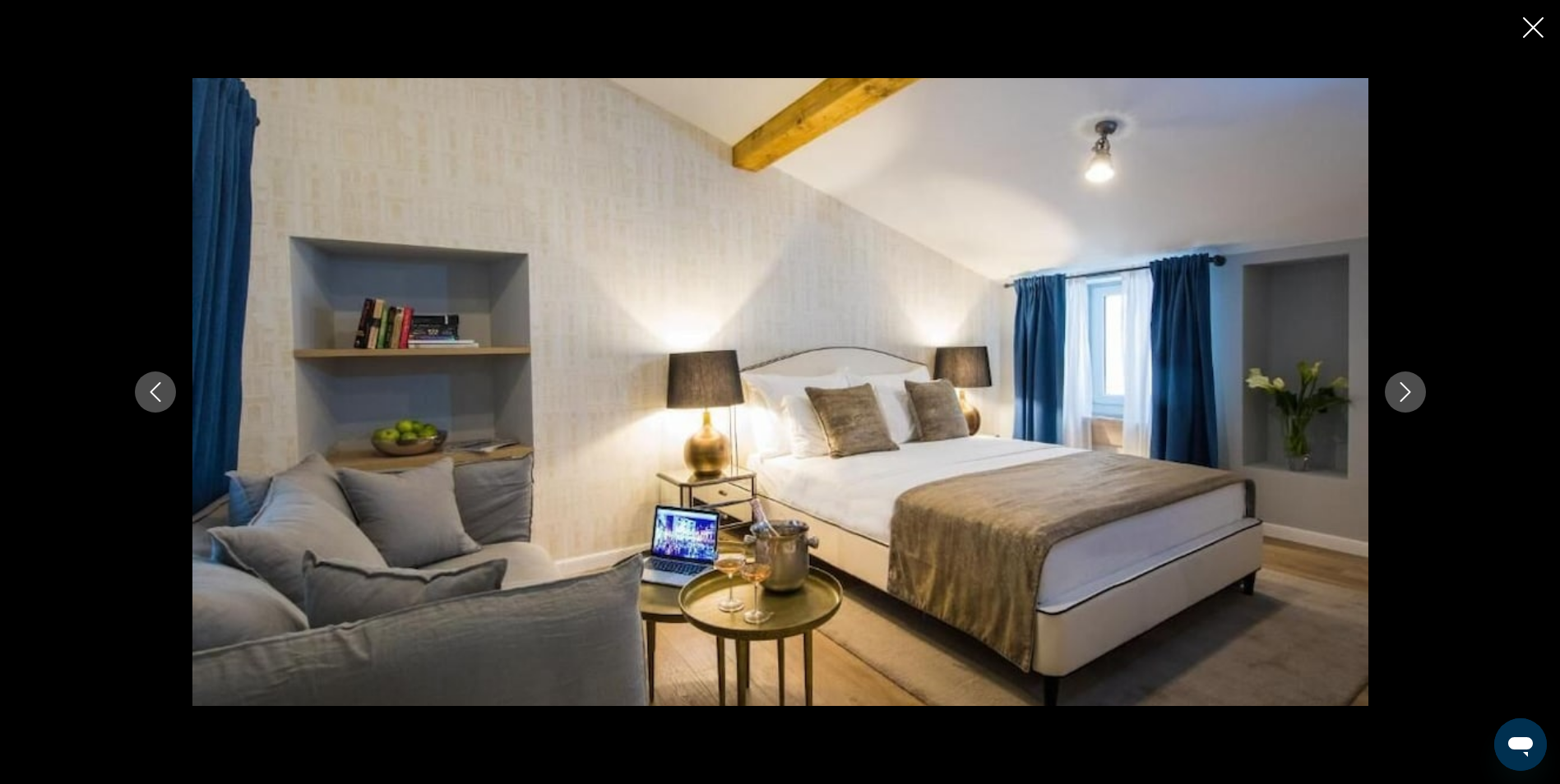
click at [1411, 387] on icon "Next image" at bounding box center [1405, 392] width 20 height 20
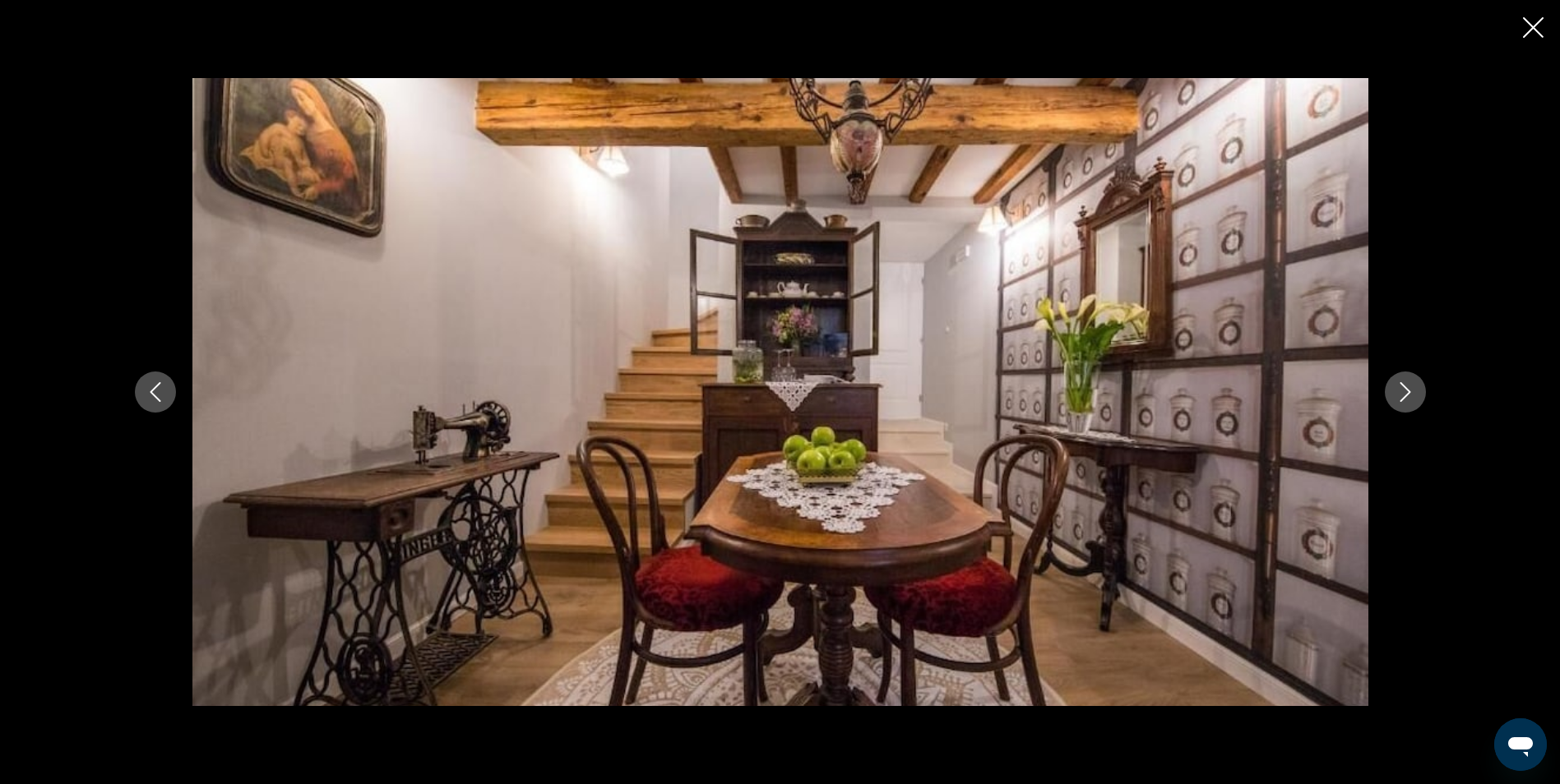
click at [1411, 387] on icon "Next image" at bounding box center [1405, 392] width 20 height 20
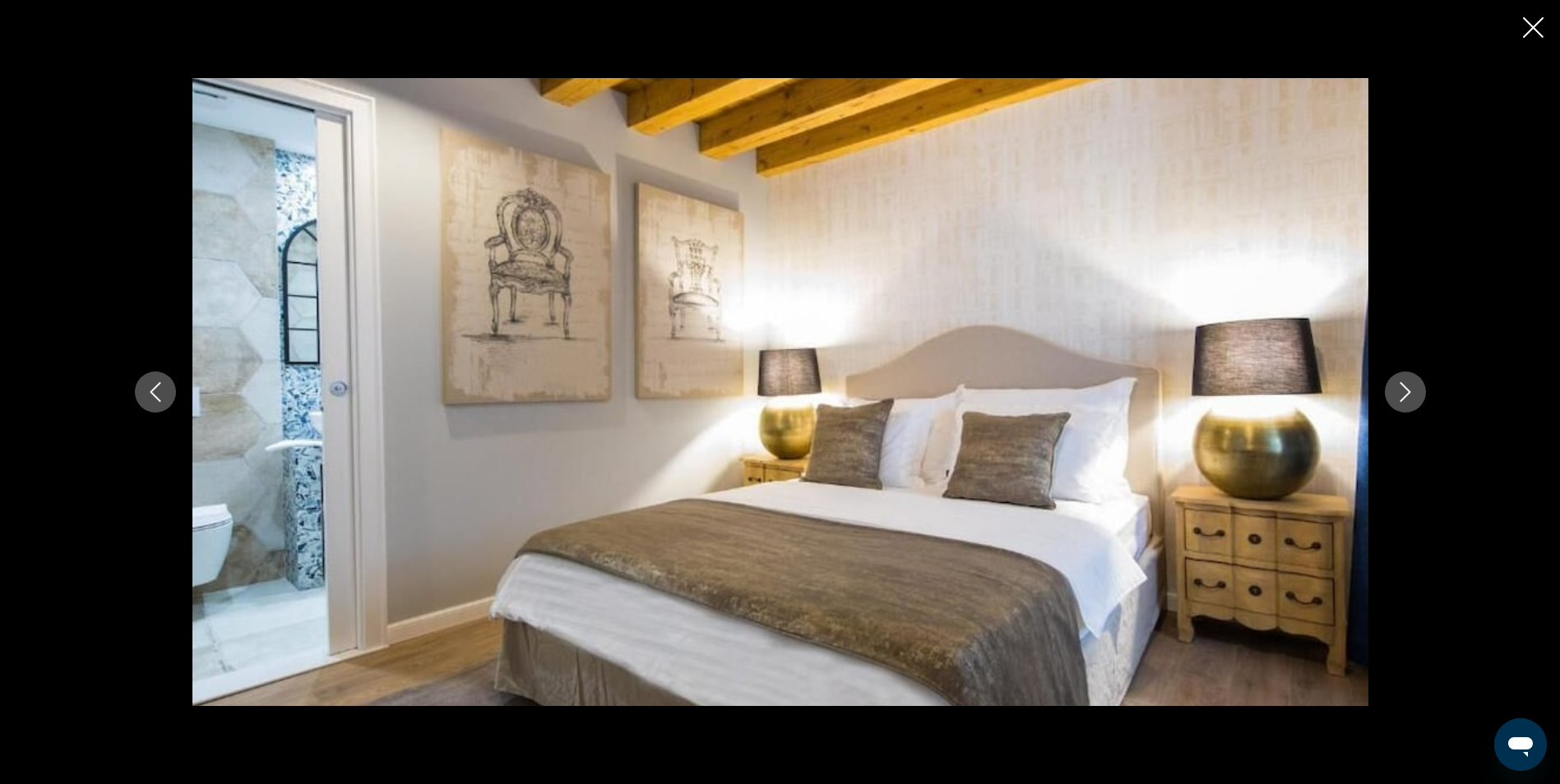
click at [1411, 387] on icon "Next image" at bounding box center [1405, 392] width 20 height 20
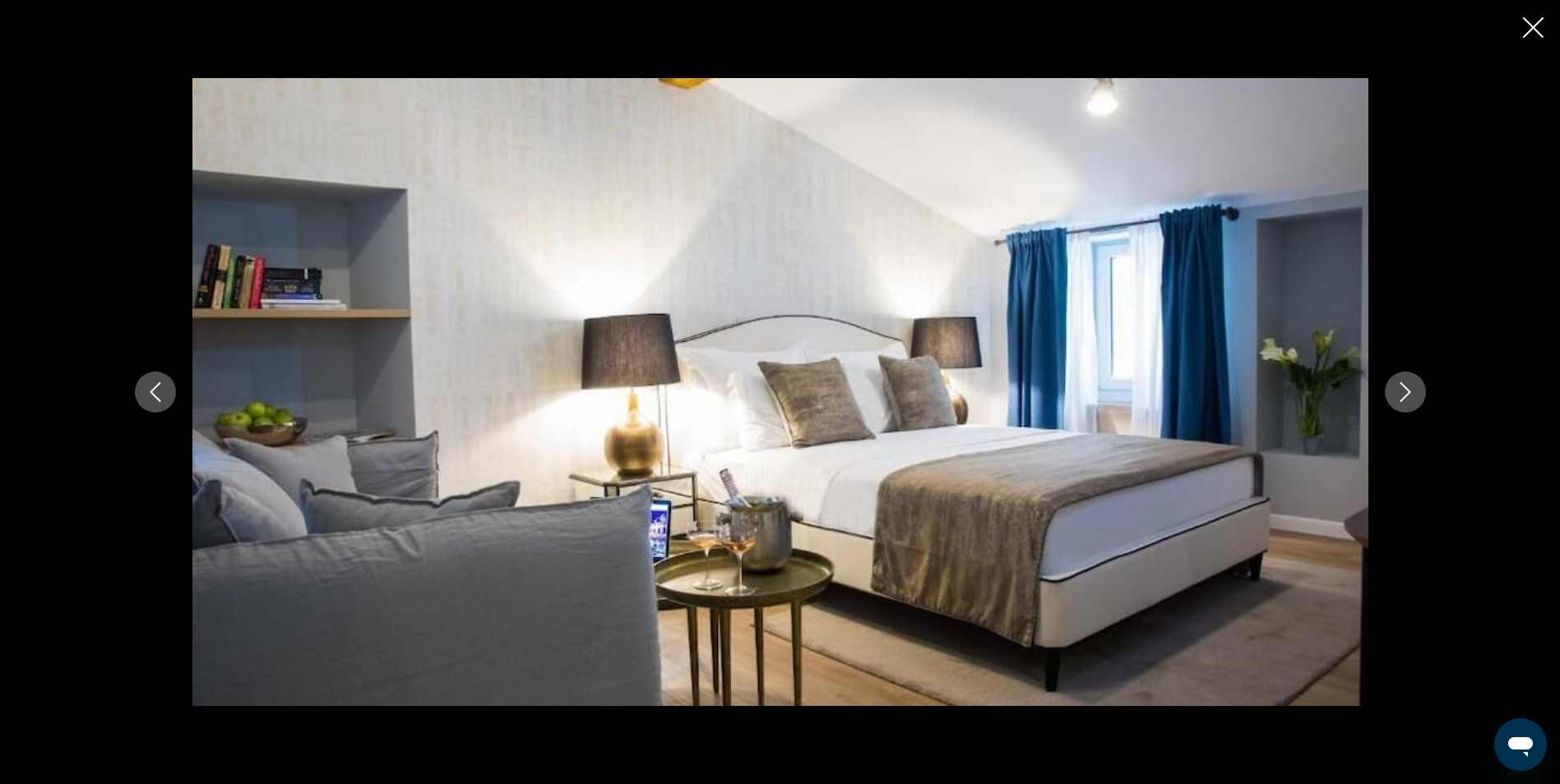
click at [1411, 387] on icon "Next image" at bounding box center [1405, 392] width 20 height 20
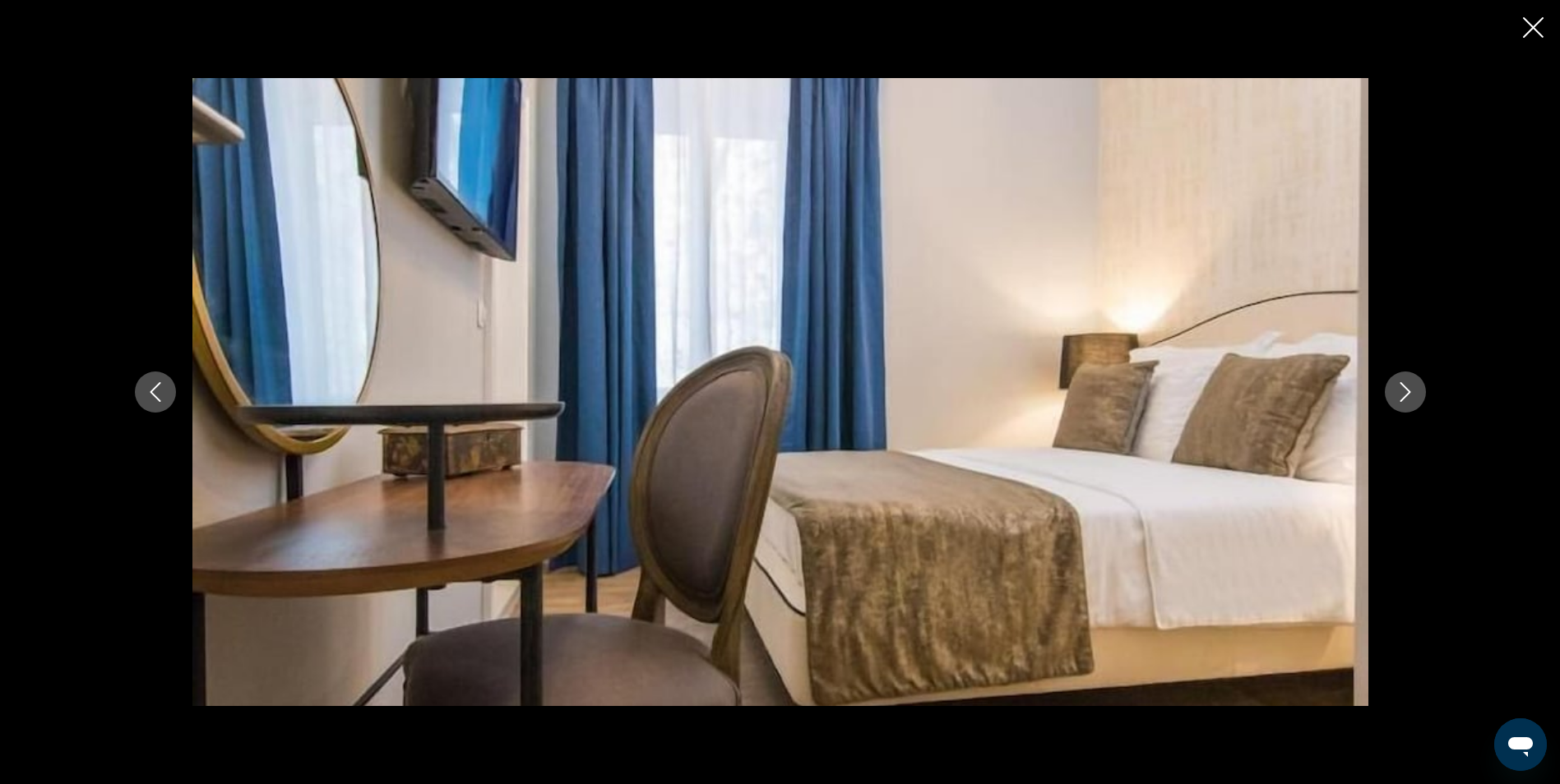
click at [1399, 386] on icon "Next image" at bounding box center [1405, 392] width 20 height 20
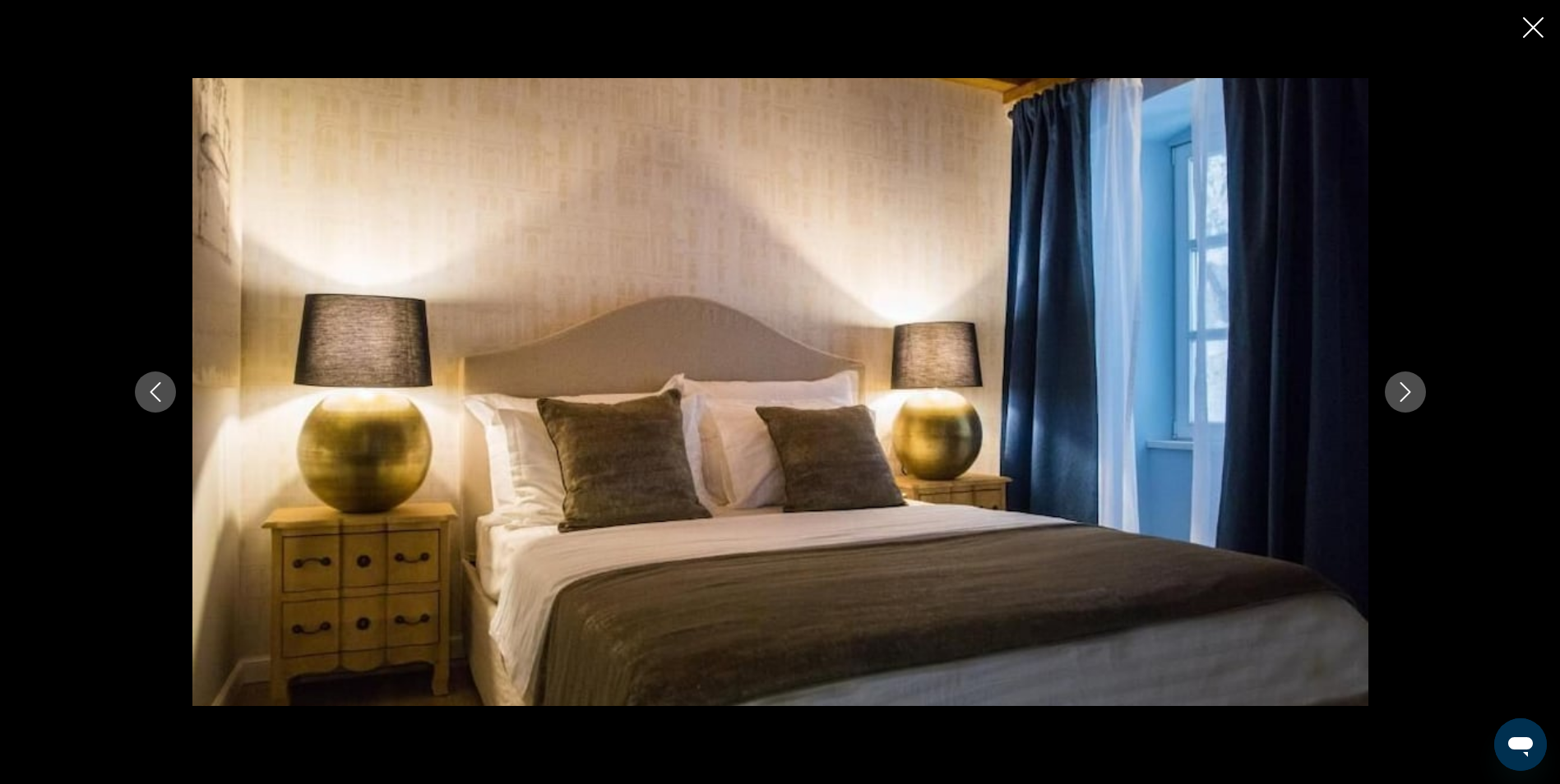
click at [1401, 387] on icon "Next image" at bounding box center [1405, 392] width 20 height 20
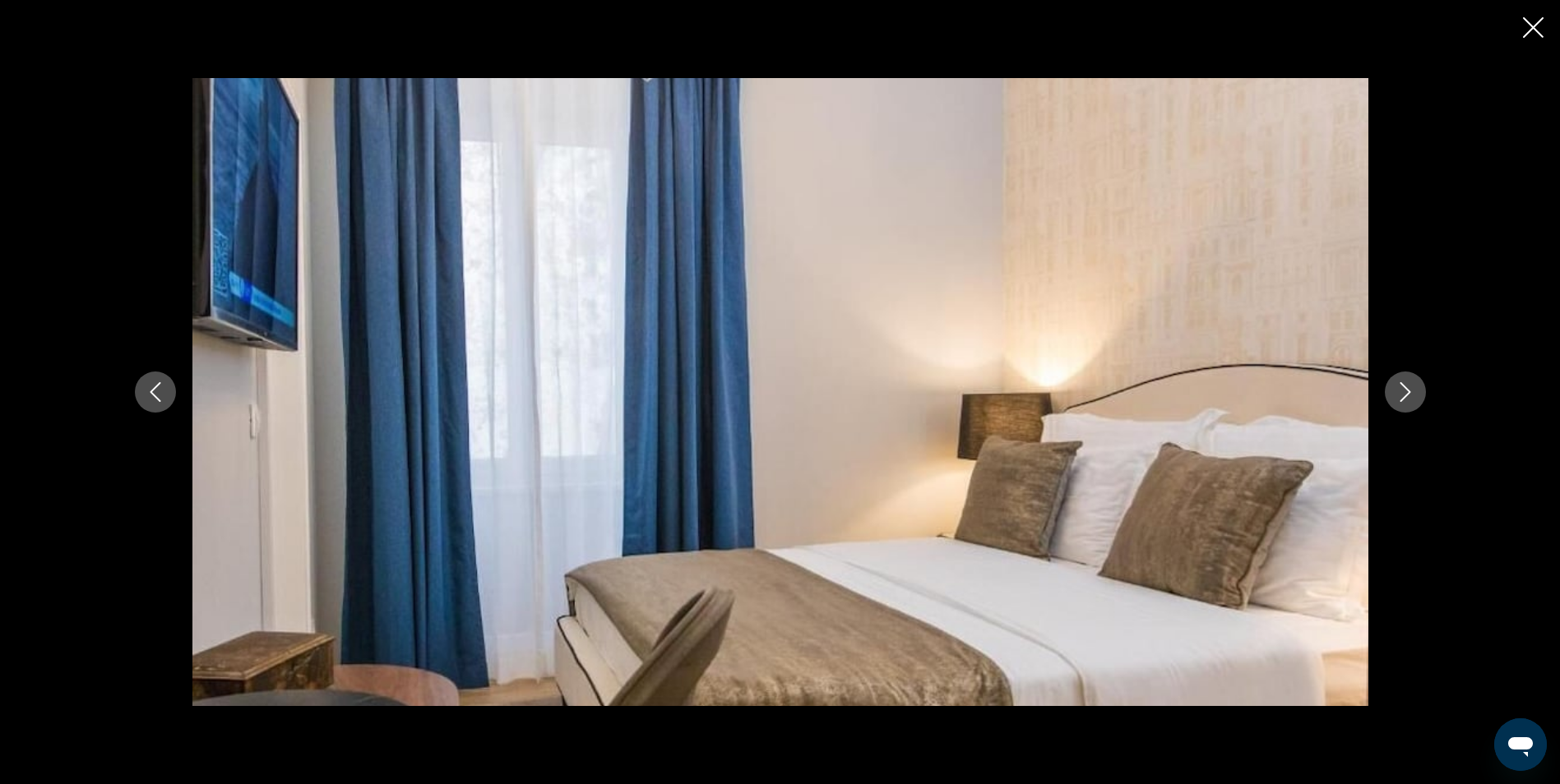
click at [1397, 396] on icon "Next image" at bounding box center [1405, 392] width 20 height 20
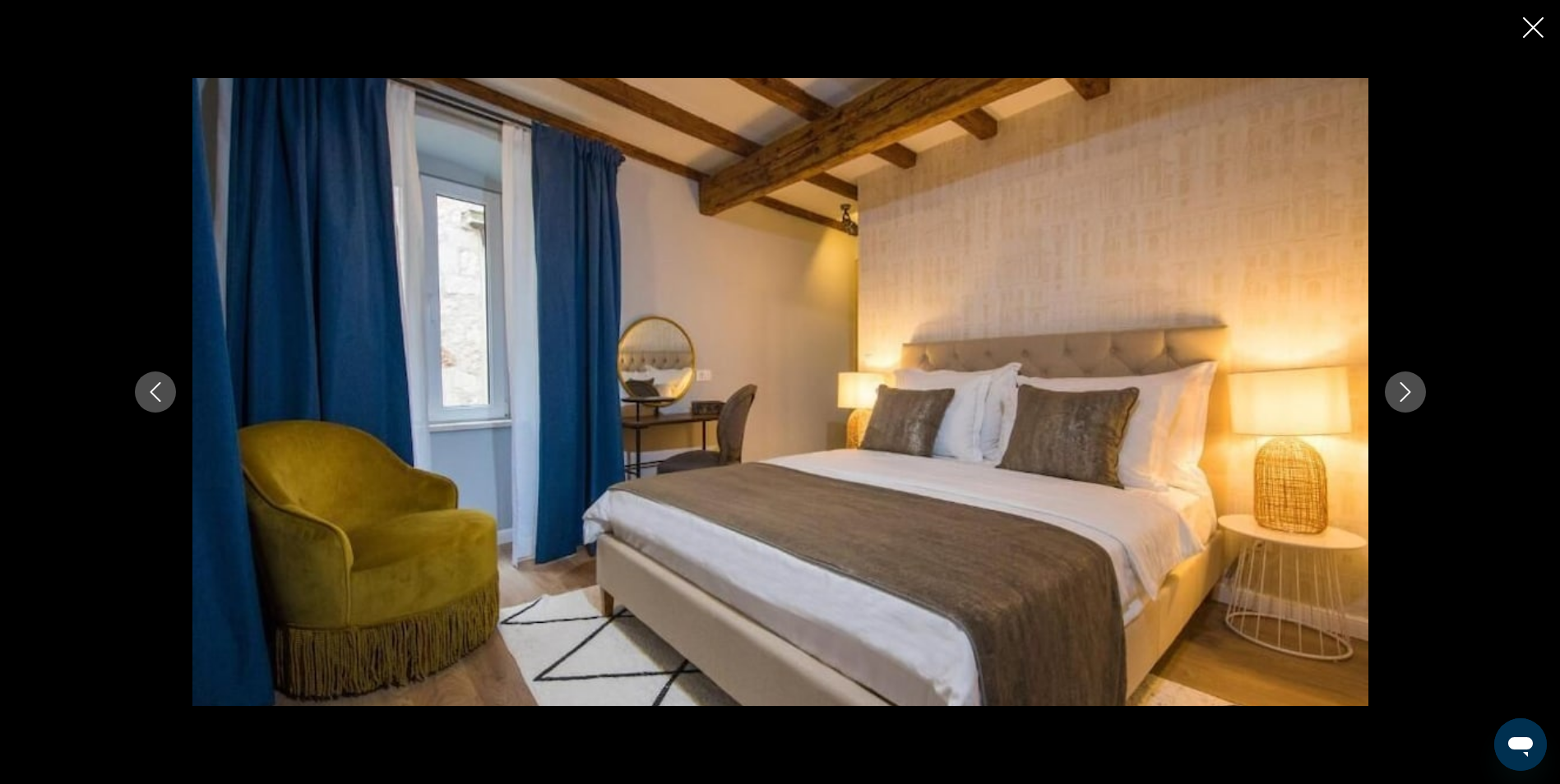
click at [1399, 393] on icon "Next image" at bounding box center [1405, 392] width 20 height 20
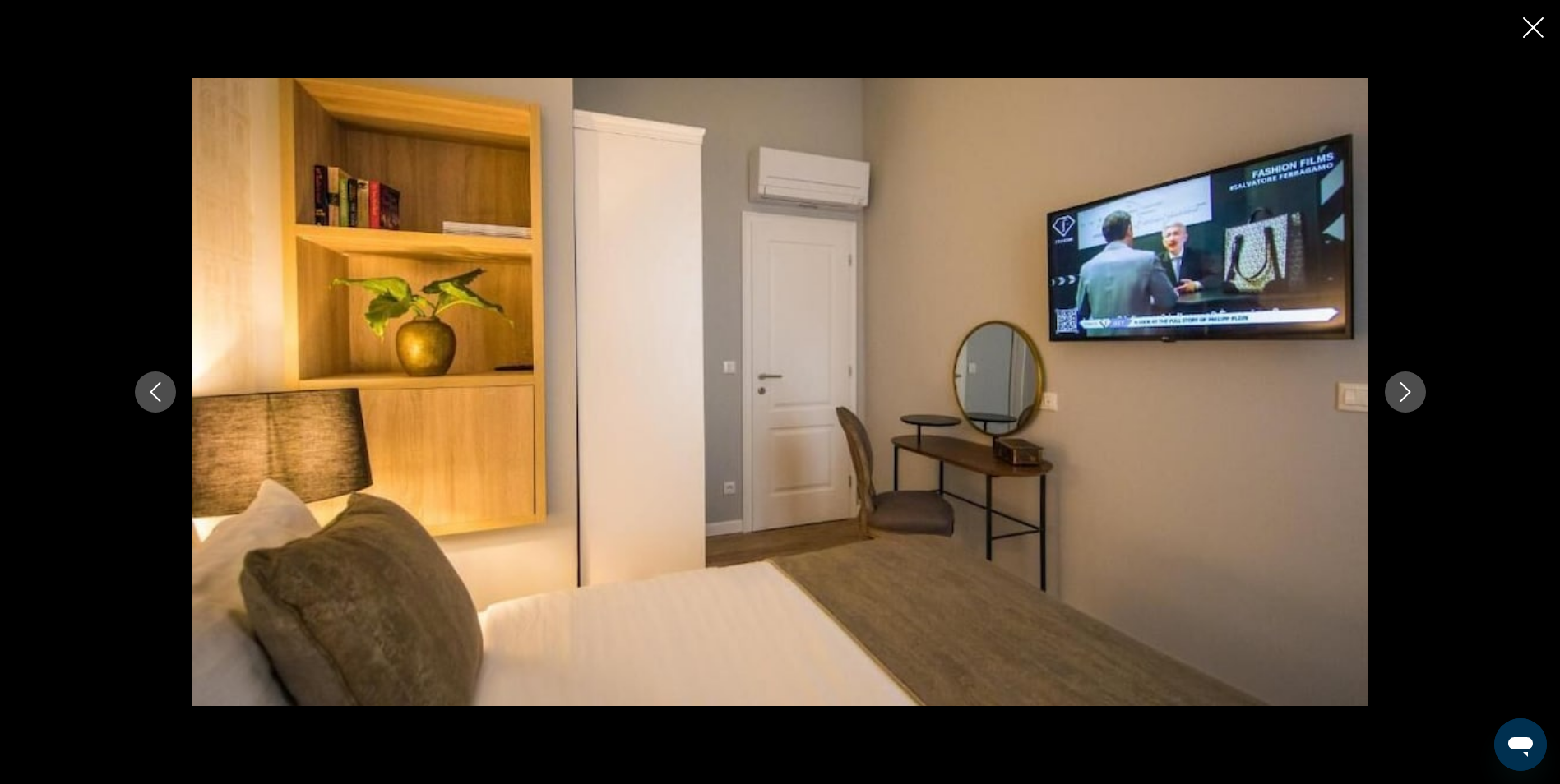
click at [1399, 393] on icon "Next image" at bounding box center [1405, 392] width 20 height 20
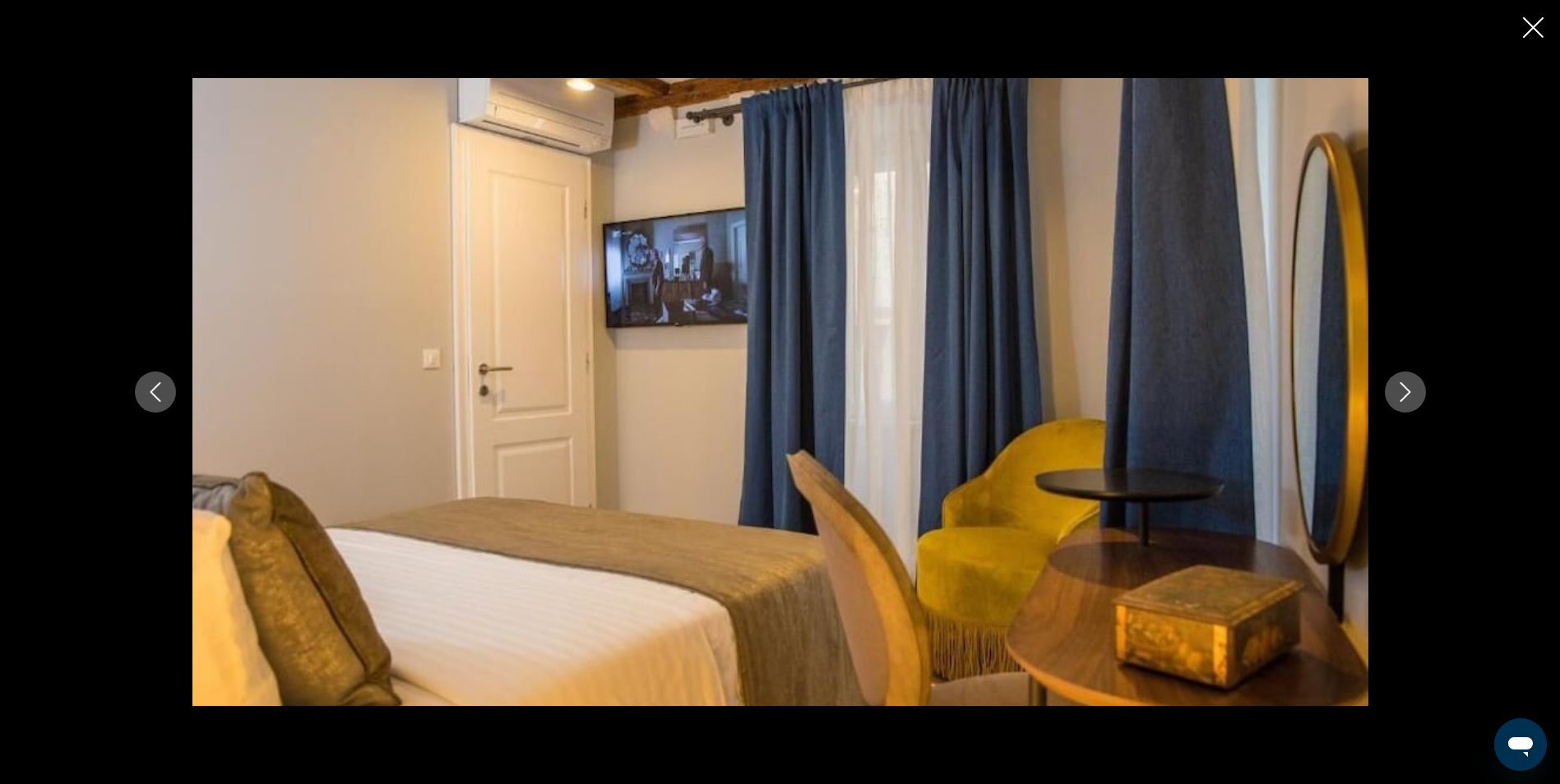
click at [1538, 18] on icon "Close slideshow" at bounding box center [1533, 28] width 21 height 21
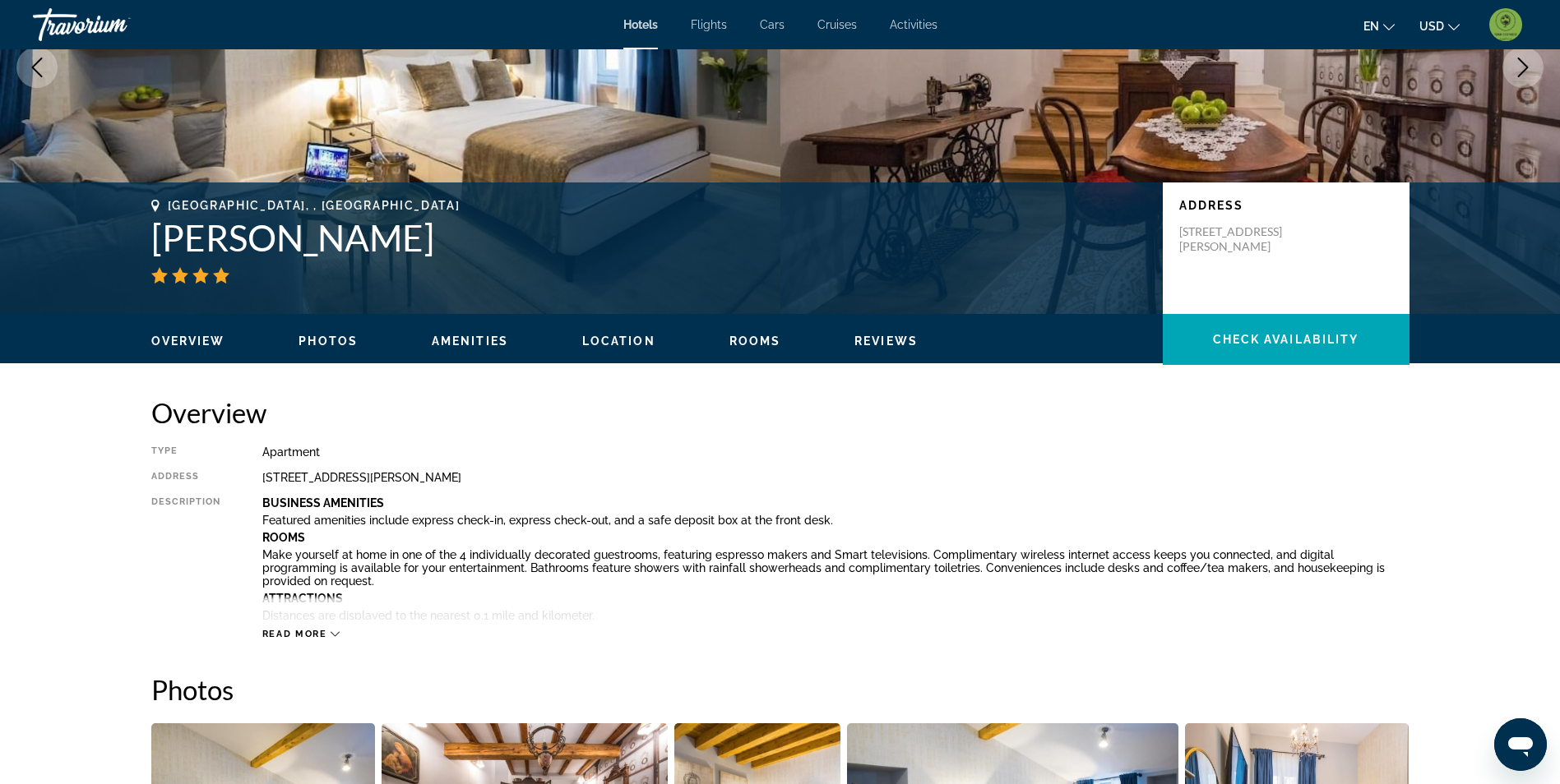
scroll to position [227, 0]
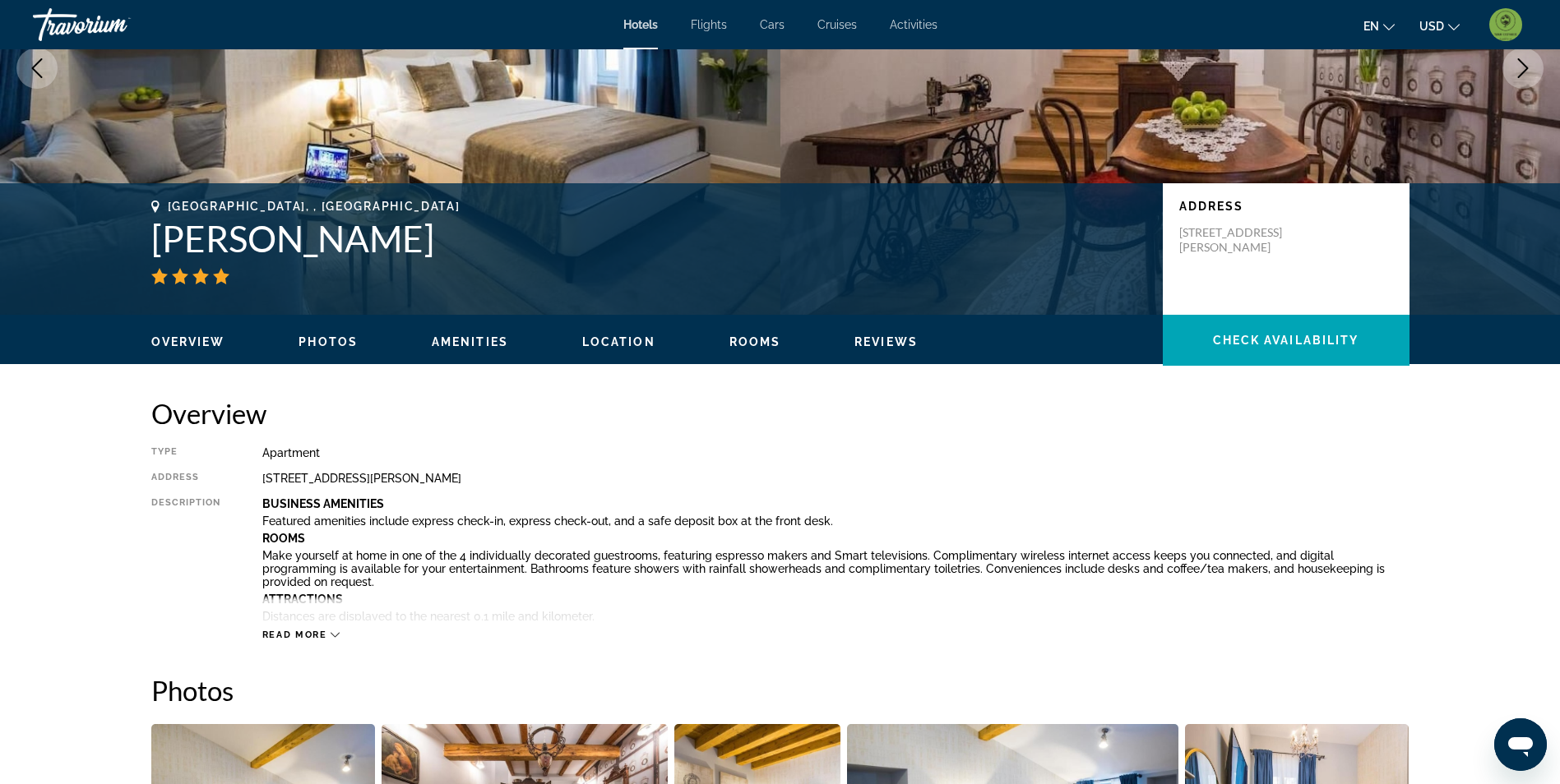
click at [895, 340] on span "Reviews" at bounding box center [886, 342] width 63 height 13
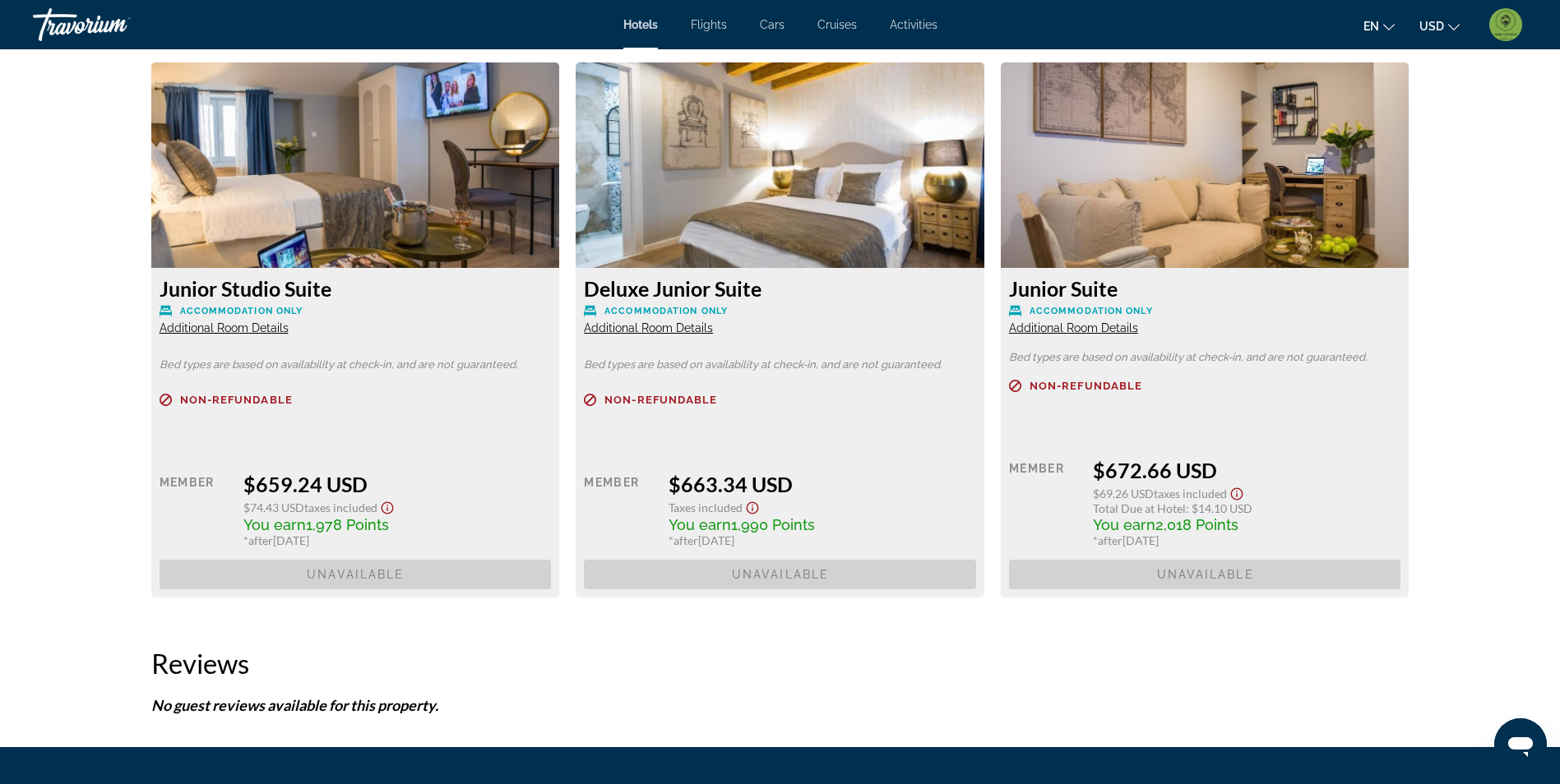
scroll to position [1936, 0]
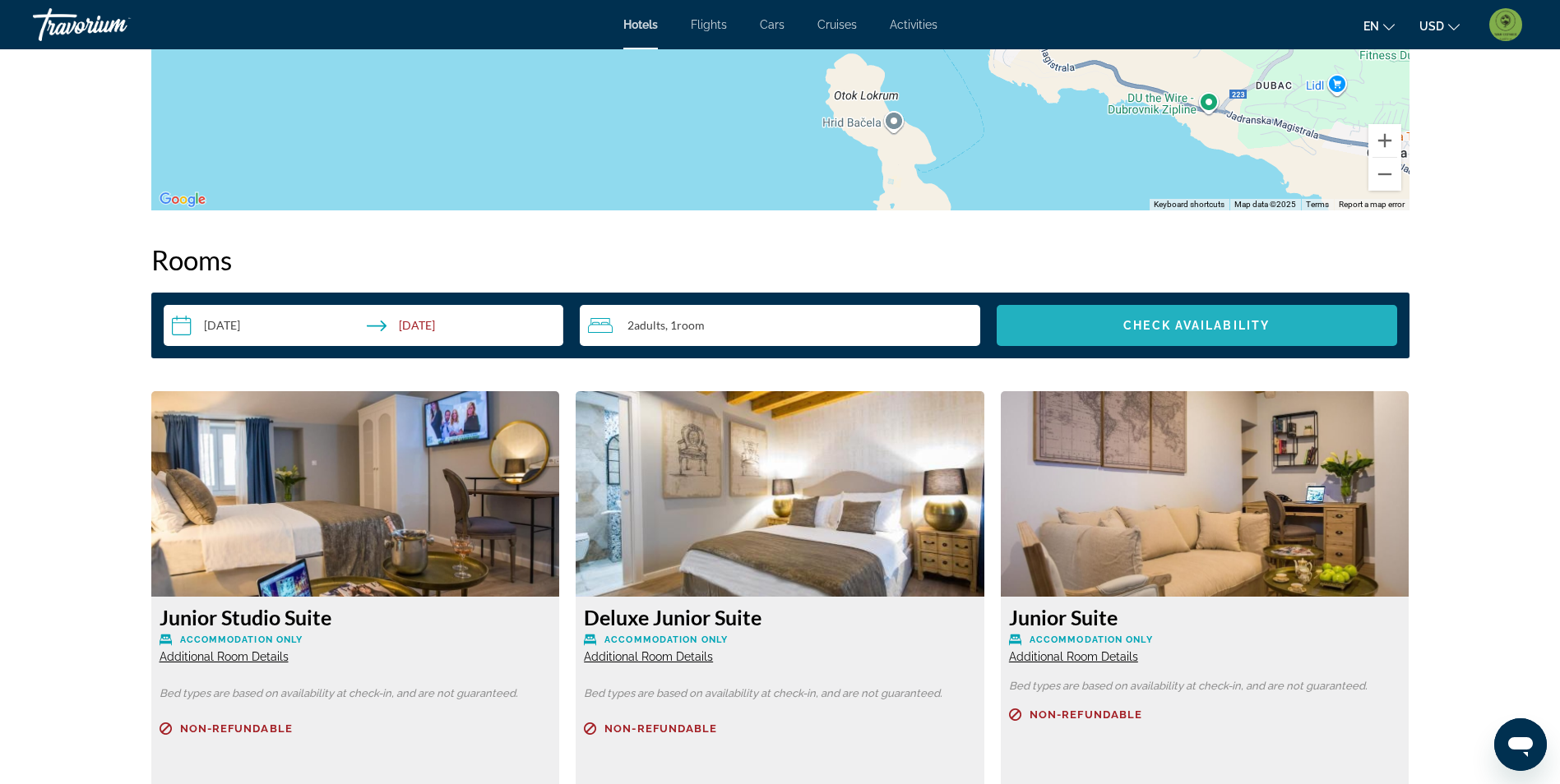
click at [1190, 323] on span "Check Availability" at bounding box center [1196, 326] width 146 height 13
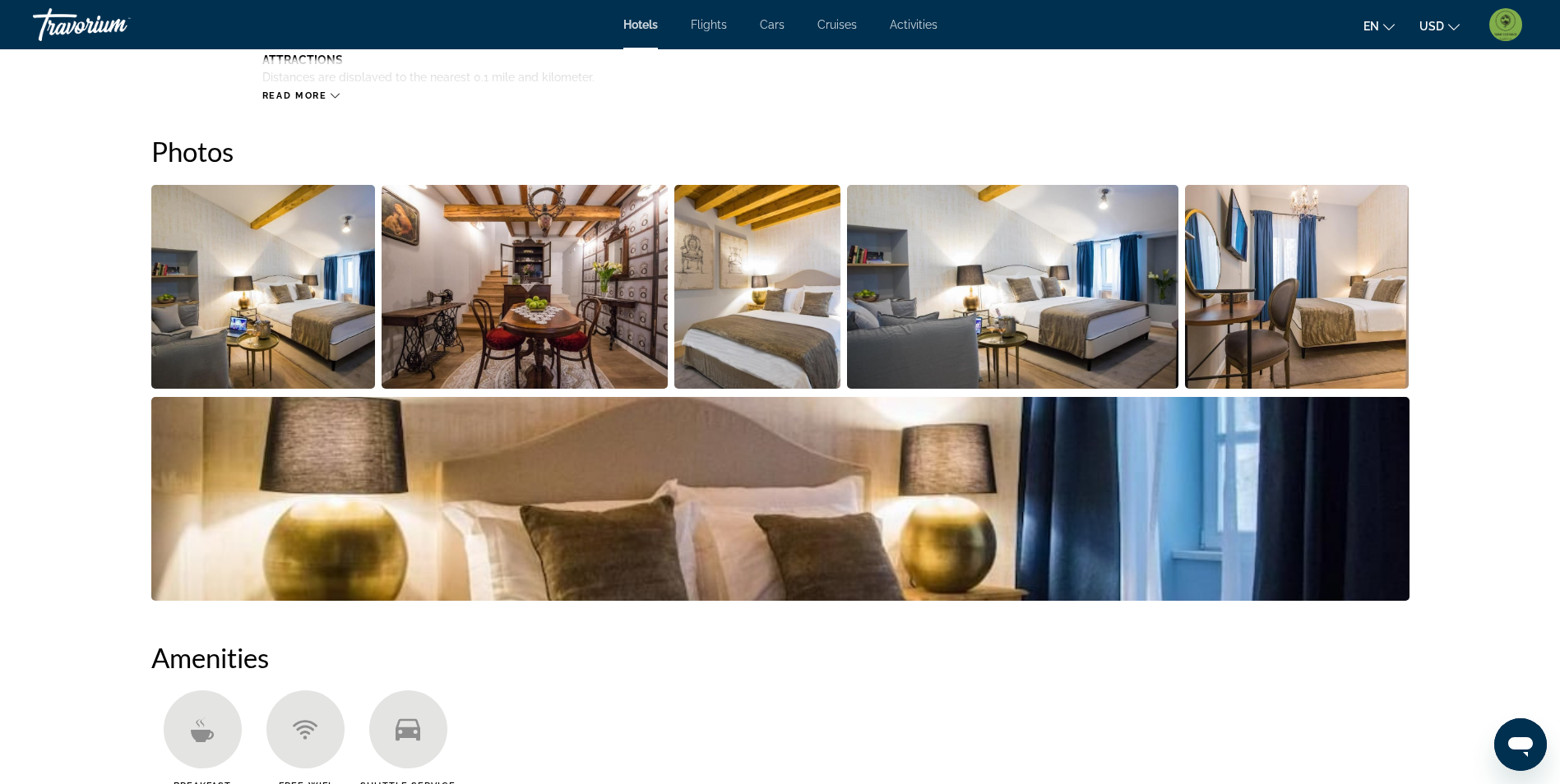
scroll to position [599, 0]
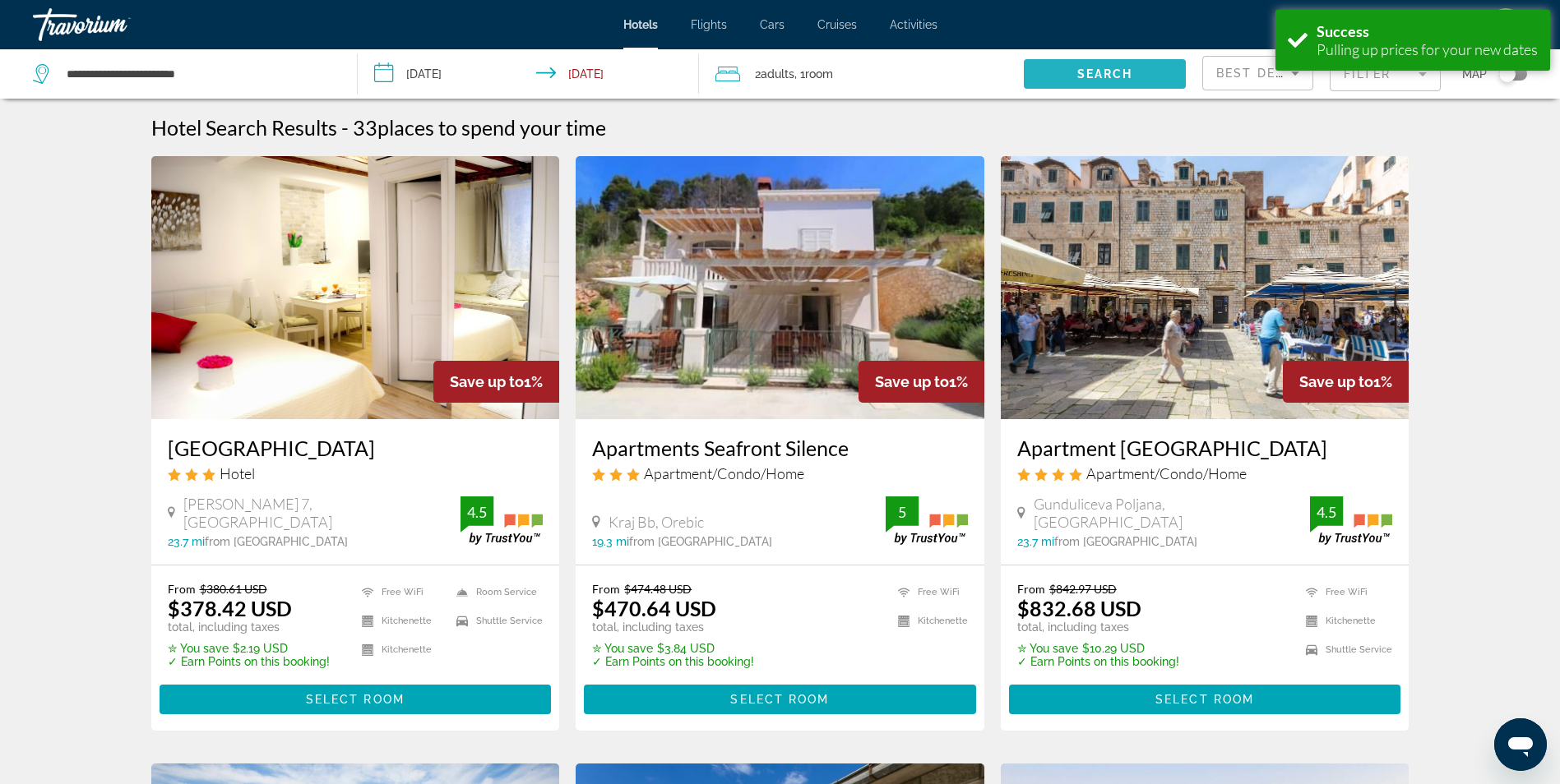
click at [1109, 76] on span "Search" at bounding box center [1105, 74] width 56 height 13
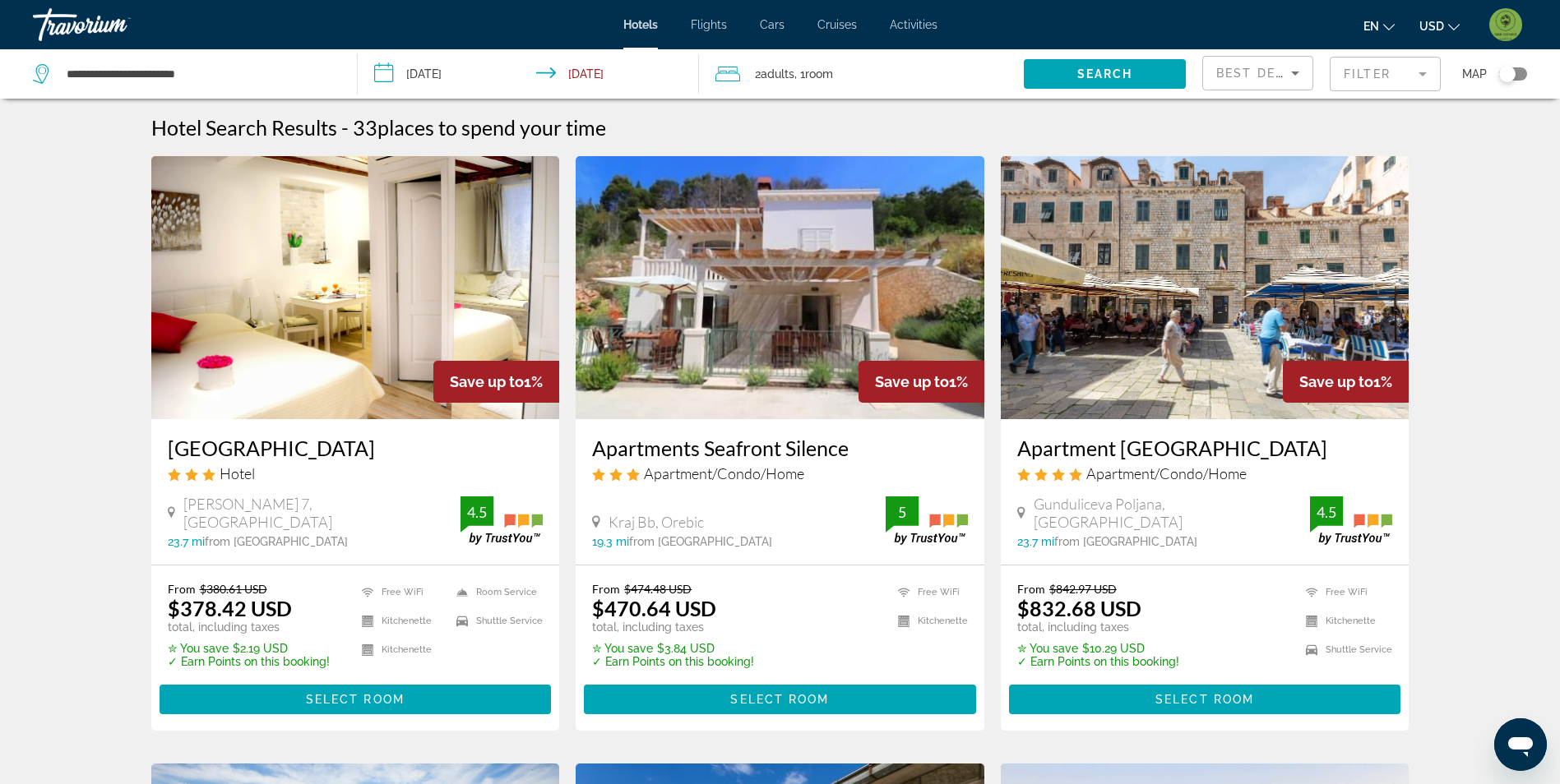
click at [246, 51] on div "**********" at bounding box center [186, 74] width 308 height 50
click at [253, 74] on input "**********" at bounding box center [199, 74] width 267 height 25
drag, startPoint x: 253, startPoint y: 75, endPoint x: 121, endPoint y: 68, distance: 132.2
click at [121, 68] on input "**********" at bounding box center [199, 74] width 267 height 25
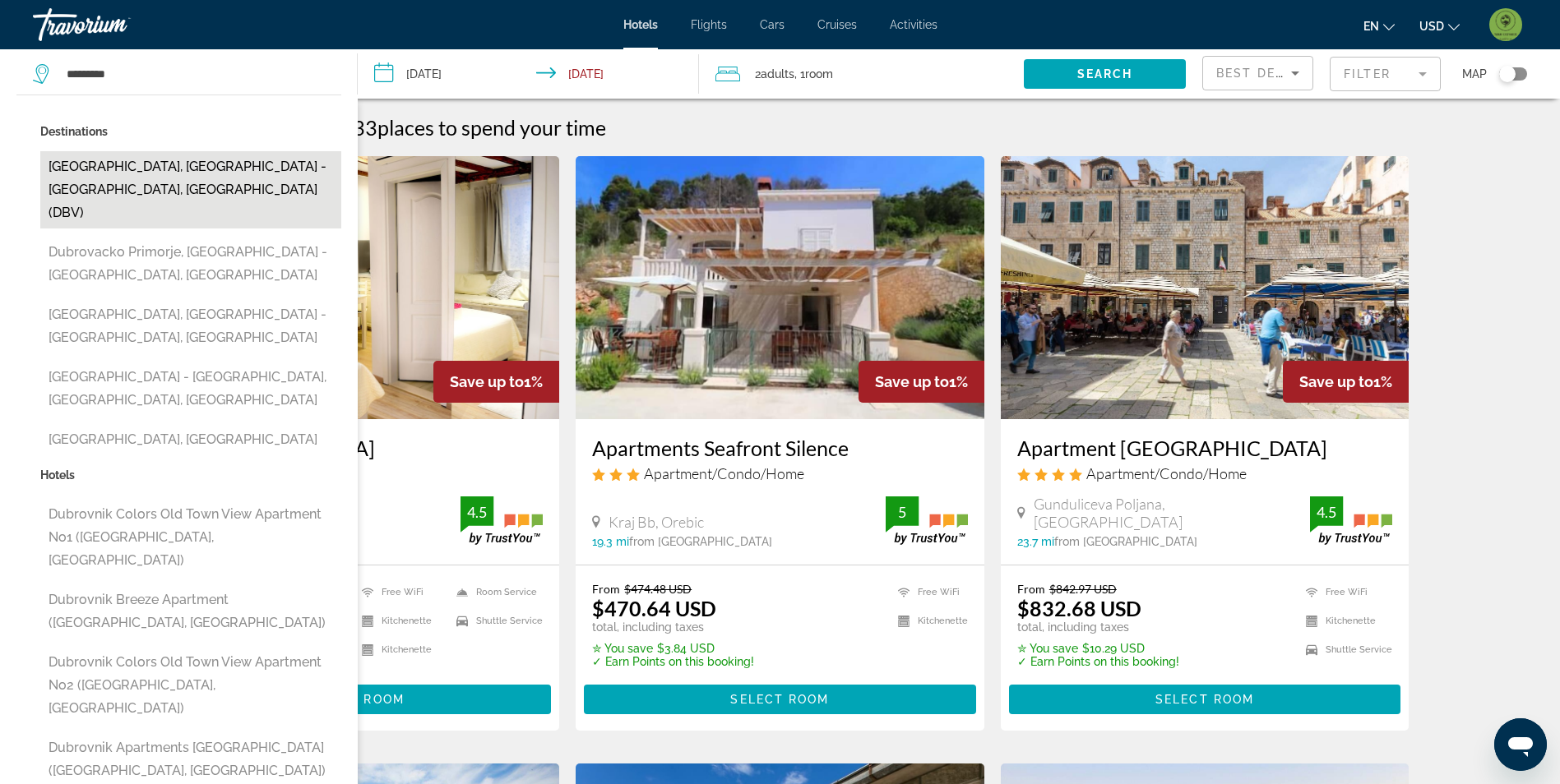
click at [190, 159] on button "[GEOGRAPHIC_DATA], [GEOGRAPHIC_DATA] - [GEOGRAPHIC_DATA], [GEOGRAPHIC_DATA] (DB…" at bounding box center [190, 189] width 301 height 77
type input "**********"
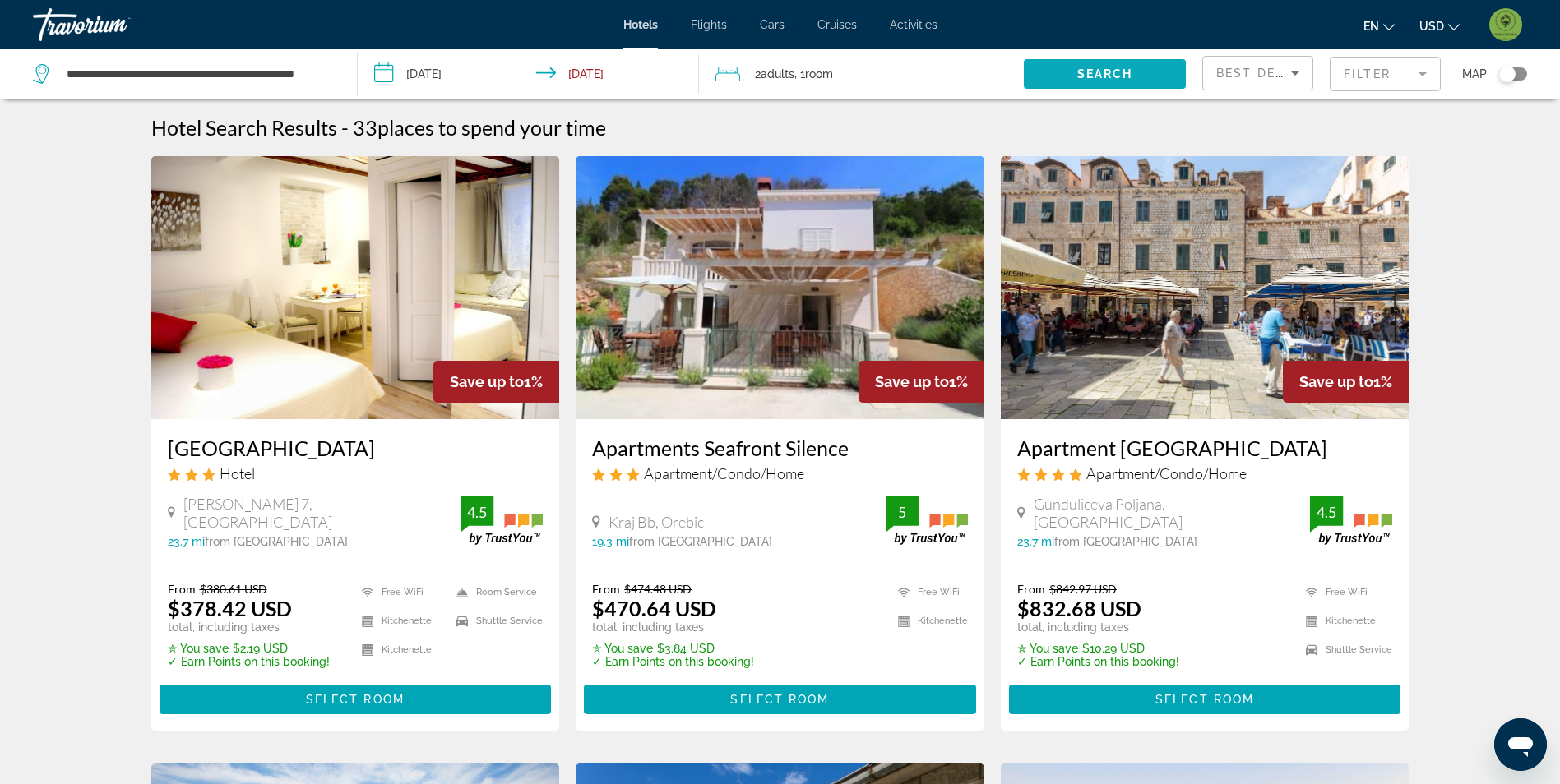
click at [1126, 85] on span "Search widget" at bounding box center [1105, 74] width 162 height 39
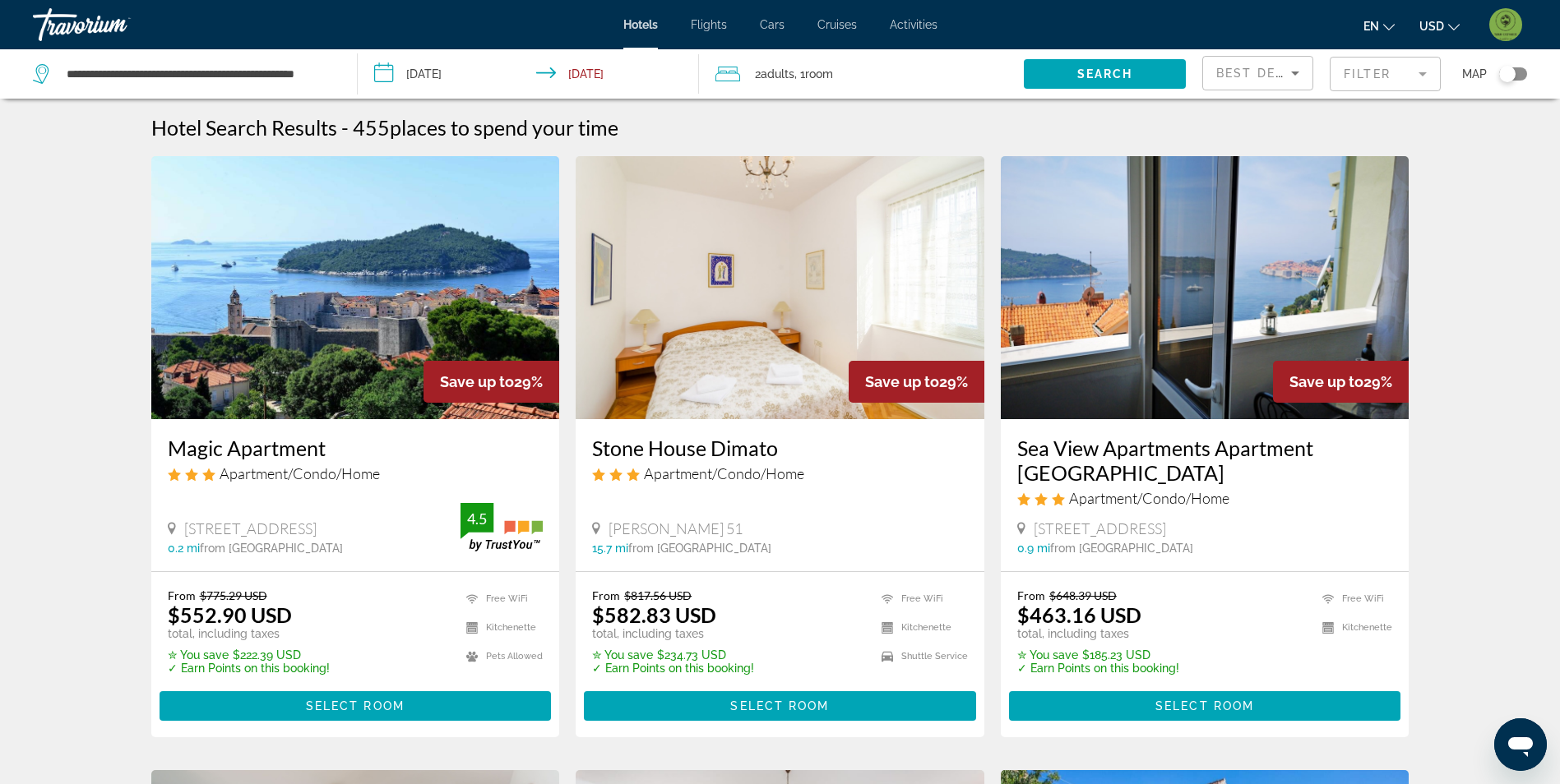
click at [1388, 75] on mat-form-field "Filter" at bounding box center [1385, 74] width 111 height 34
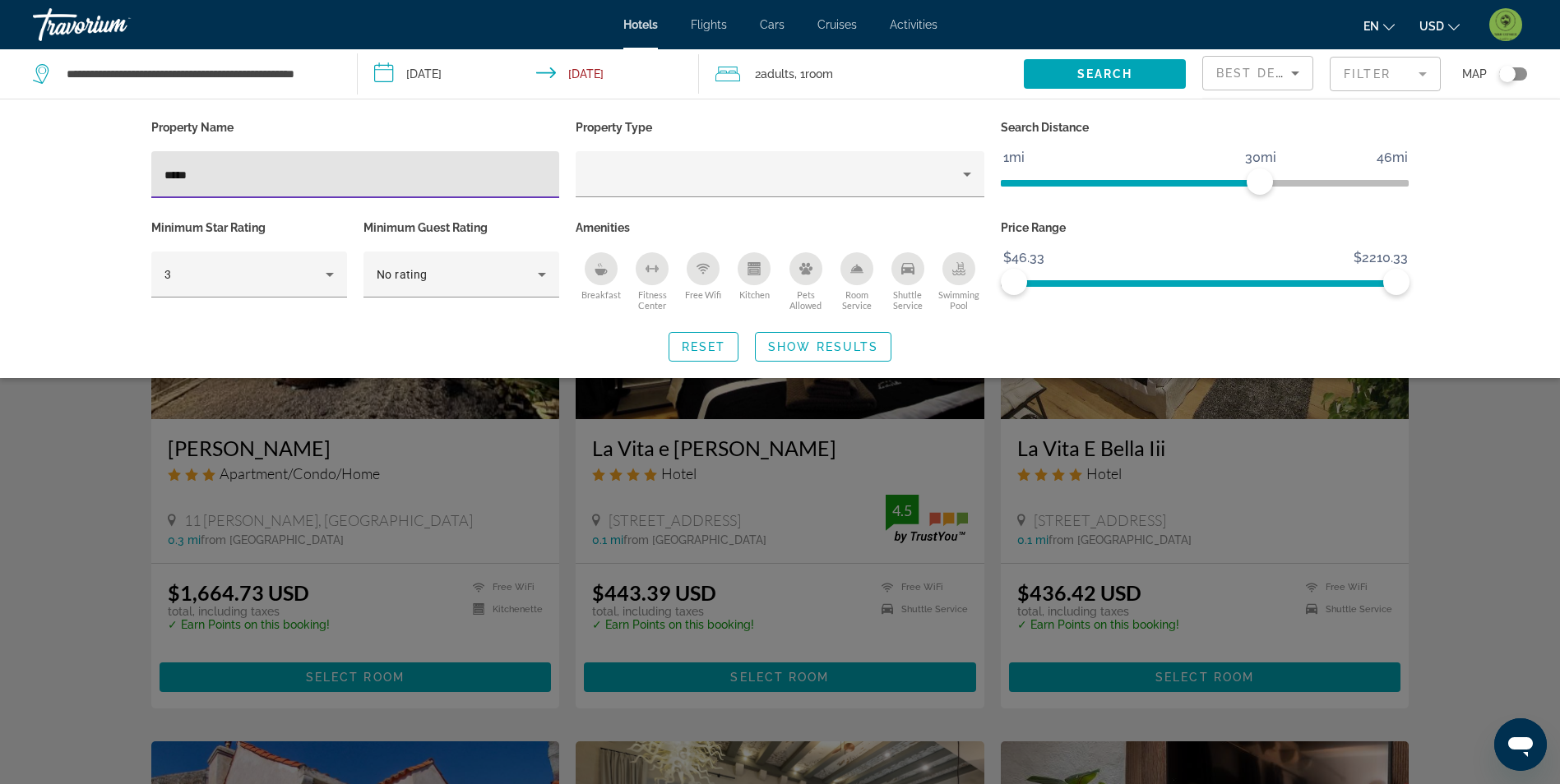
type input "*****"
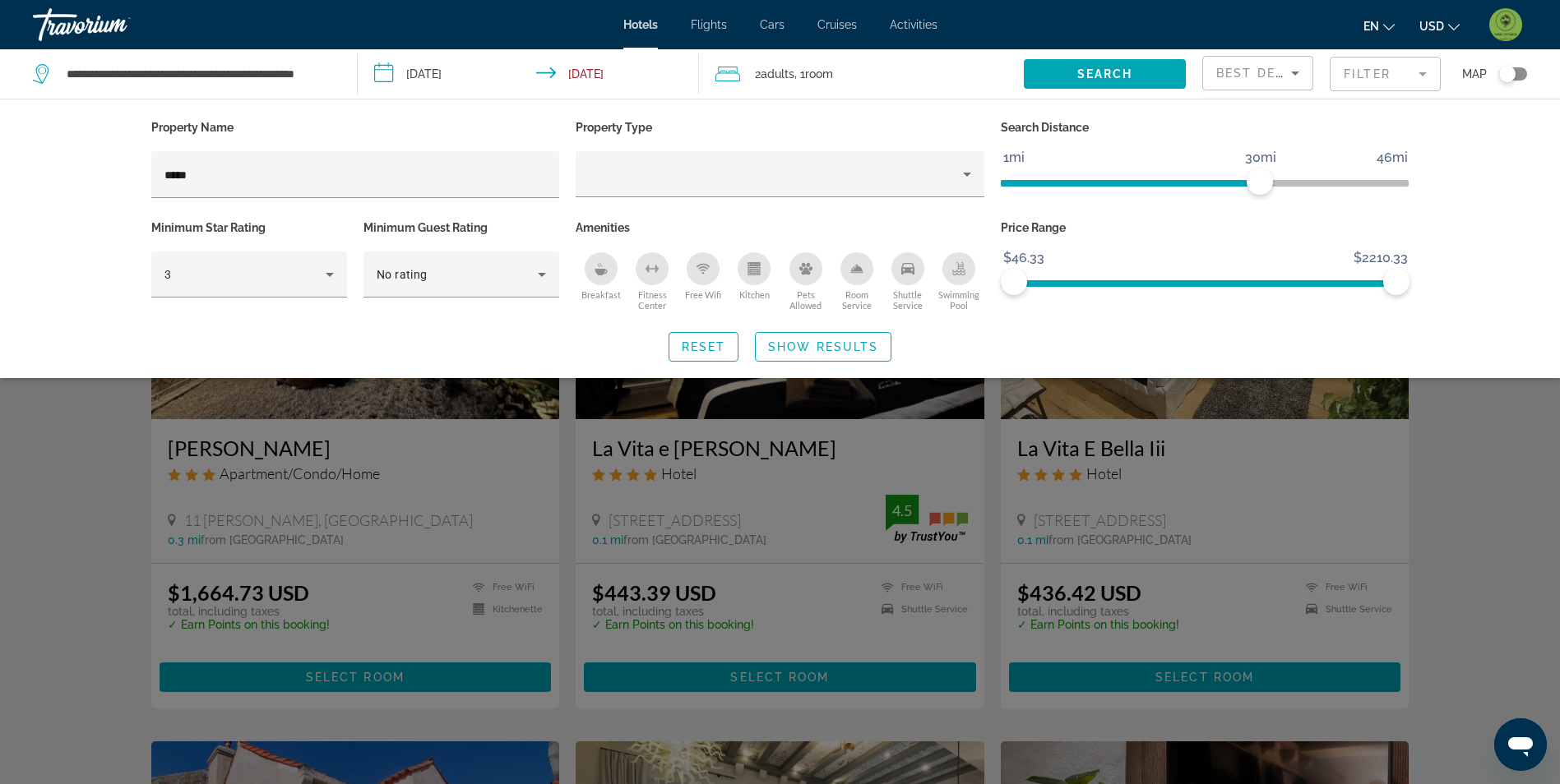
click at [103, 523] on div "Search widget" at bounding box center [780, 515] width 1560 height 538
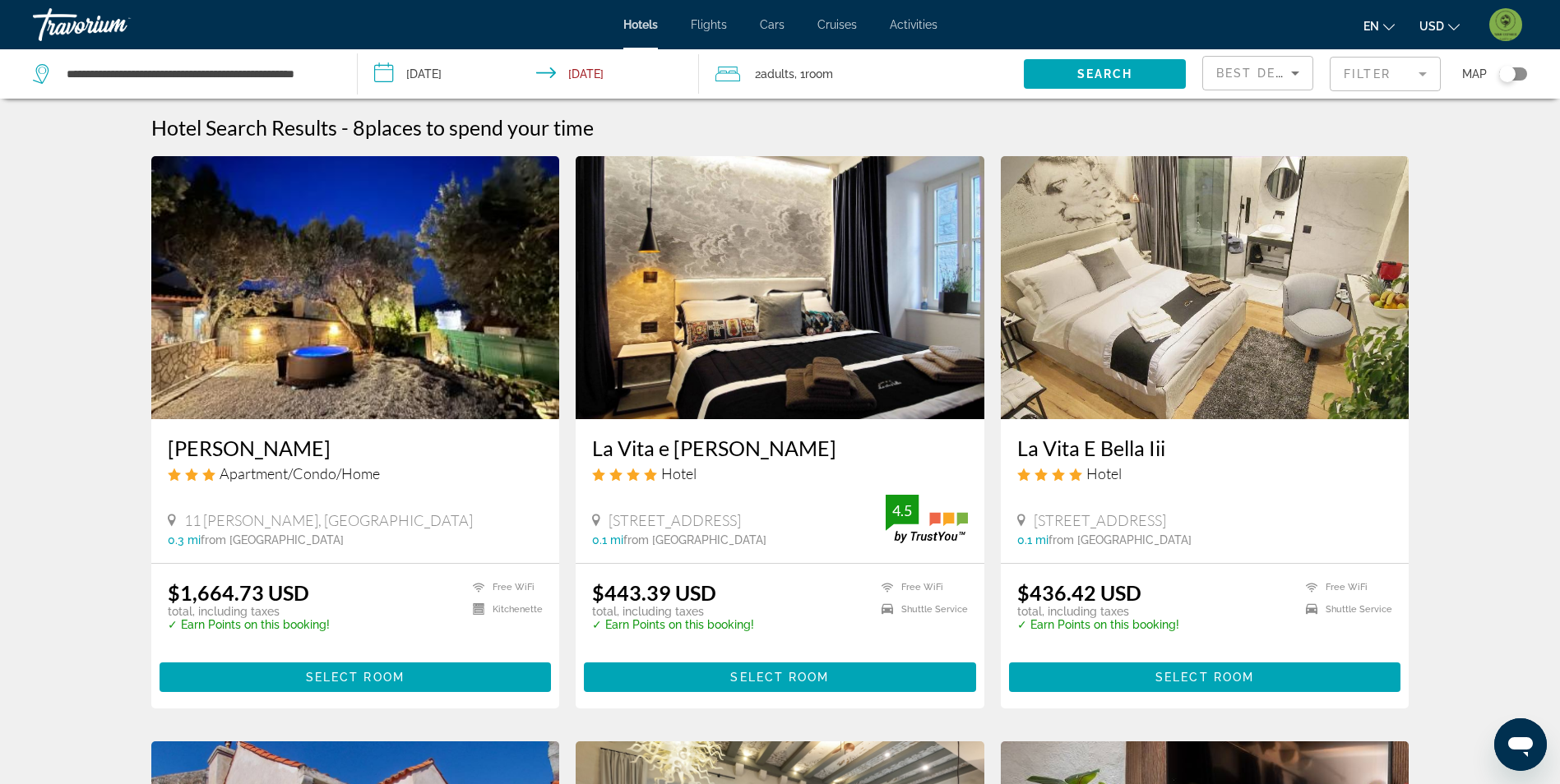
click at [801, 373] on img "Main content" at bounding box center [780, 287] width 409 height 263
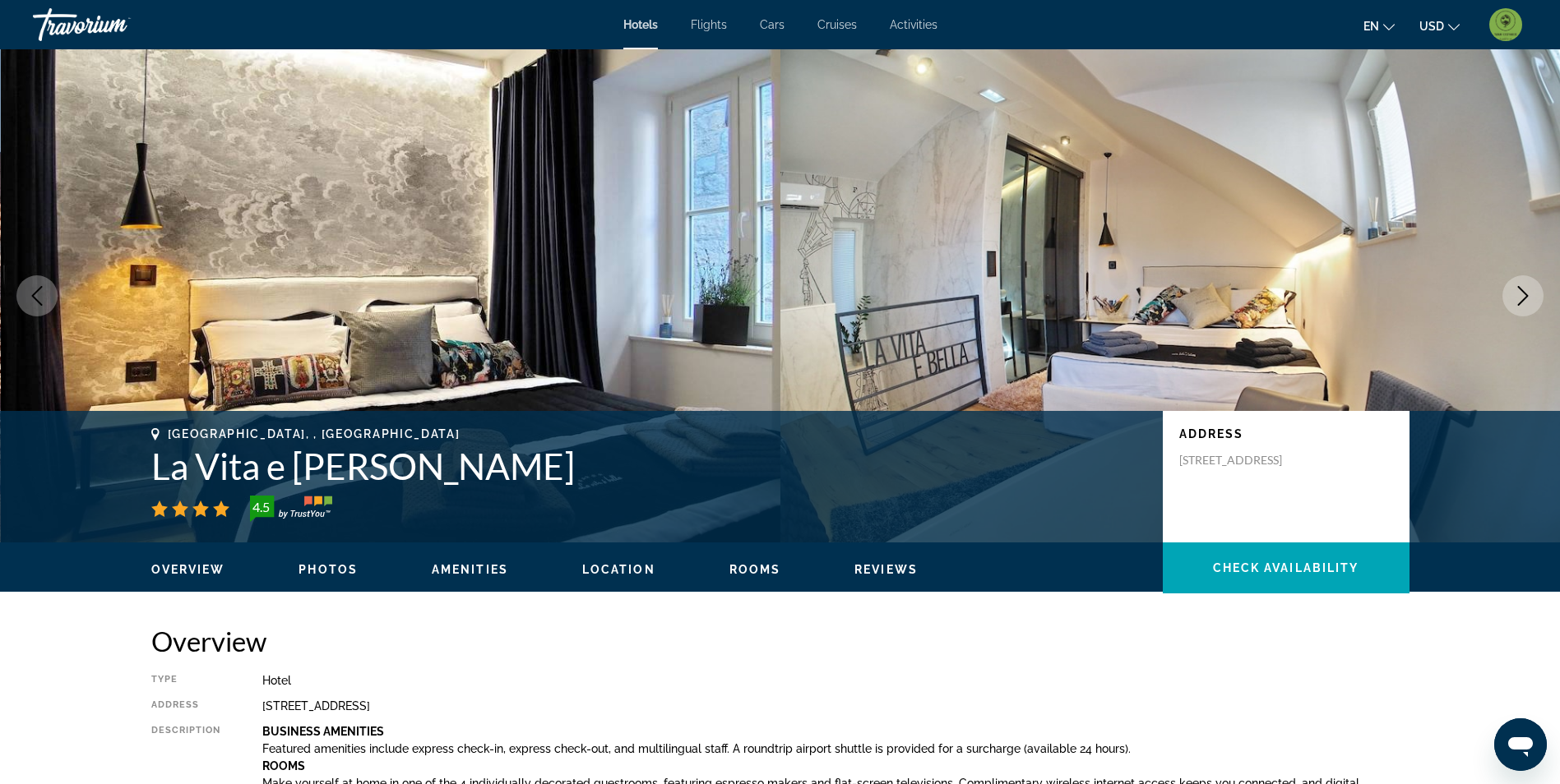
click at [333, 563] on span "Photos" at bounding box center [328, 570] width 59 height 13
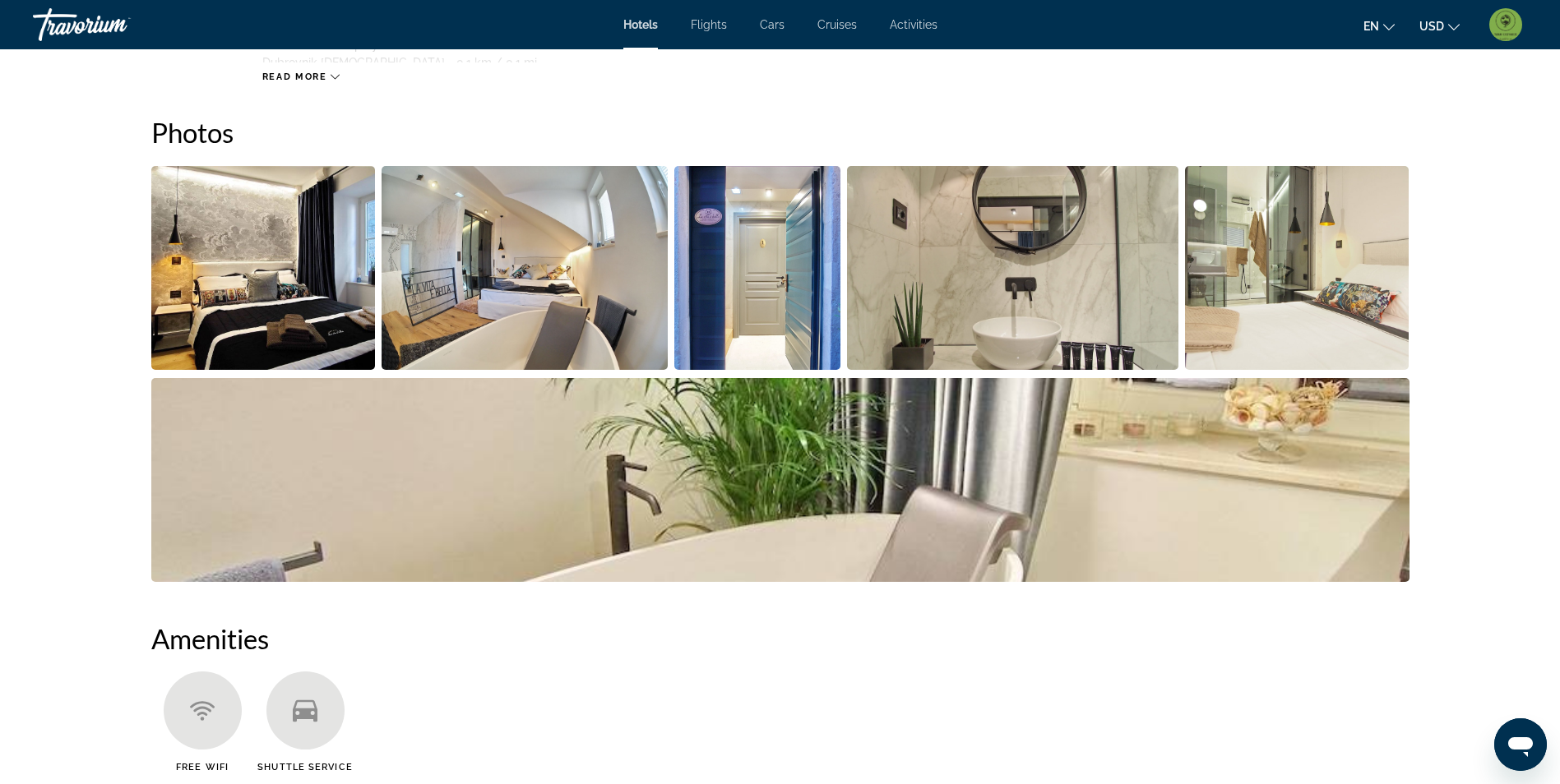
scroll to position [803, 0]
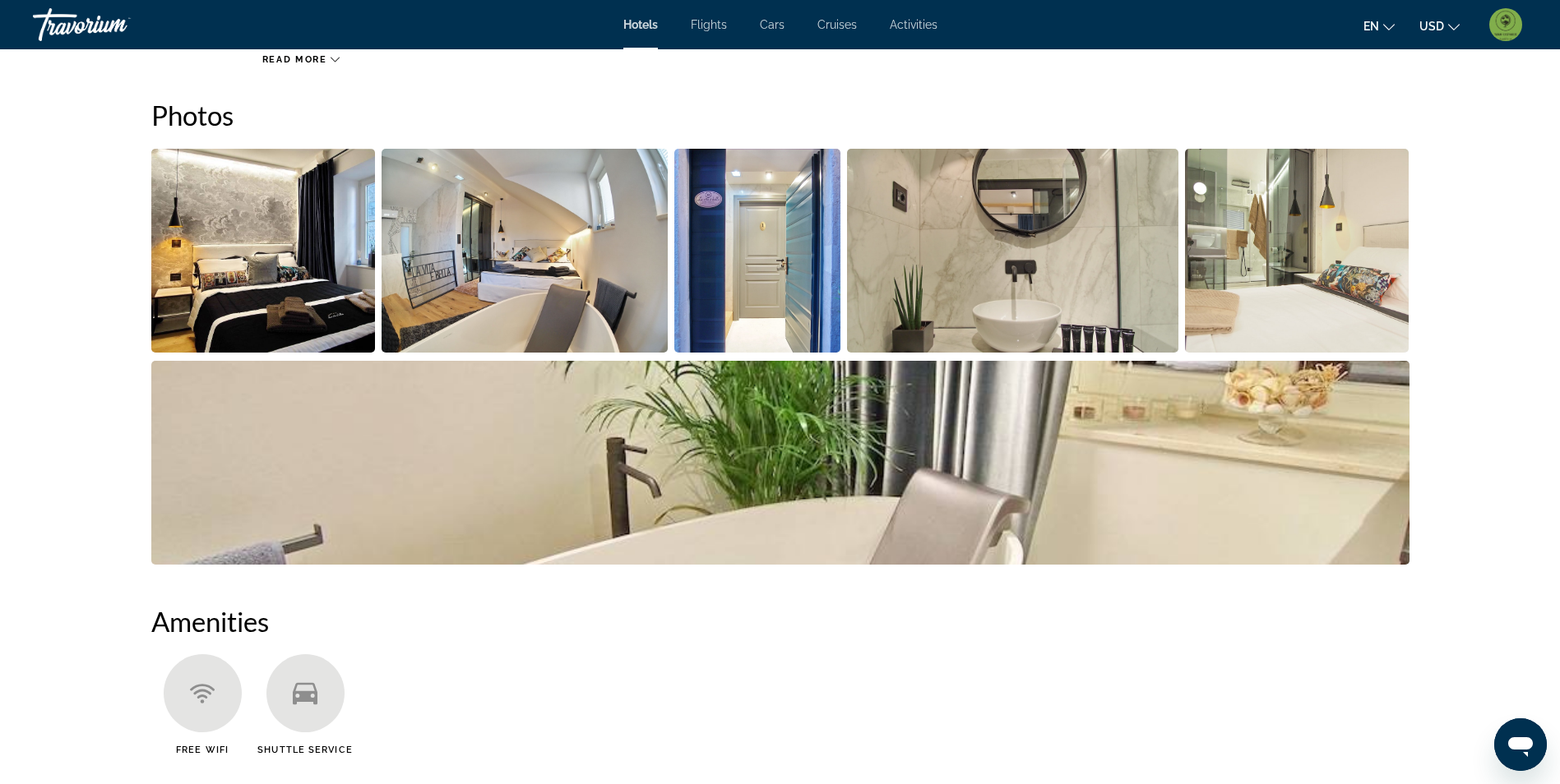
click at [294, 290] on img "Open full-screen image slider" at bounding box center [263, 250] width 224 height 203
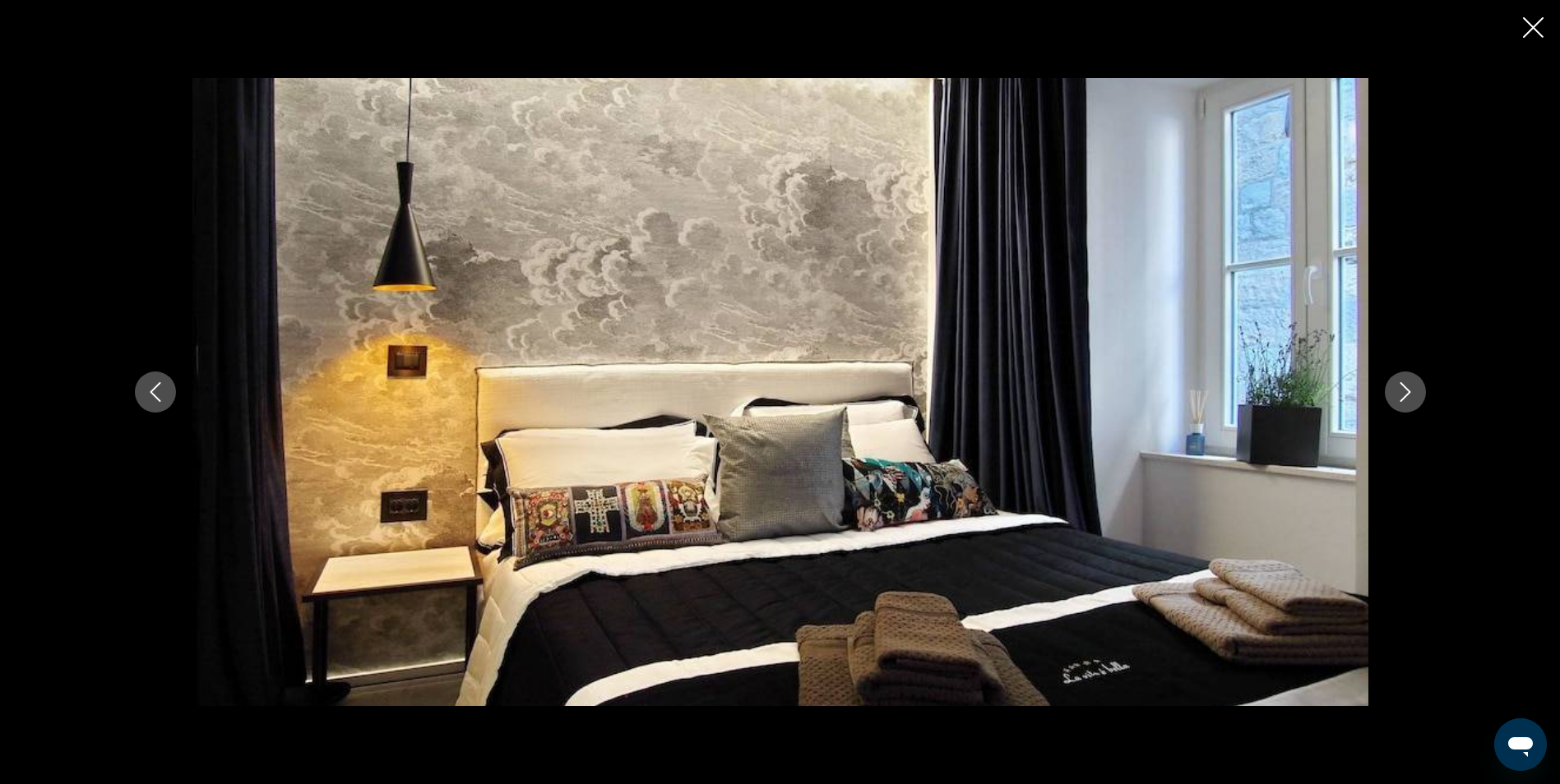
click at [1420, 392] on button "Next image" at bounding box center [1405, 392] width 41 height 41
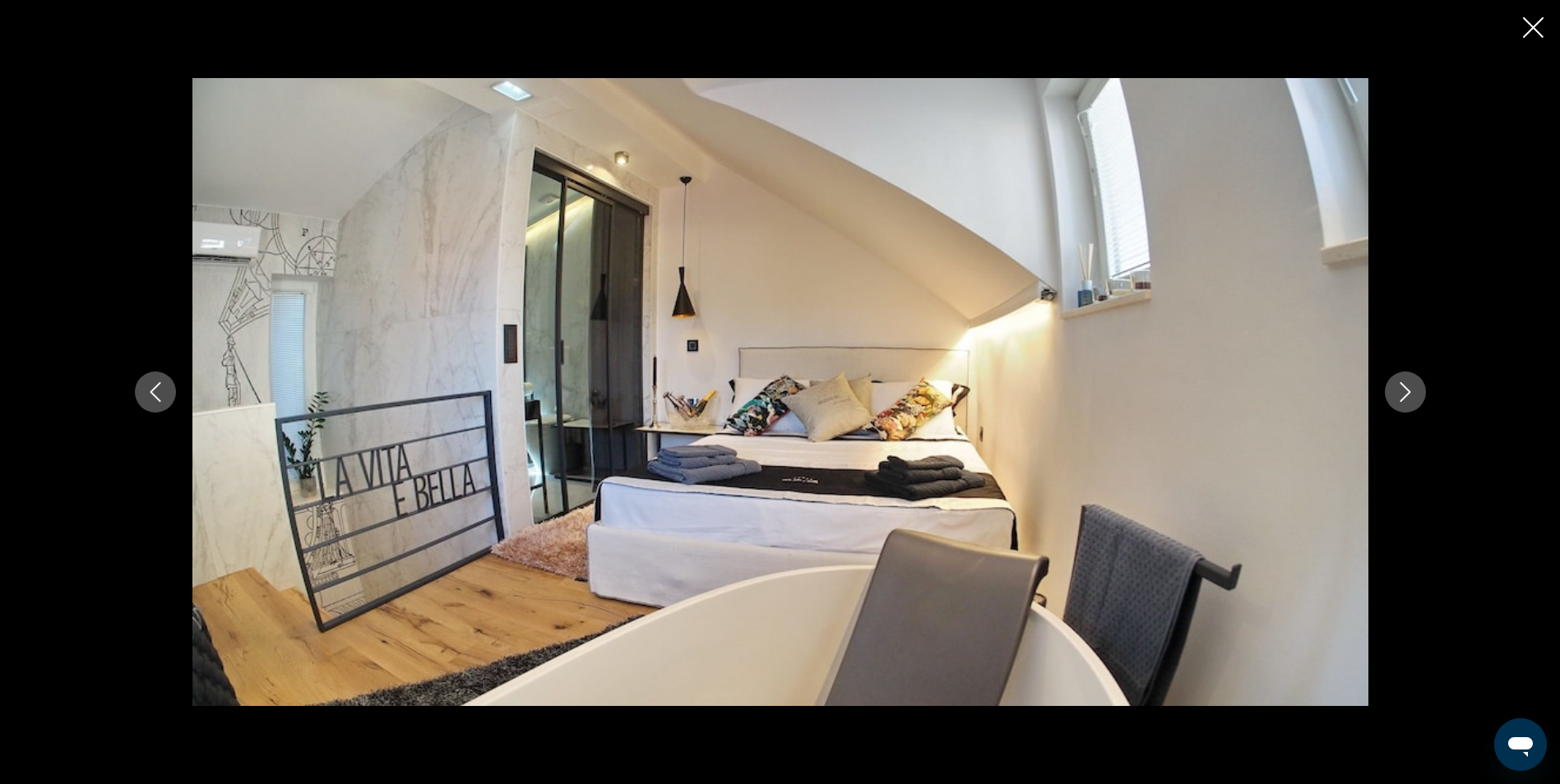
click at [1420, 391] on button "Next image" at bounding box center [1405, 392] width 41 height 41
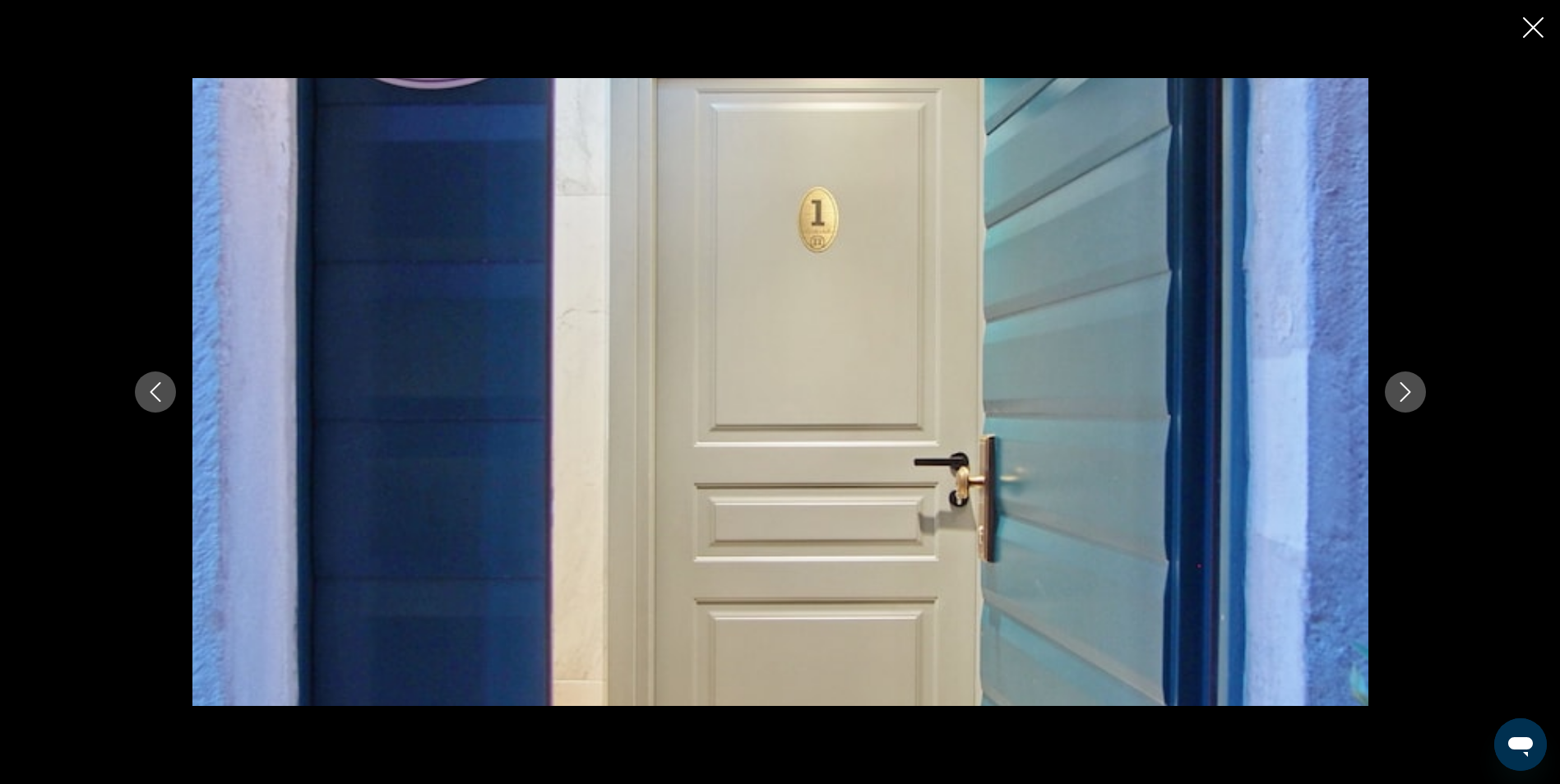
click at [1420, 391] on button "Next image" at bounding box center [1405, 392] width 41 height 41
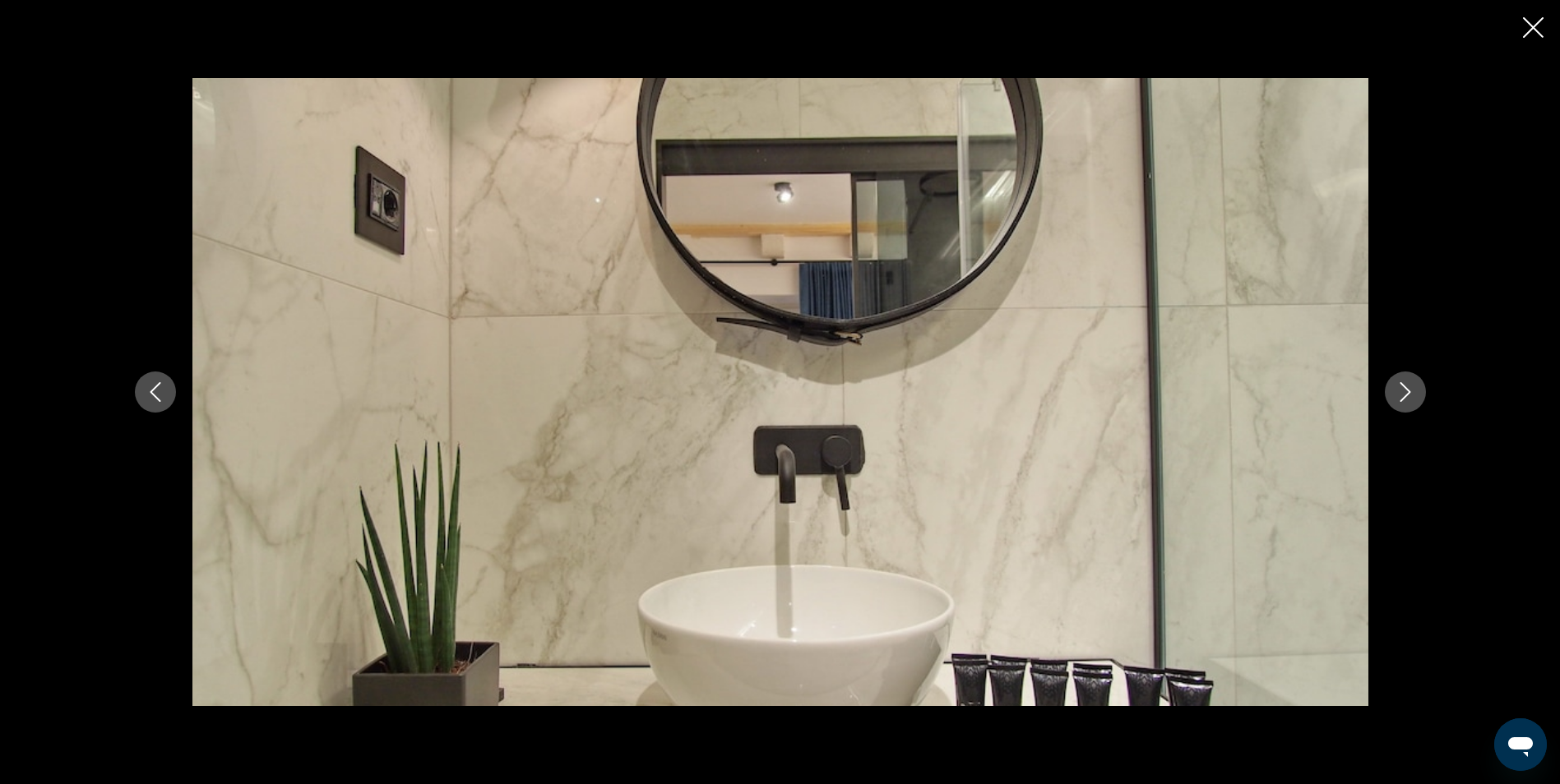
click at [1420, 391] on button "Next image" at bounding box center [1405, 392] width 41 height 41
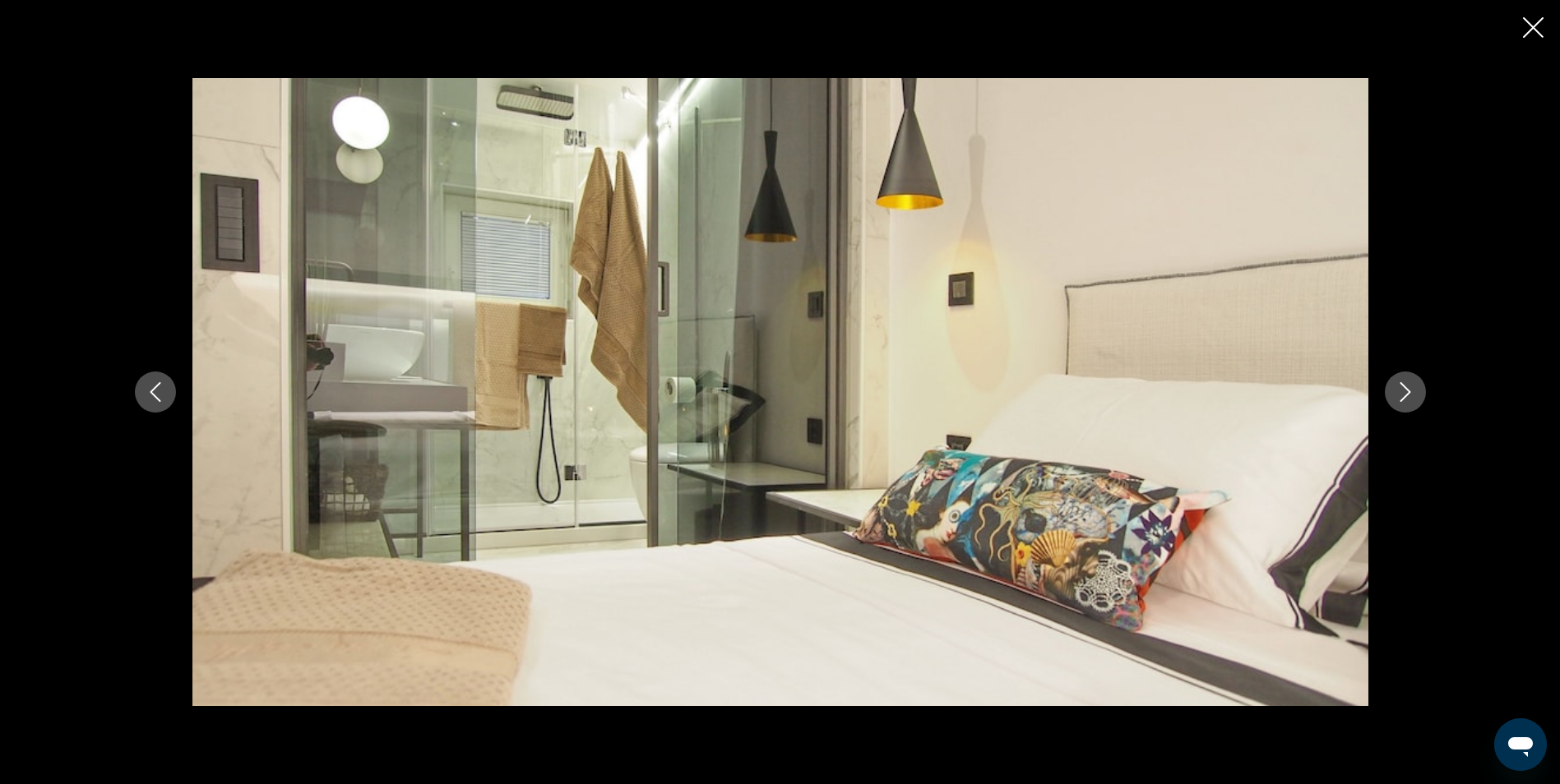
click at [1534, 29] on icon "Close slideshow" at bounding box center [1533, 28] width 21 height 21
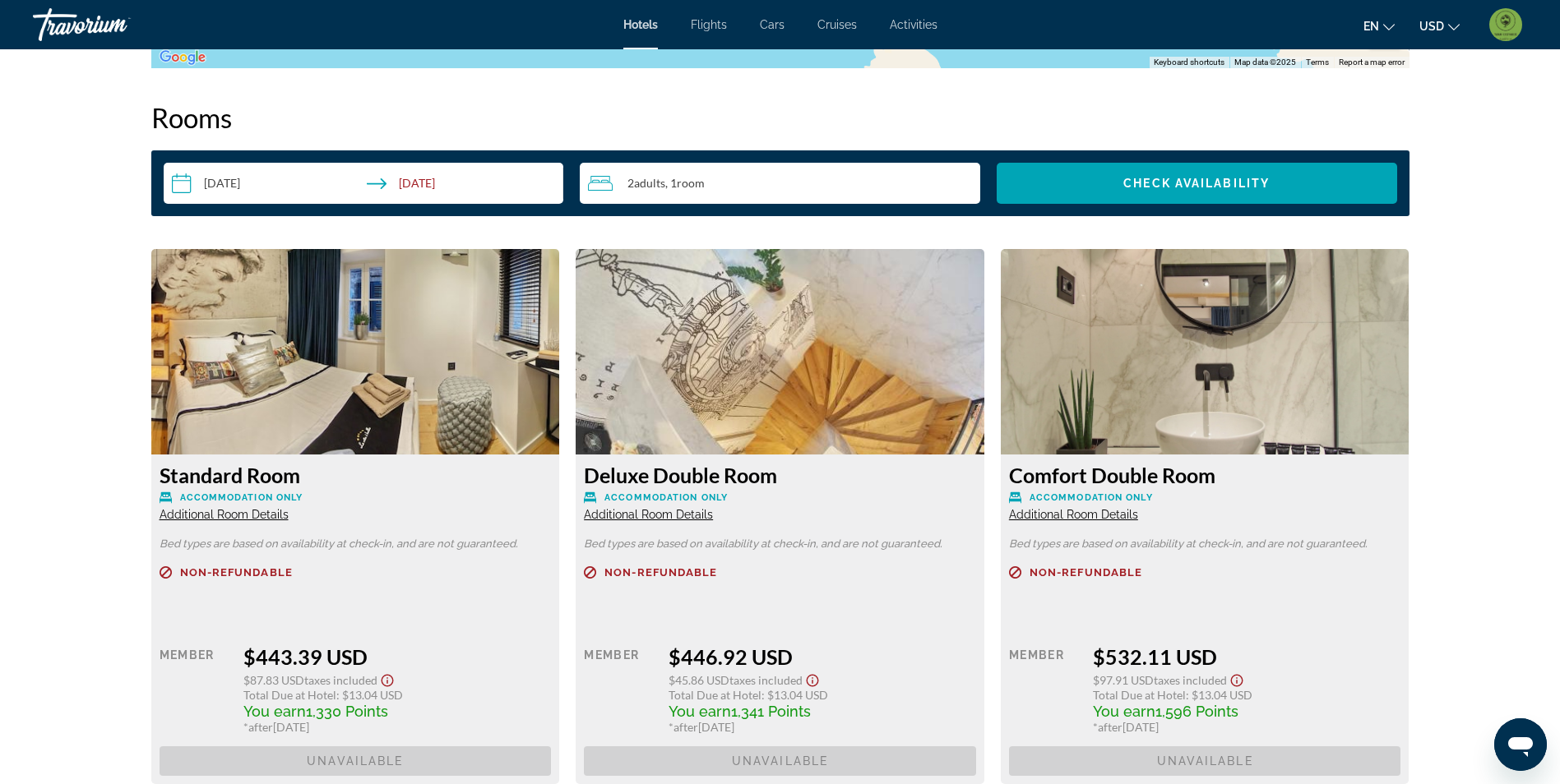
scroll to position [2200, 0]
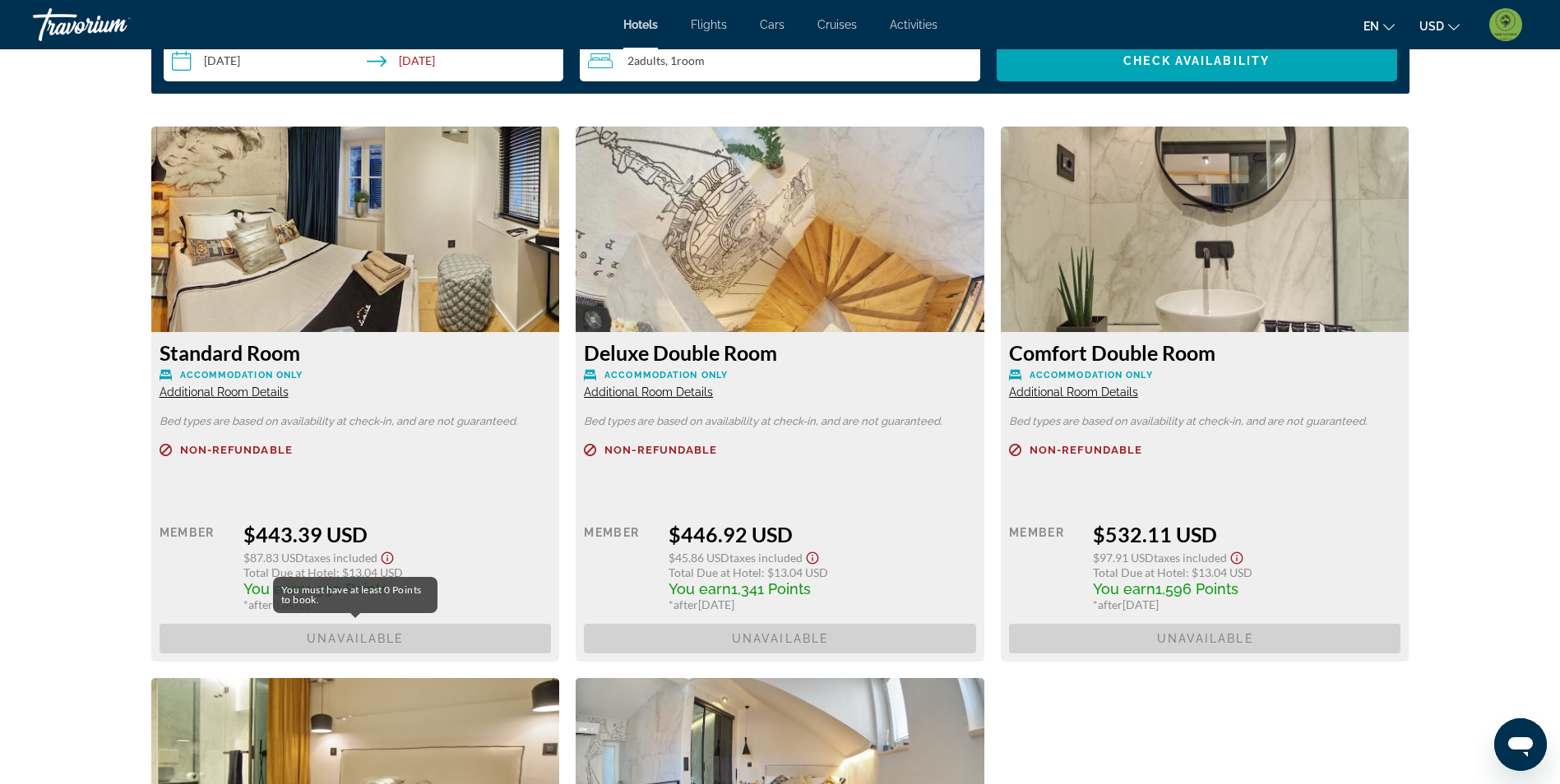
click at [412, 642] on span "Unavailable" at bounding box center [355, 638] width 393 height 30
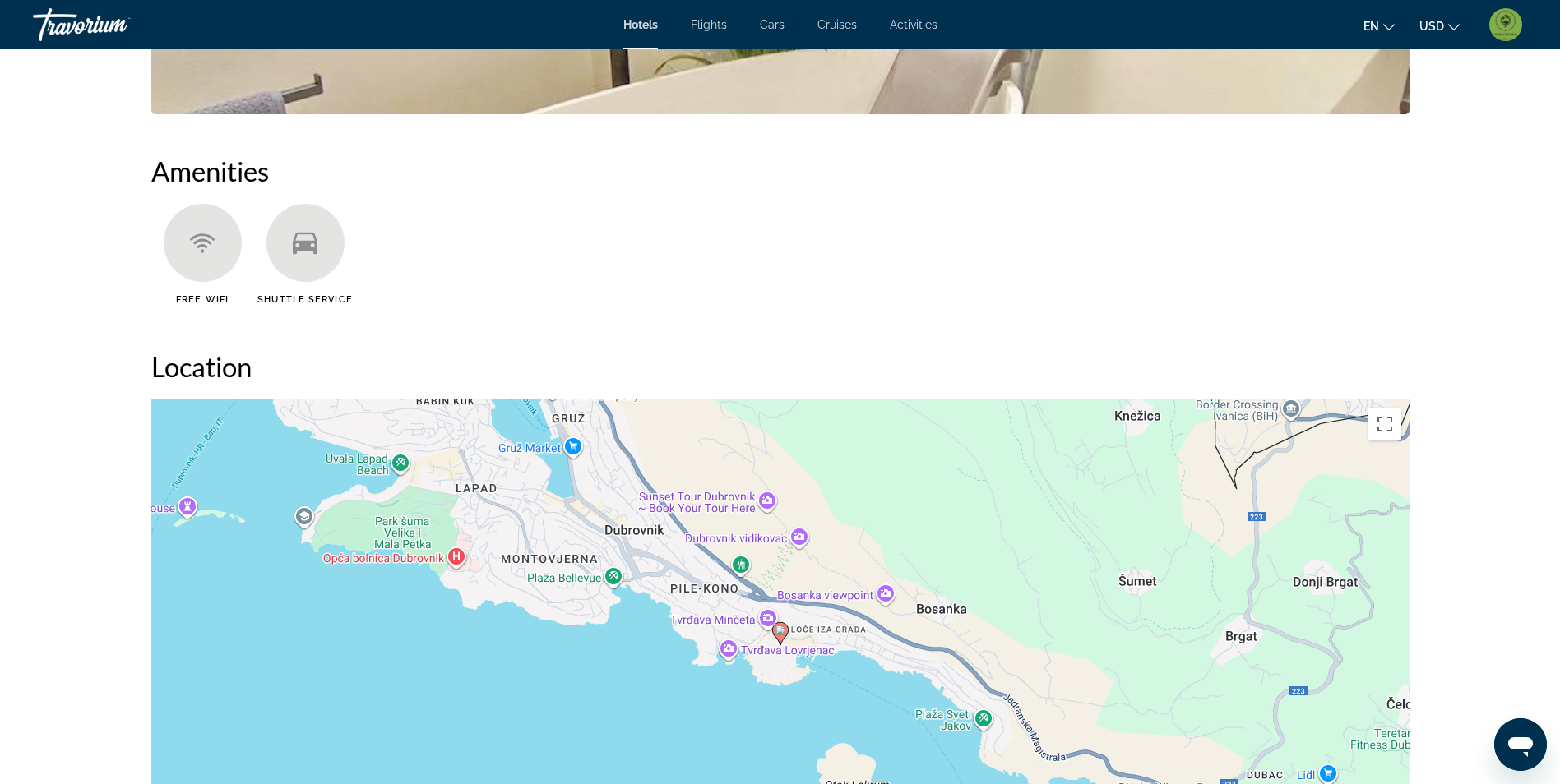
scroll to position [1132, 0]
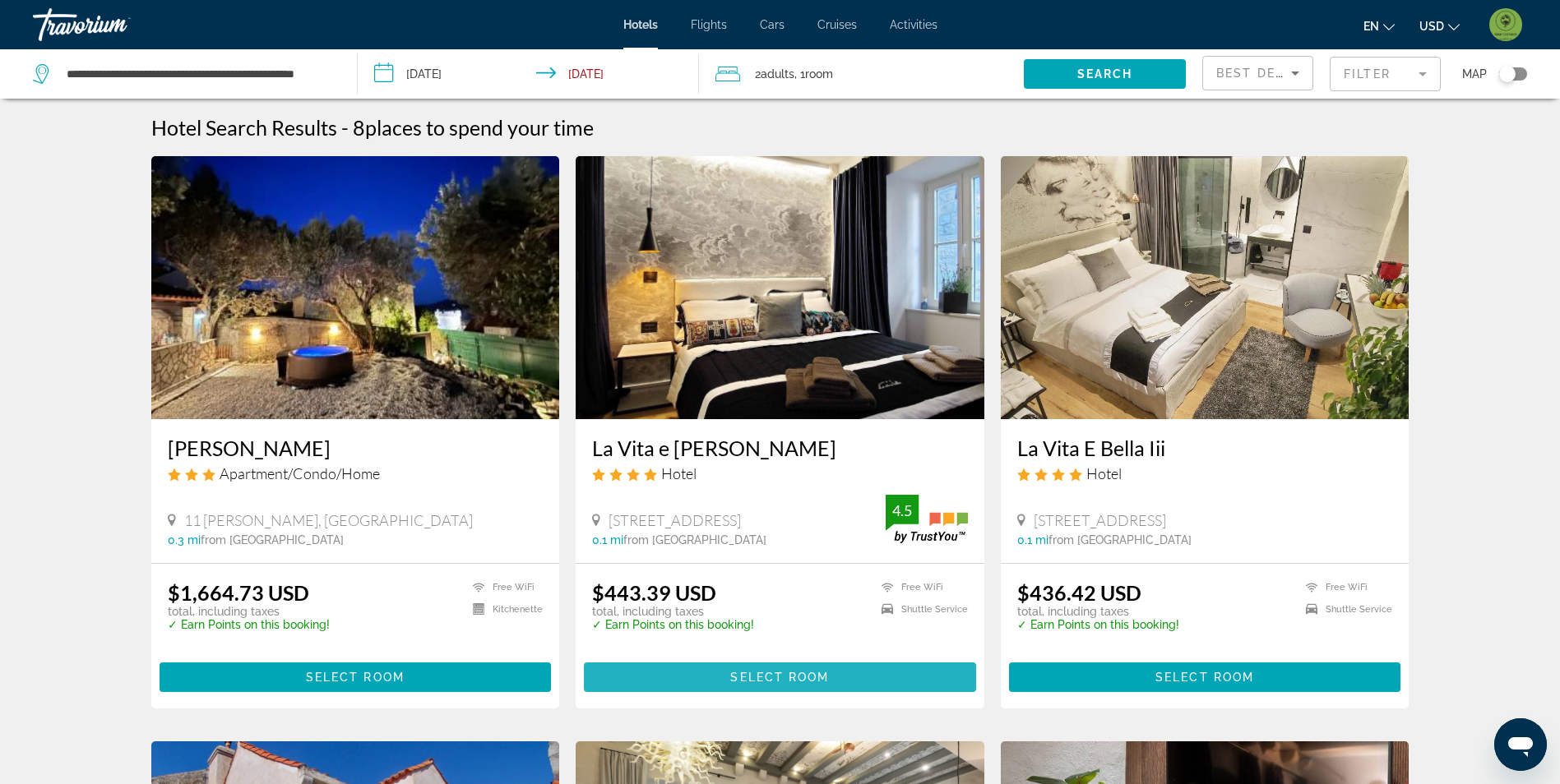
click at [780, 677] on span "Select Room" at bounding box center [779, 677] width 98 height 13
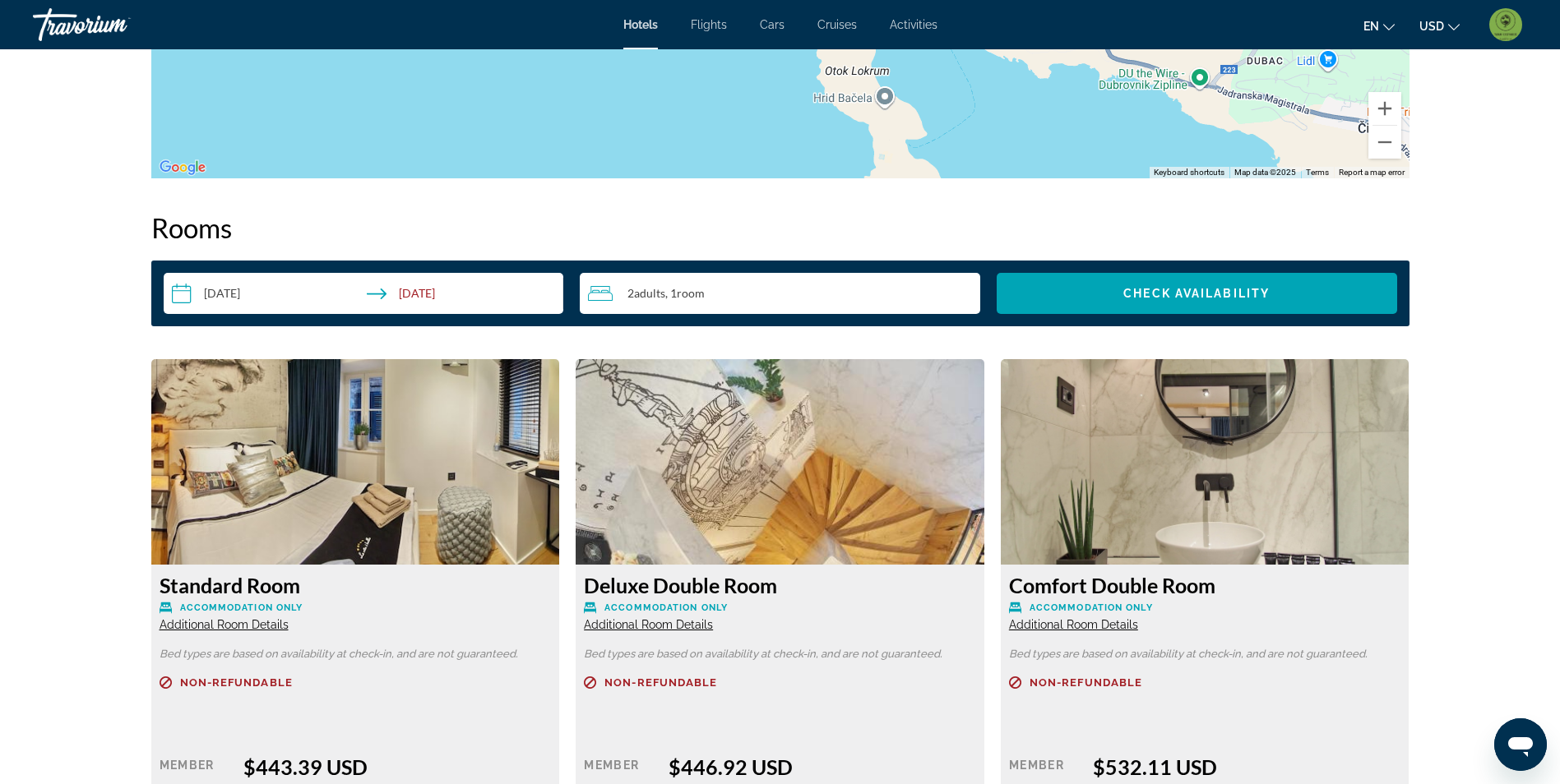
scroll to position [1973, 0]
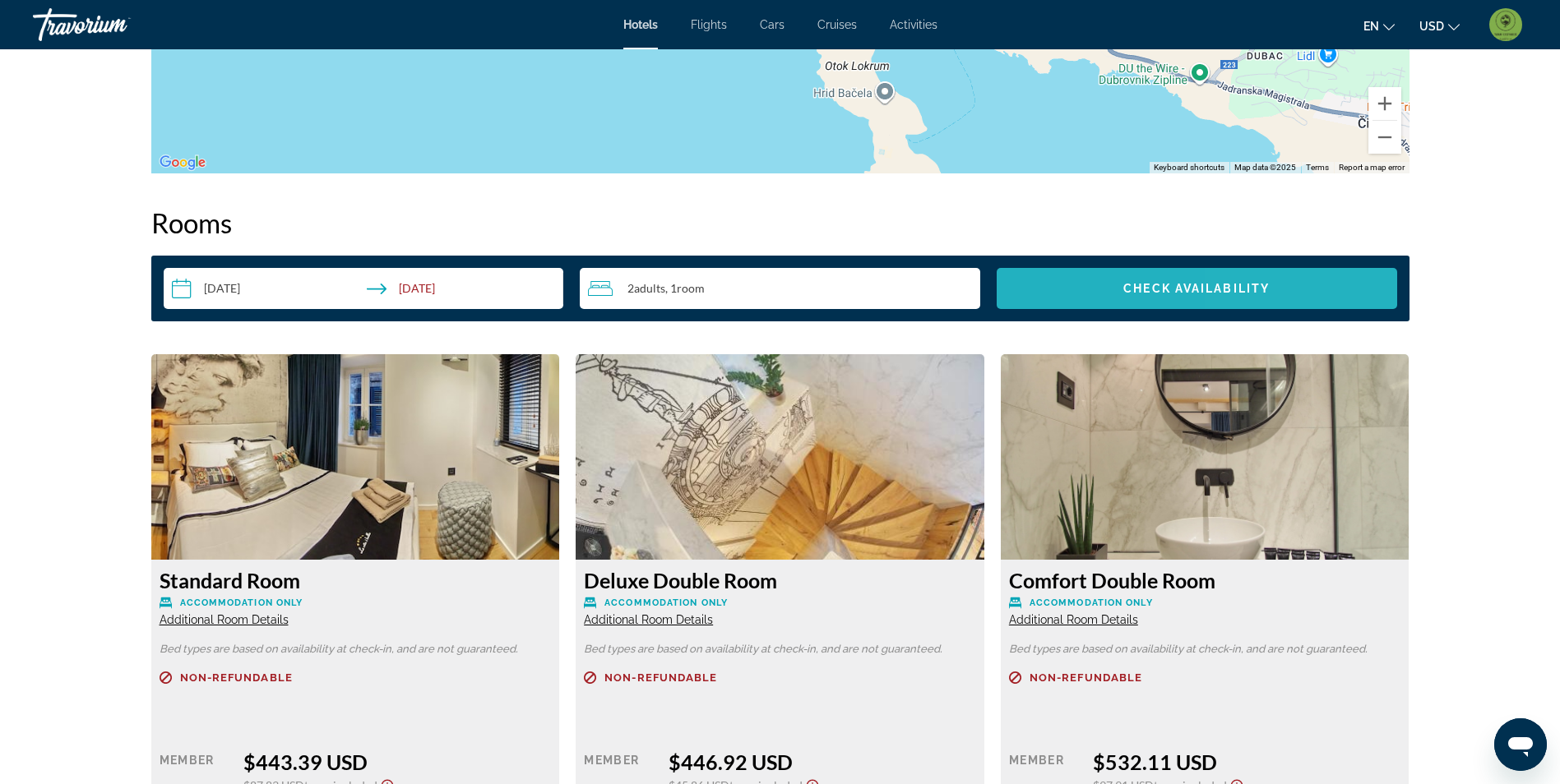
click at [1274, 293] on span "Search widget" at bounding box center [1196, 287] width 400 height 39
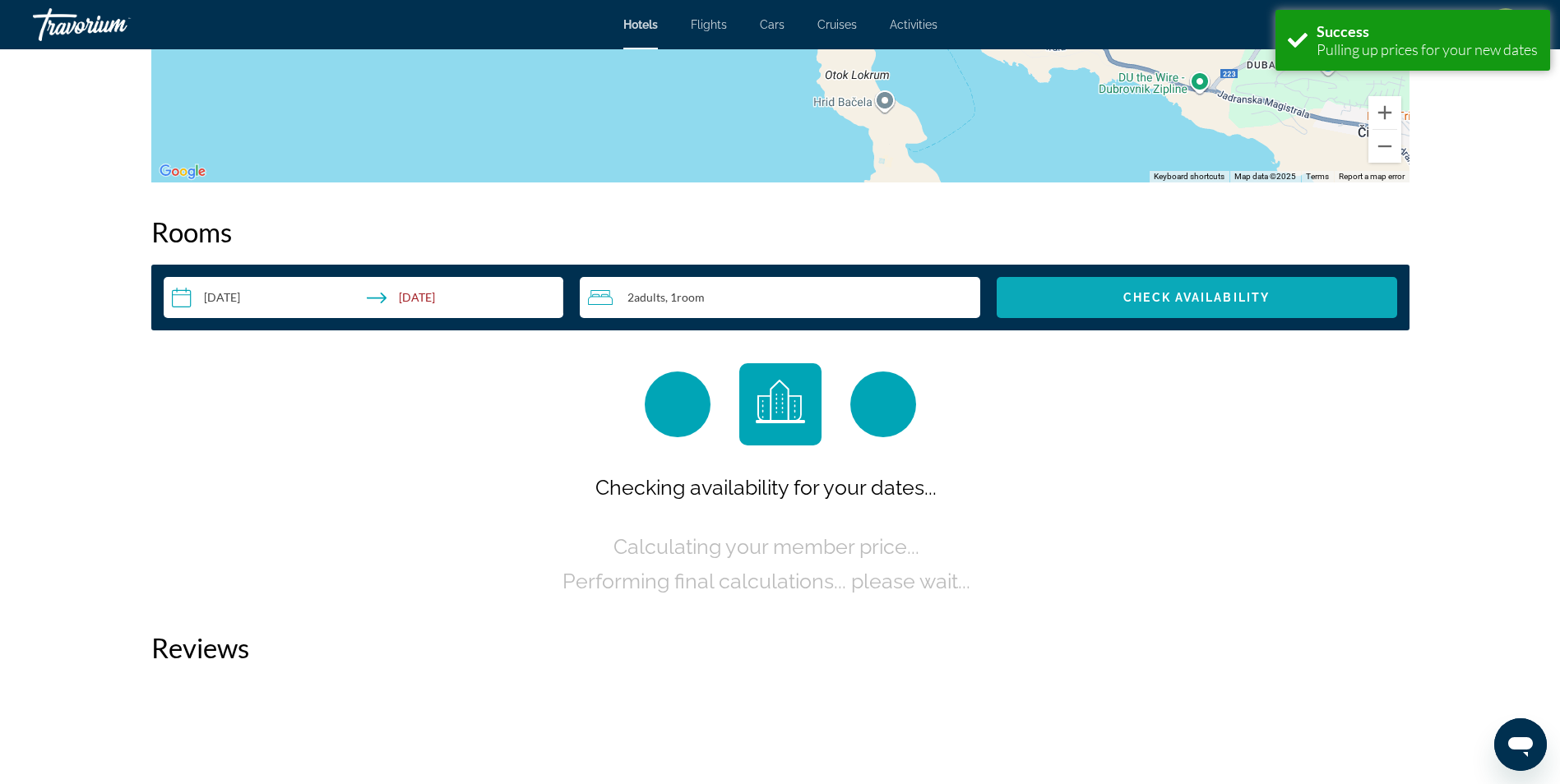
scroll to position [2081, 0]
